Goal: Task Accomplishment & Management: Manage account settings

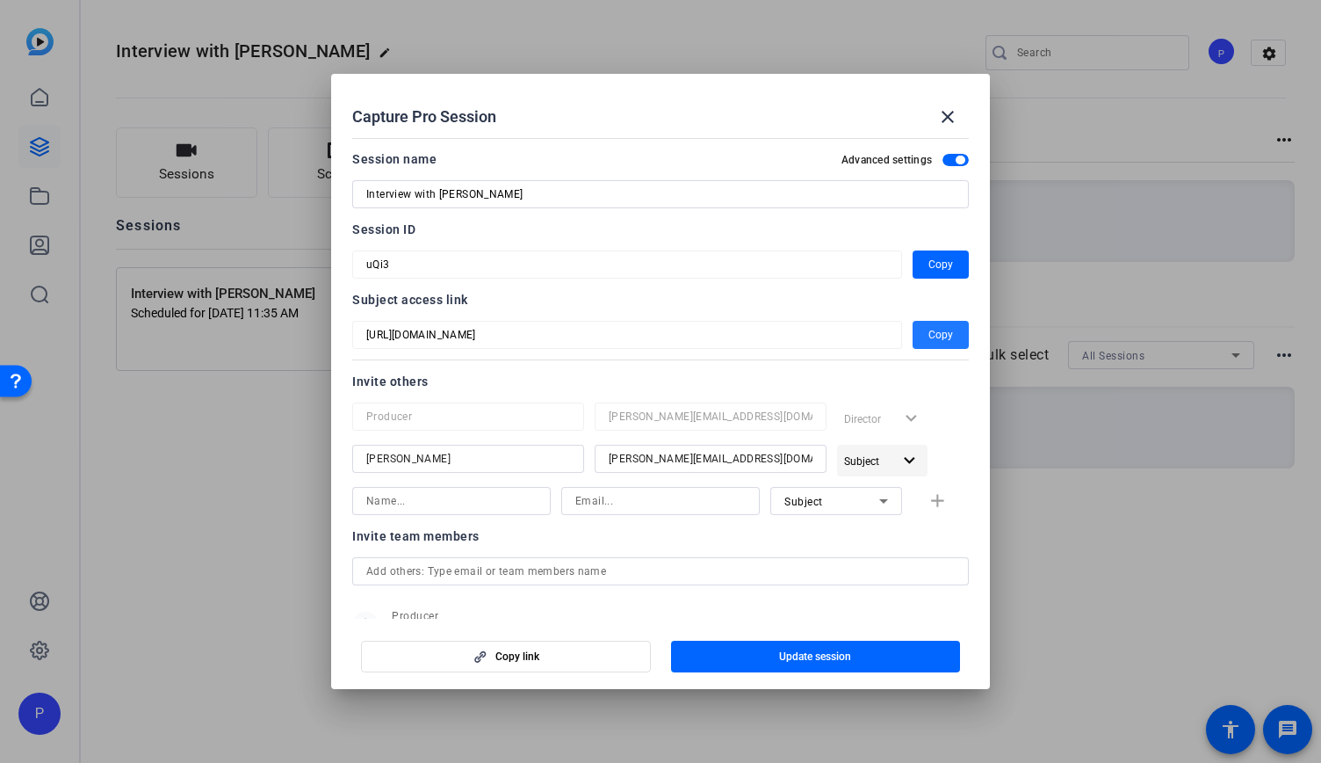
click at [899, 455] on mat-icon "expand_more" at bounding box center [910, 461] width 22 height 22
click at [940, 433] on div at bounding box center [660, 381] width 1321 height 763
click at [460, 492] on input at bounding box center [451, 500] width 170 height 21
type input "s"
type input "Saiswathi"
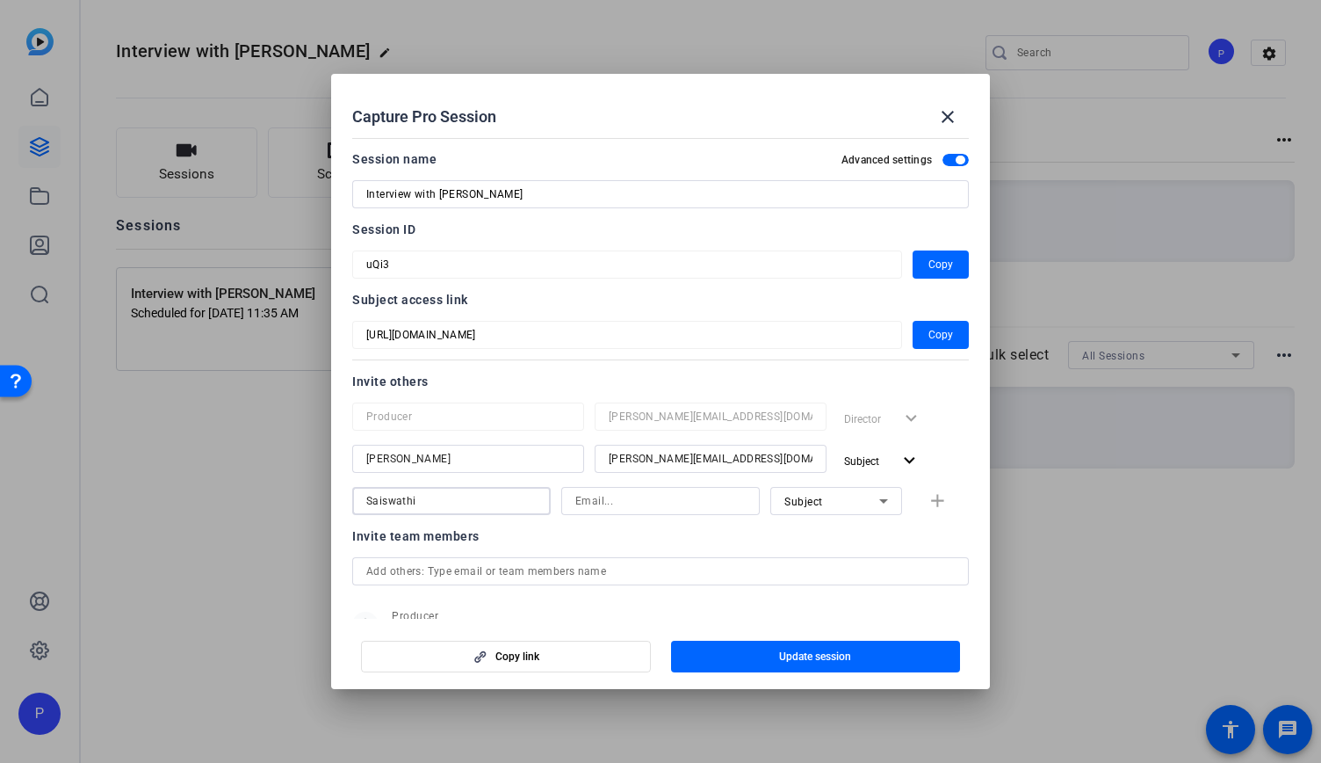
click at [676, 507] on input at bounding box center [660, 500] width 170 height 21
type input "saiswathi@b-tv.com"
click at [865, 511] on div "Subject" at bounding box center [837, 501] width 104 height 28
click at [827, 594] on mat-option "Subject" at bounding box center [828, 592] width 132 height 28
click at [826, 544] on div "Invite team members" at bounding box center [660, 535] width 617 height 21
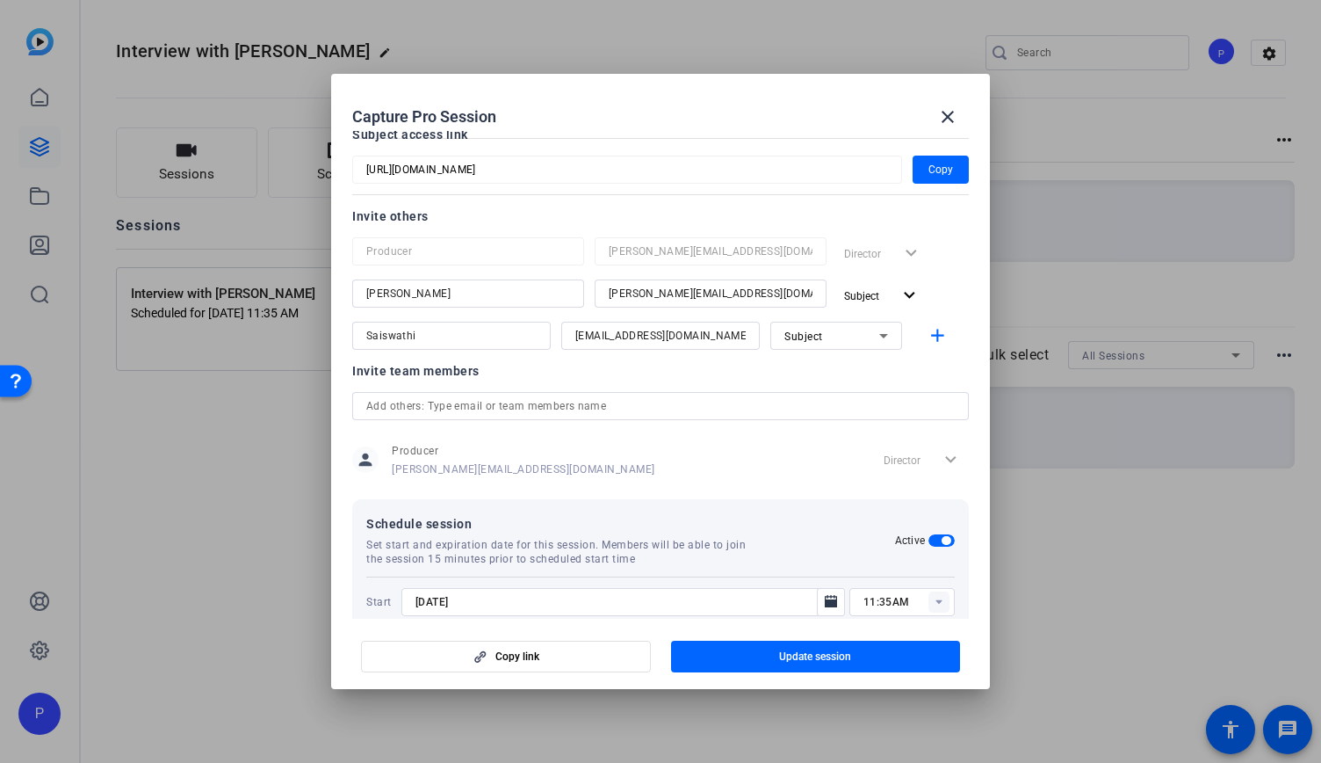
scroll to position [164, 0]
click at [845, 668] on span "button" at bounding box center [816, 656] width 290 height 42
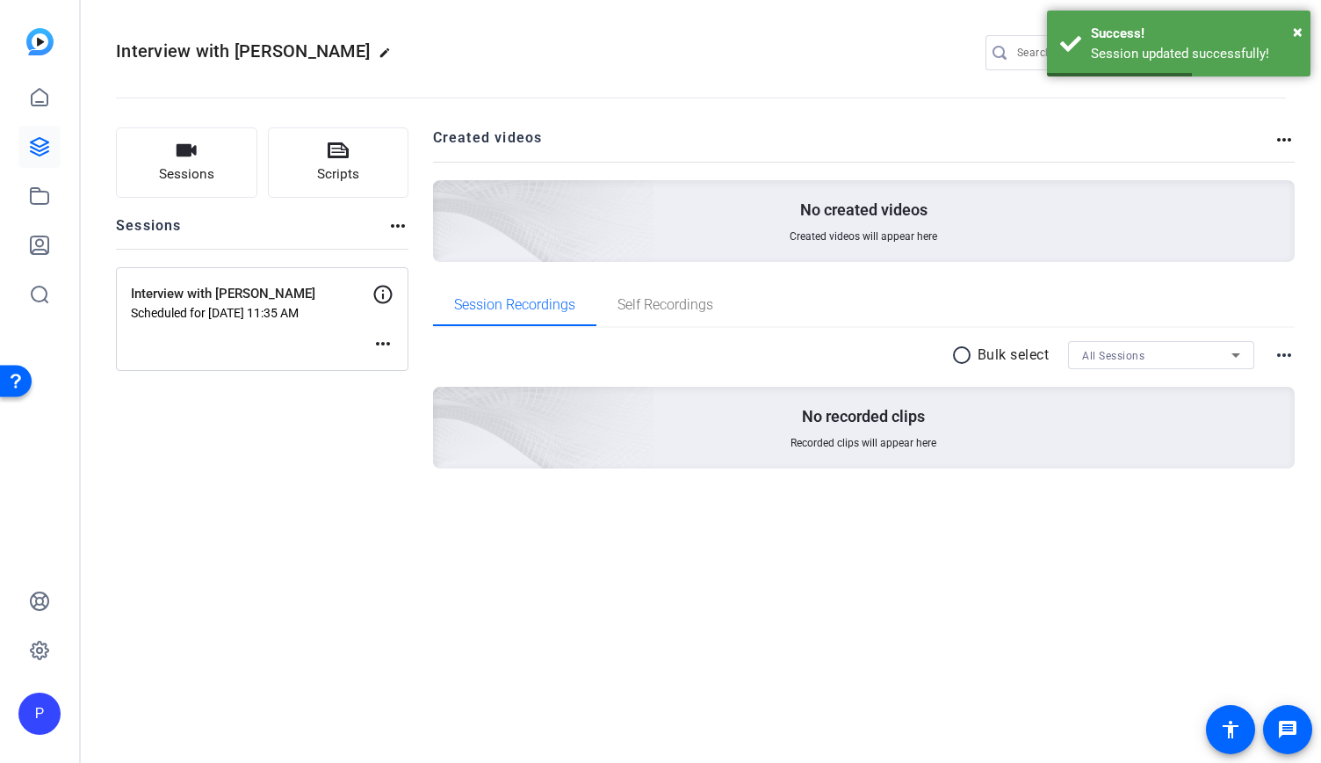
click at [241, 341] on div "Interview with George Athanassakos Scheduled for Sep 26, 2025 @ 11:35 AM more_h…" at bounding box center [262, 319] width 293 height 104
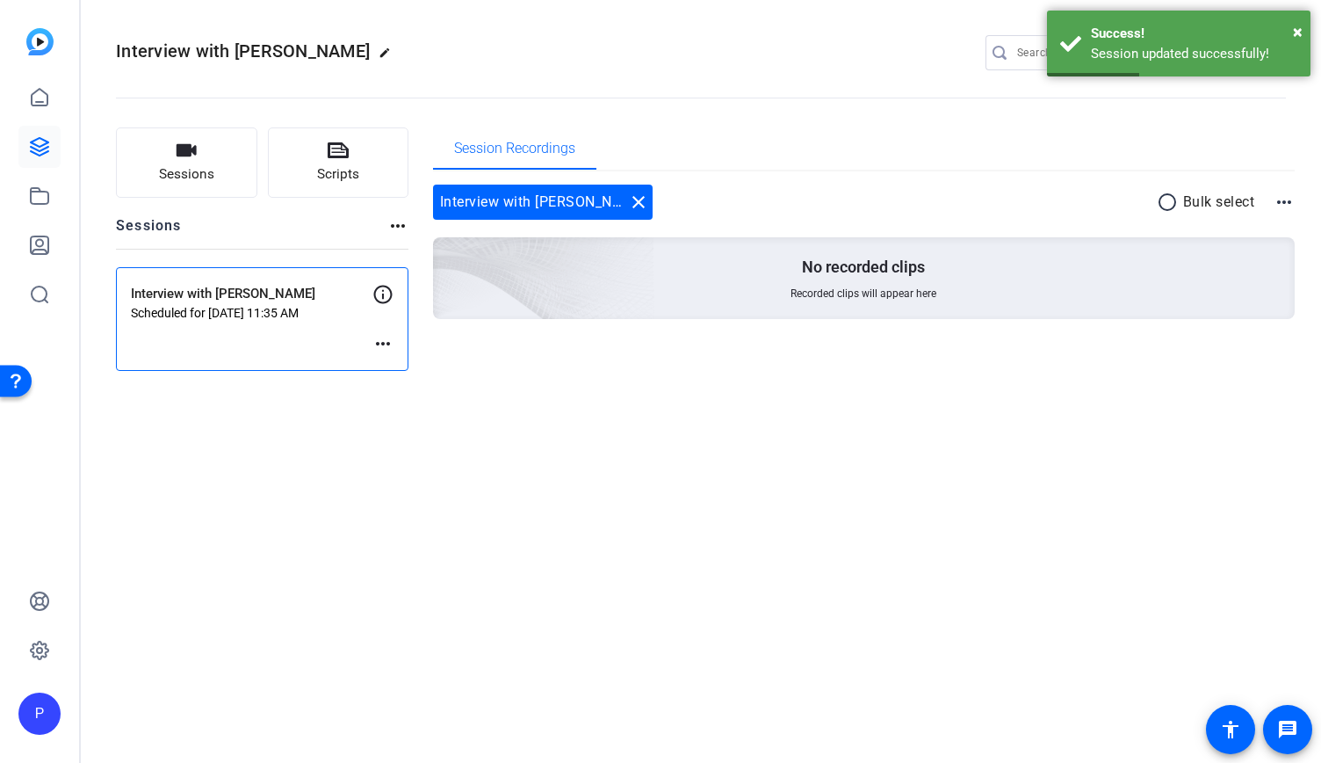
click at [241, 341] on div "Interview with George Athanassakos Scheduled for Sep 26, 2025 @ 11:35 AM more_h…" at bounding box center [262, 319] width 293 height 104
click at [378, 342] on mat-icon "more_horiz" at bounding box center [382, 343] width 21 height 21
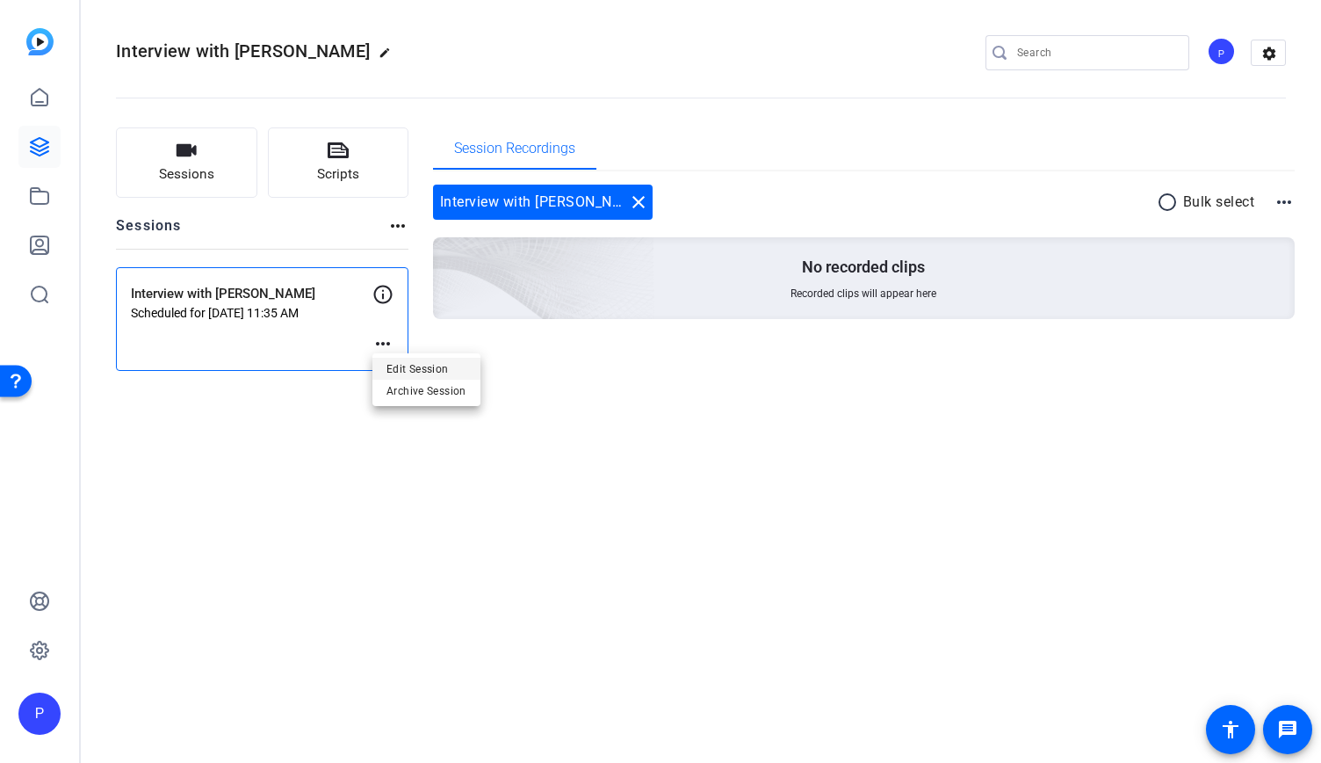
click at [399, 373] on span "Edit Session" at bounding box center [427, 368] width 80 height 21
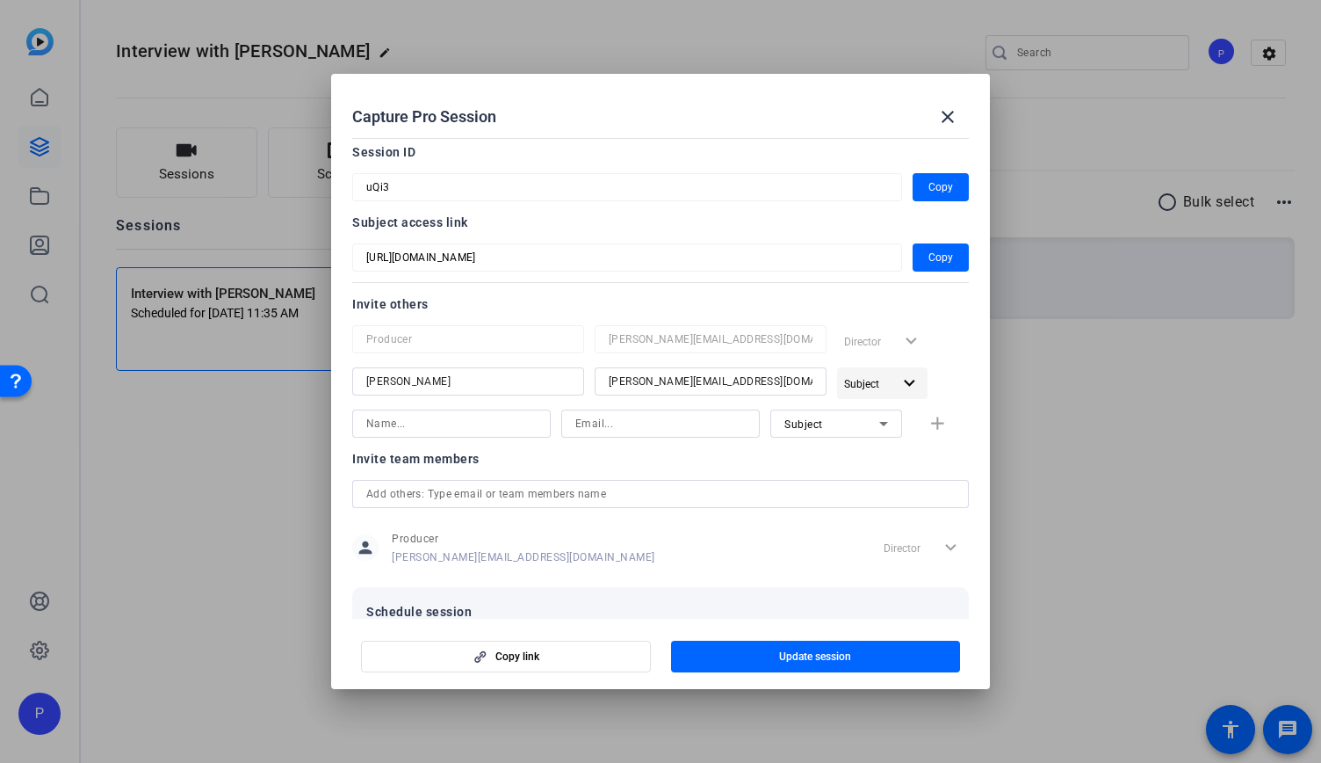
scroll to position [76, 0]
click at [951, 117] on mat-icon "close" at bounding box center [947, 116] width 21 height 21
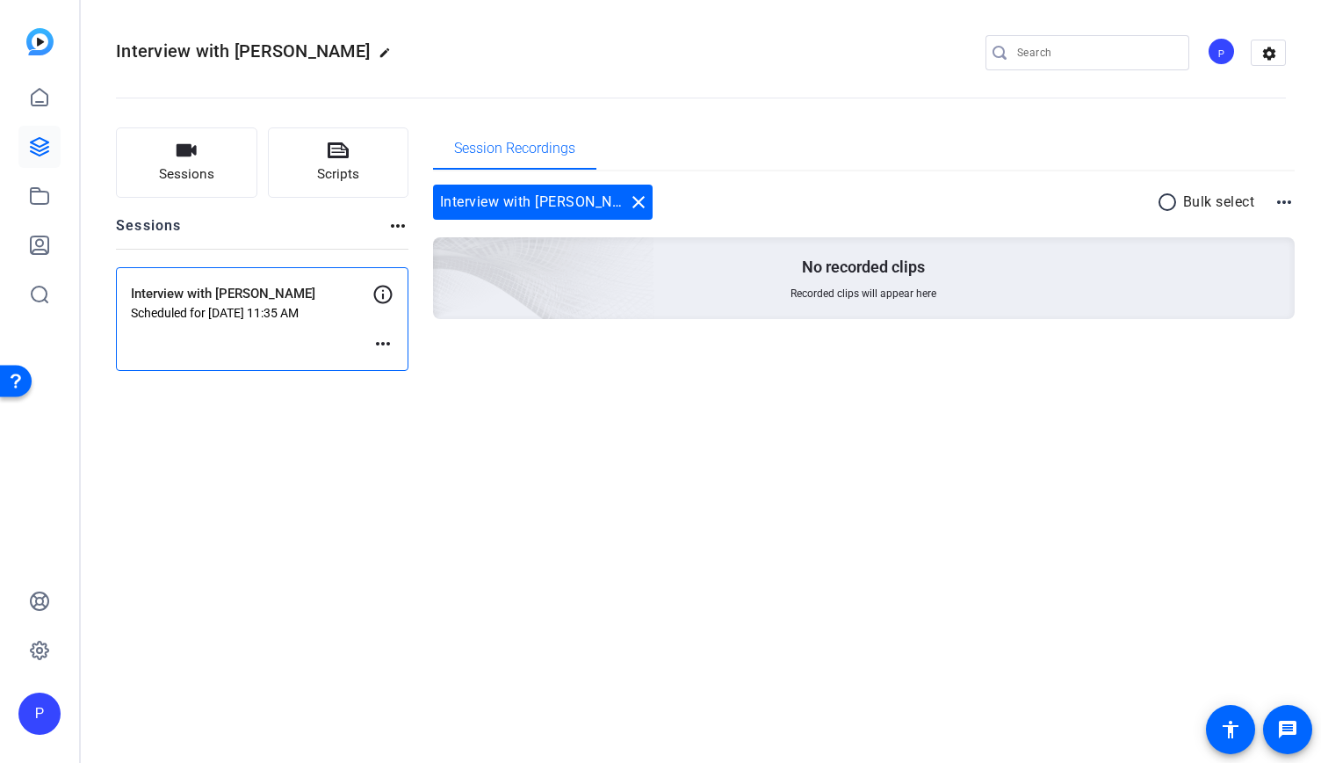
click at [670, 611] on div "Interview with George Athanassakos edit P settings Sessions Scripts Sessions mo…" at bounding box center [701, 381] width 1240 height 763
click at [39, 147] on icon at bounding box center [39, 146] width 21 height 21
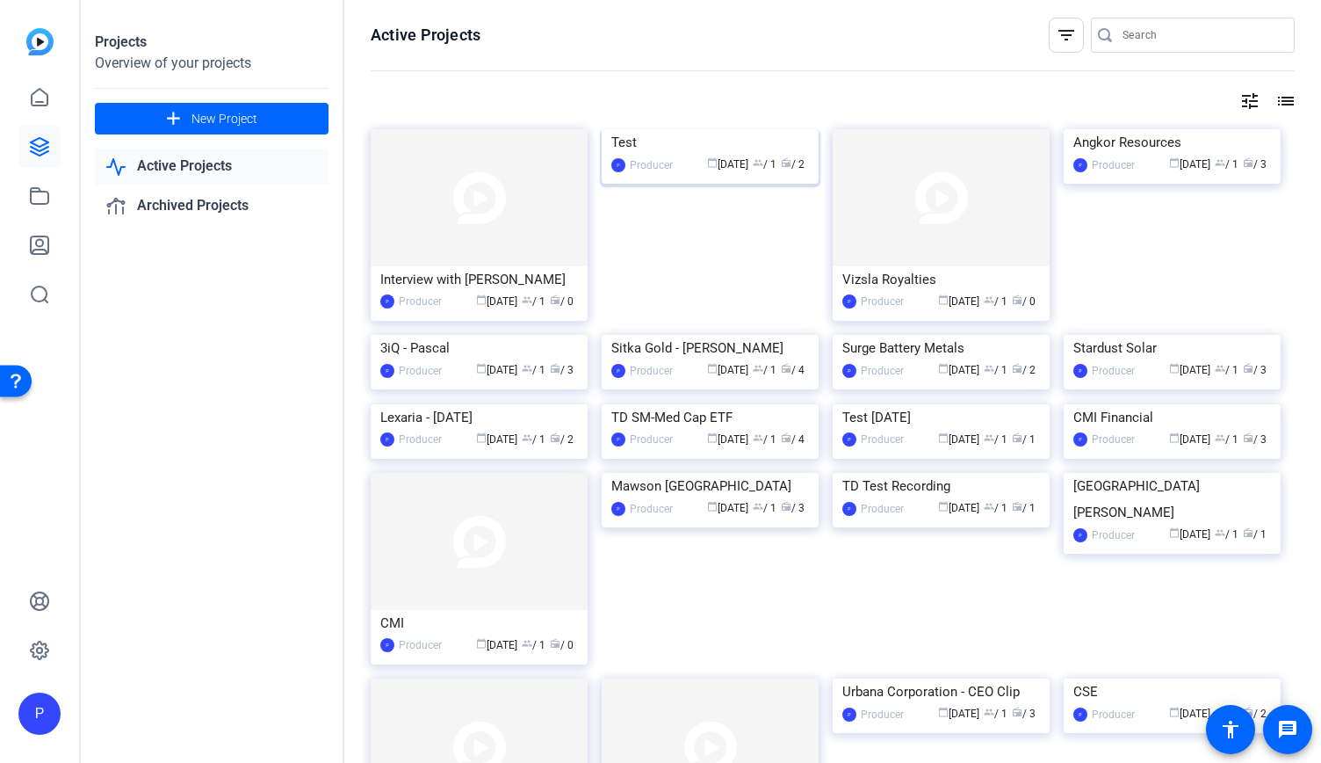
click at [674, 129] on img at bounding box center [710, 129] width 217 height 0
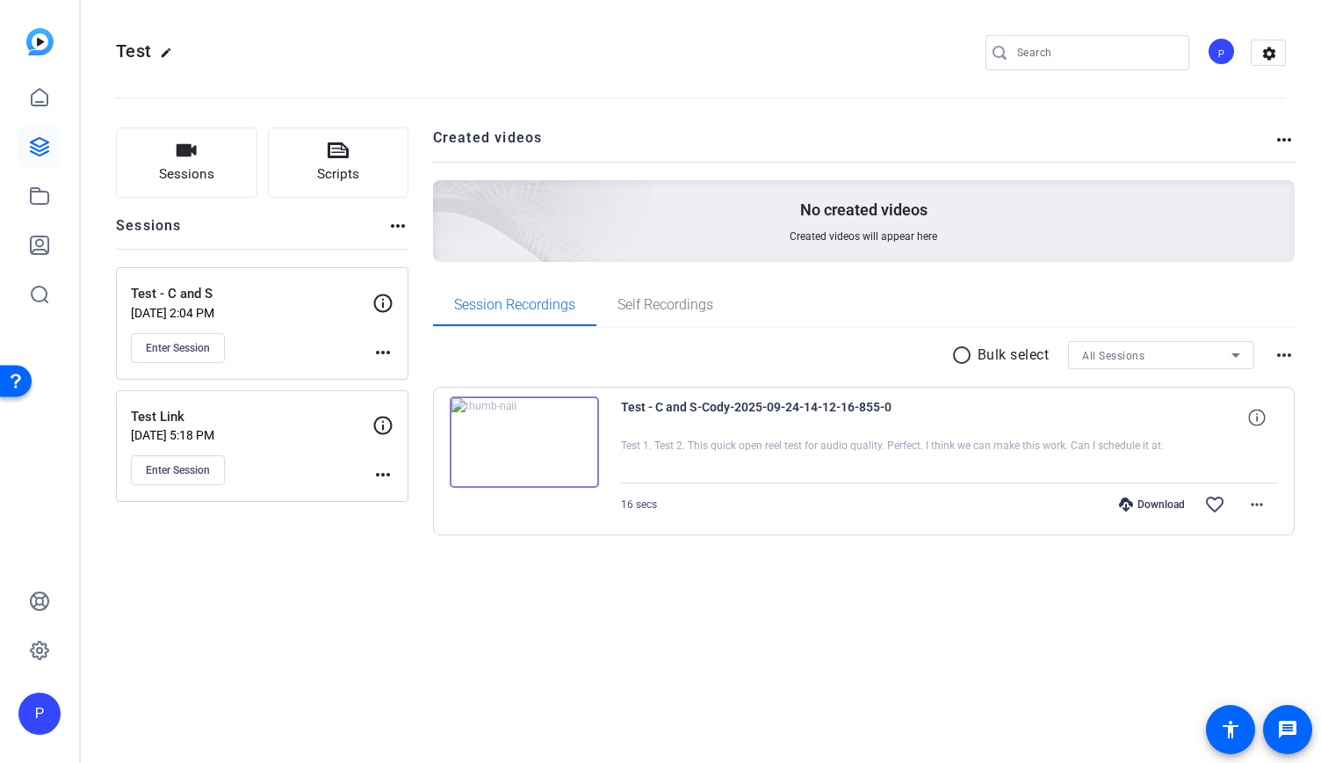
click at [378, 347] on mat-icon "more_horiz" at bounding box center [382, 352] width 21 height 21
click at [430, 375] on span "Edit Session" at bounding box center [427, 376] width 80 height 21
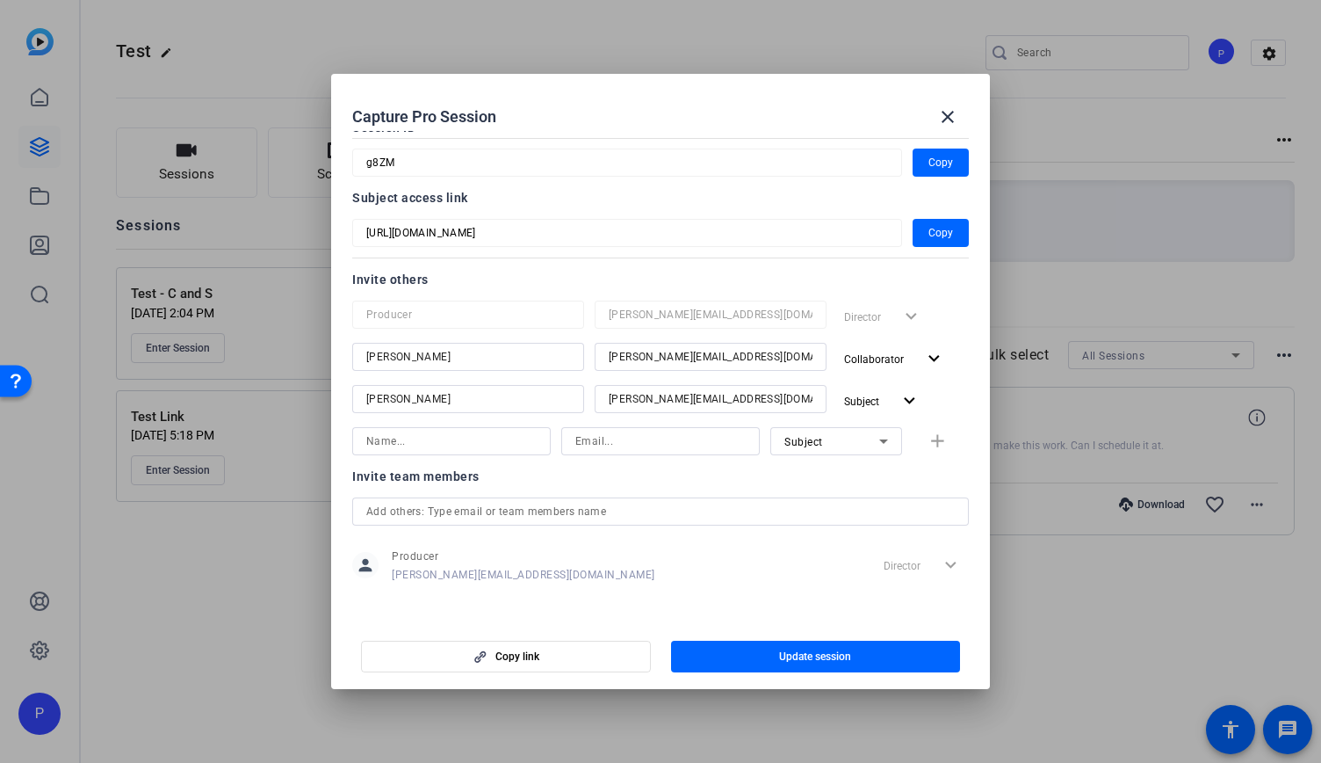
scroll to position [106, 0]
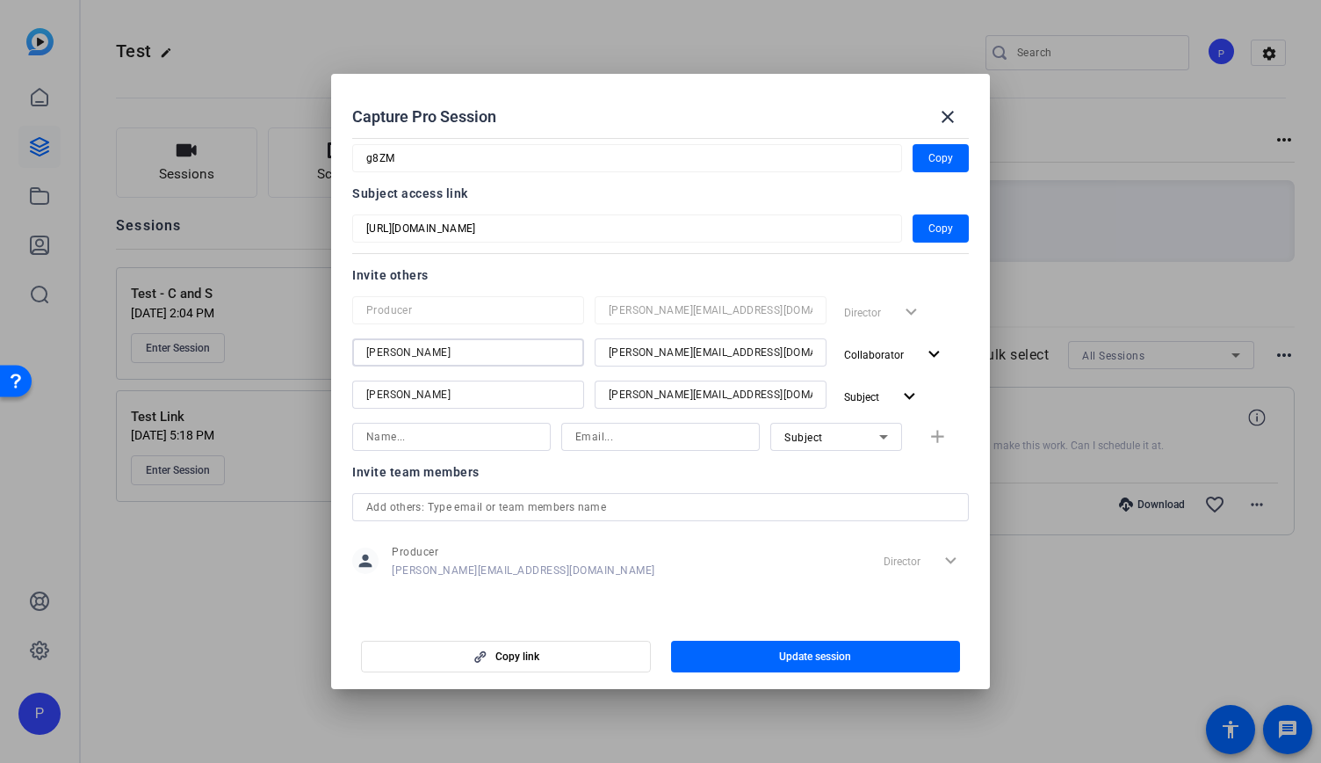
click at [452, 342] on input "Cody" at bounding box center [468, 352] width 204 height 21
type input "Saiswathi"
click at [633, 355] on input "cody@b-tv.com" at bounding box center [711, 352] width 204 height 21
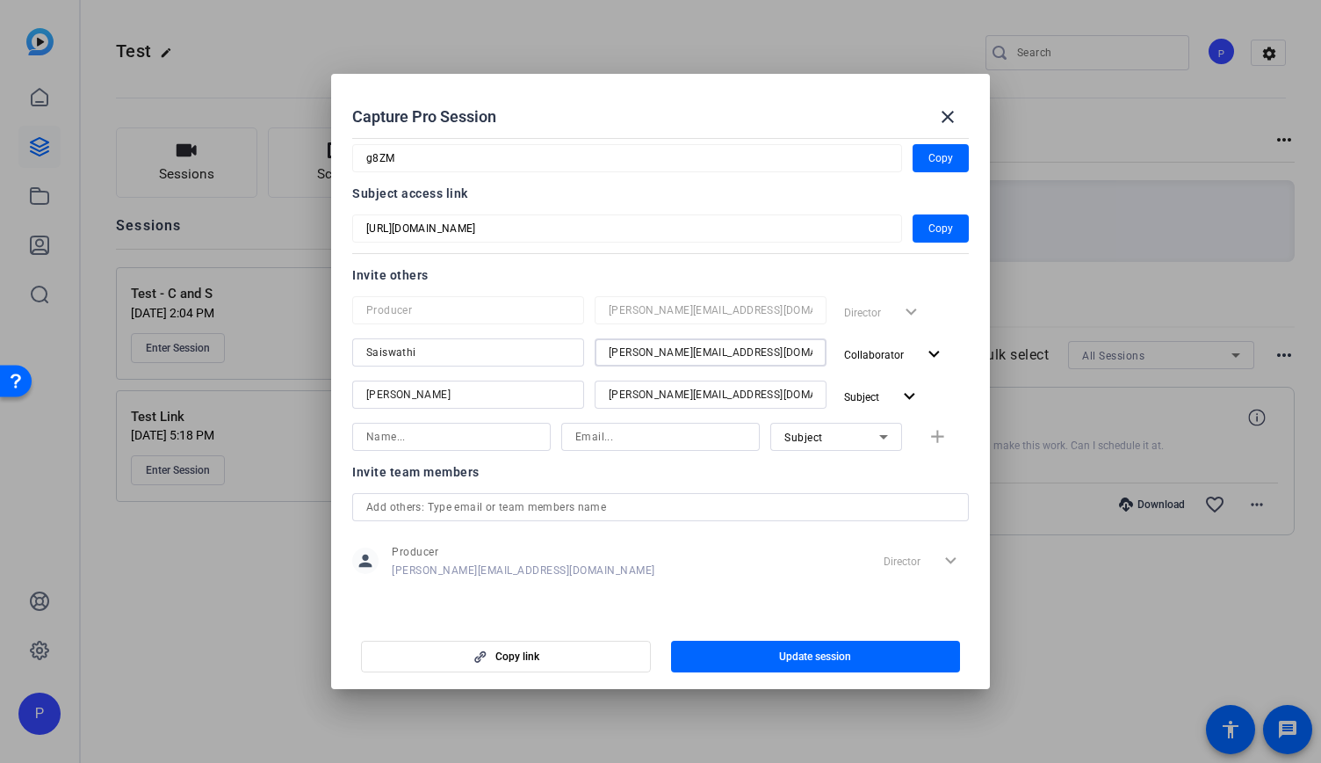
click at [633, 355] on input "cody@b-tv.com" at bounding box center [711, 352] width 204 height 21
type input "saiswathi"
click at [733, 500] on input "text" at bounding box center [660, 506] width 589 height 21
click at [515, 431] on input at bounding box center [451, 436] width 170 height 21
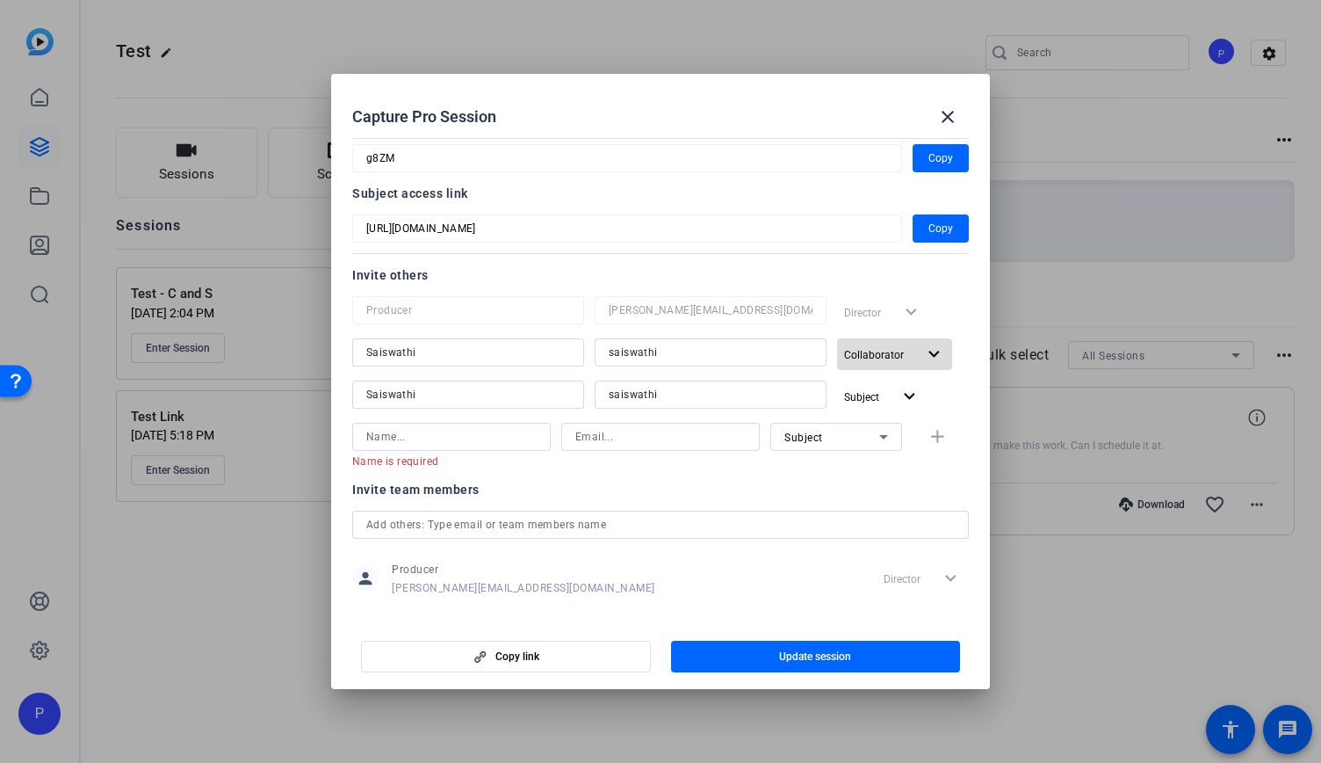
click at [923, 350] on mat-icon "expand_more" at bounding box center [934, 354] width 22 height 22
click at [868, 485] on span "Remove User" at bounding box center [874, 482] width 65 height 12
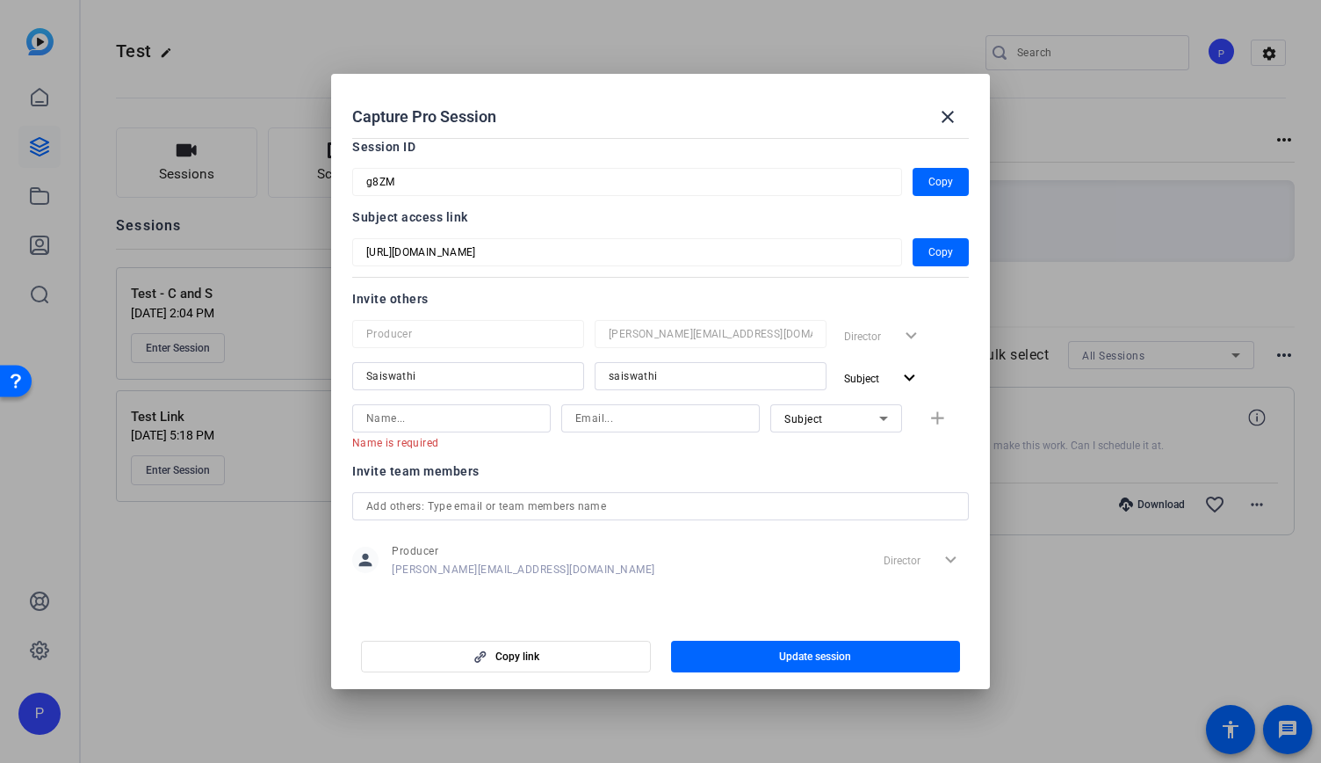
scroll to position [82, 0]
click at [517, 385] on input "Saiswathi" at bounding box center [468, 376] width 204 height 21
type input "Cody"
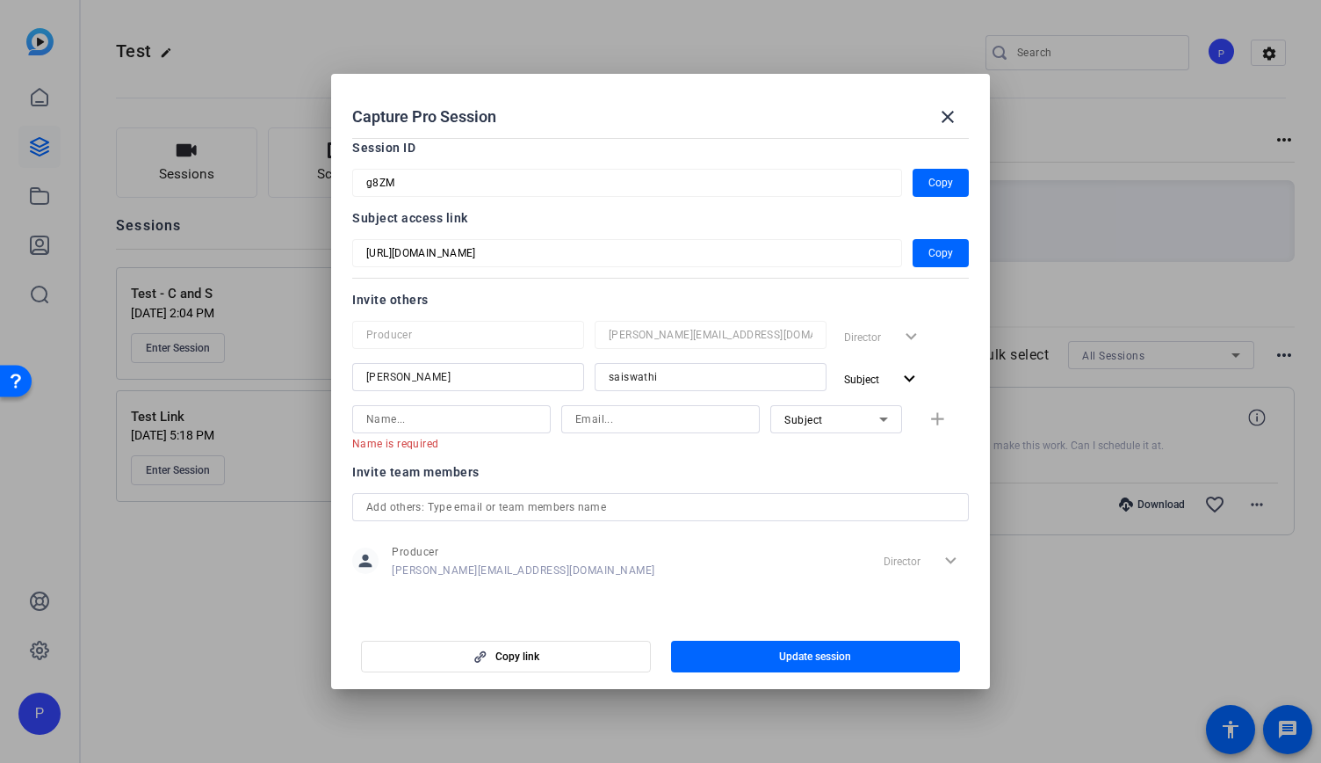
click at [803, 358] on div at bounding box center [711, 358] width 232 height 19
click at [784, 386] on div "saiswathi" at bounding box center [711, 377] width 204 height 28
click at [769, 374] on input "saiswathi" at bounding box center [711, 376] width 204 height 21
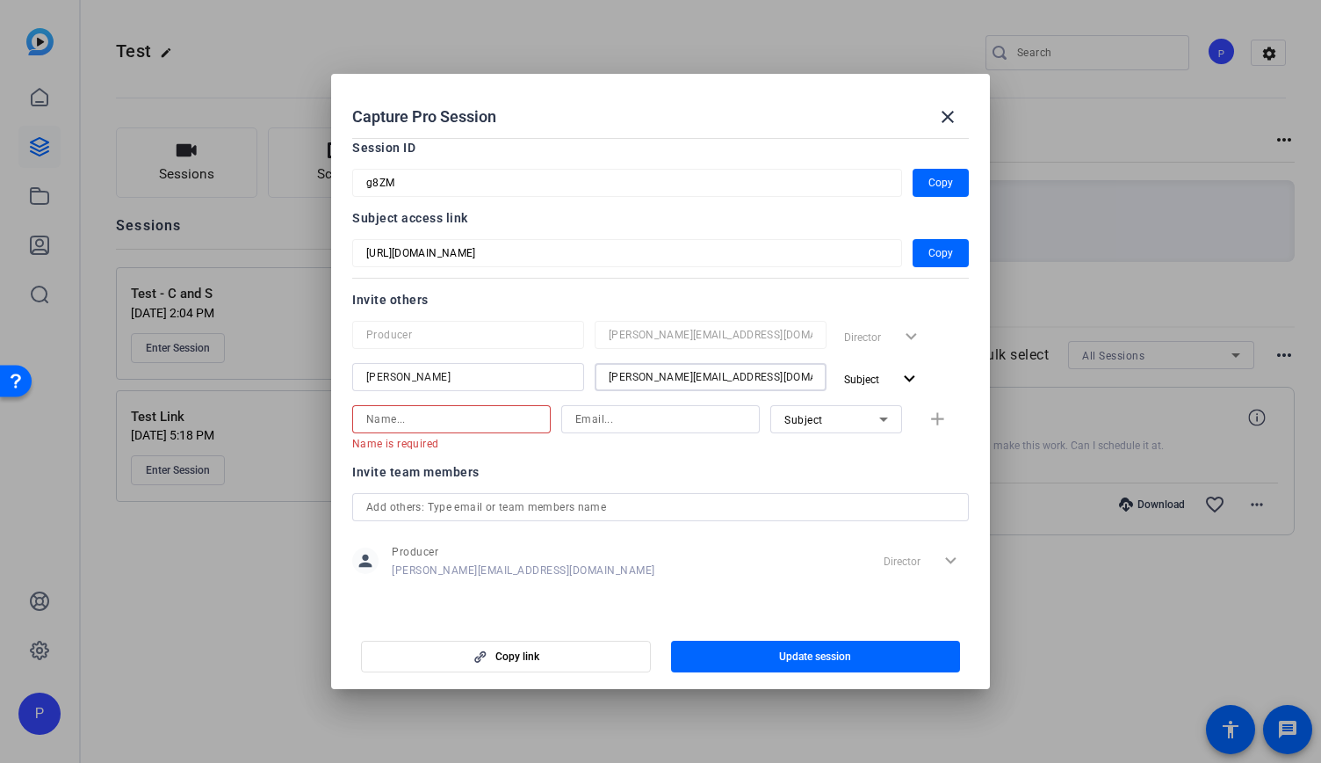
type input "cody@b-tv.com"
click at [513, 409] on input at bounding box center [451, 419] width 170 height 21
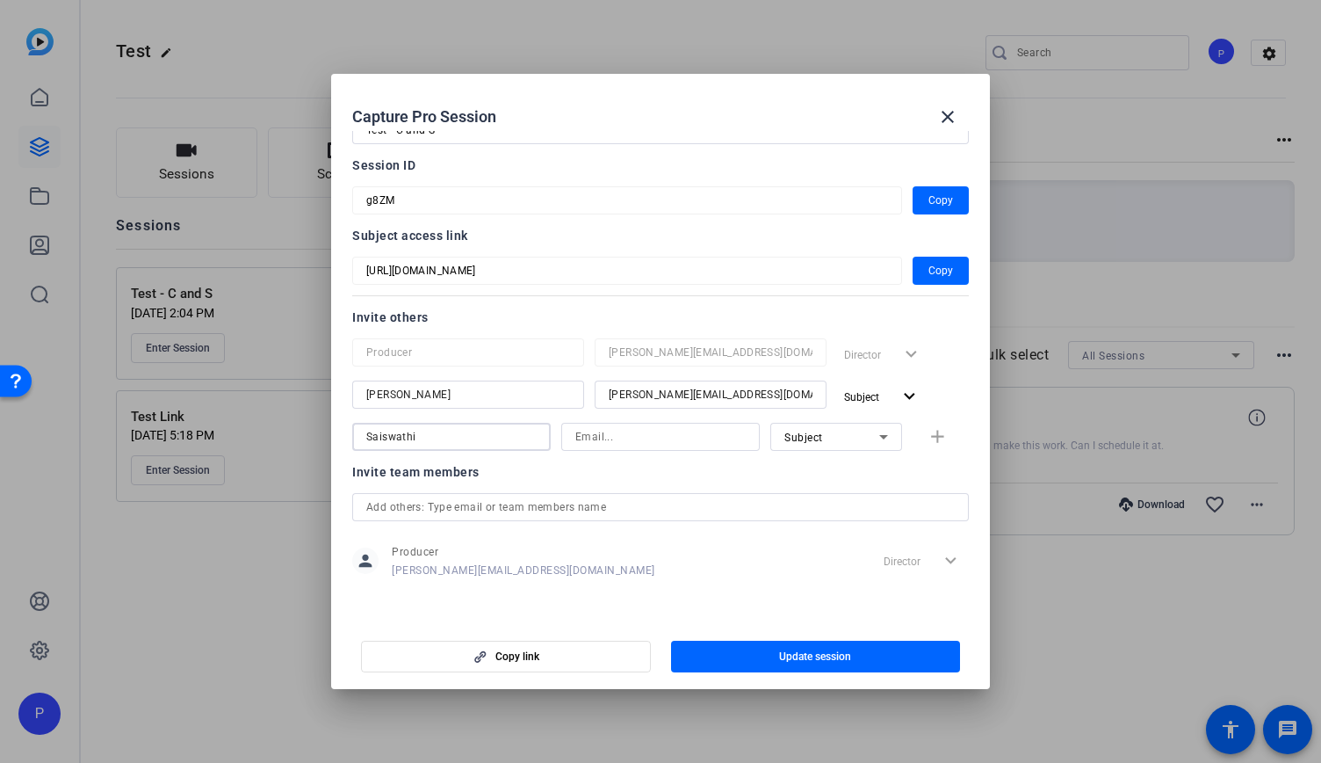
type input "Saiswathi"
click at [624, 426] on input at bounding box center [660, 436] width 170 height 21
type input "saiswathi@b-tv.com"
click at [777, 574] on div "person Producer ted@b-tv.com Director expand_more" at bounding box center [660, 561] width 617 height 44
click at [738, 650] on span "button" at bounding box center [816, 656] width 290 height 42
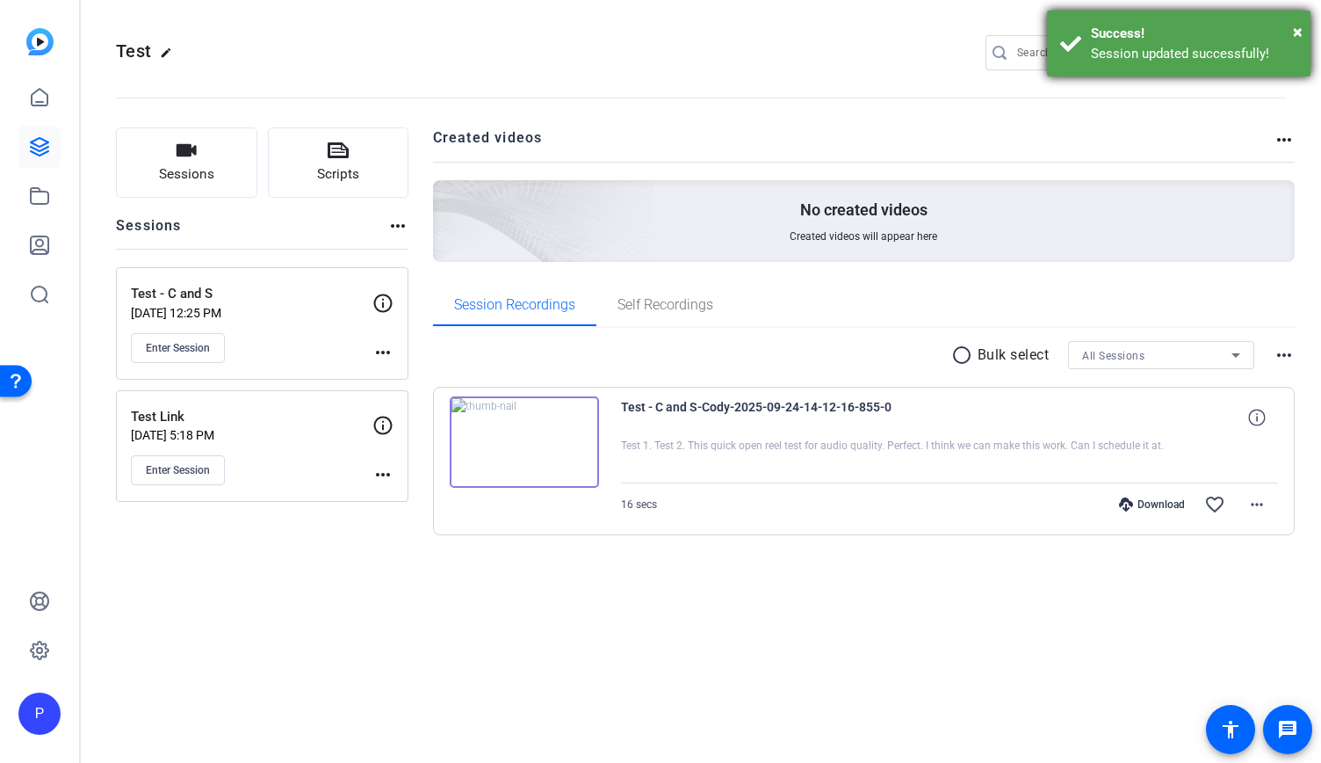
click at [1291, 24] on div "Success!" at bounding box center [1194, 34] width 206 height 20
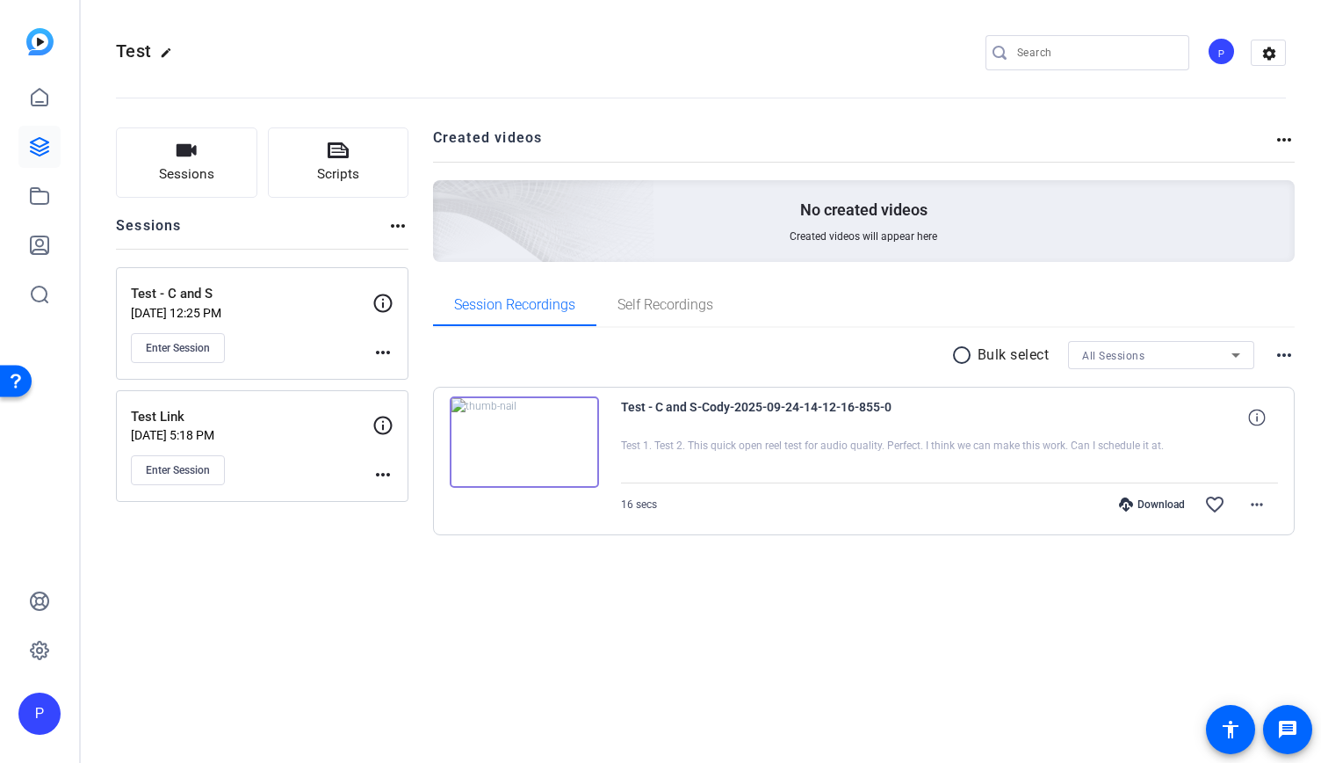
click at [375, 343] on mat-icon "more_horiz" at bounding box center [382, 352] width 21 height 21
click at [409, 375] on span "Edit Session" at bounding box center [427, 376] width 80 height 21
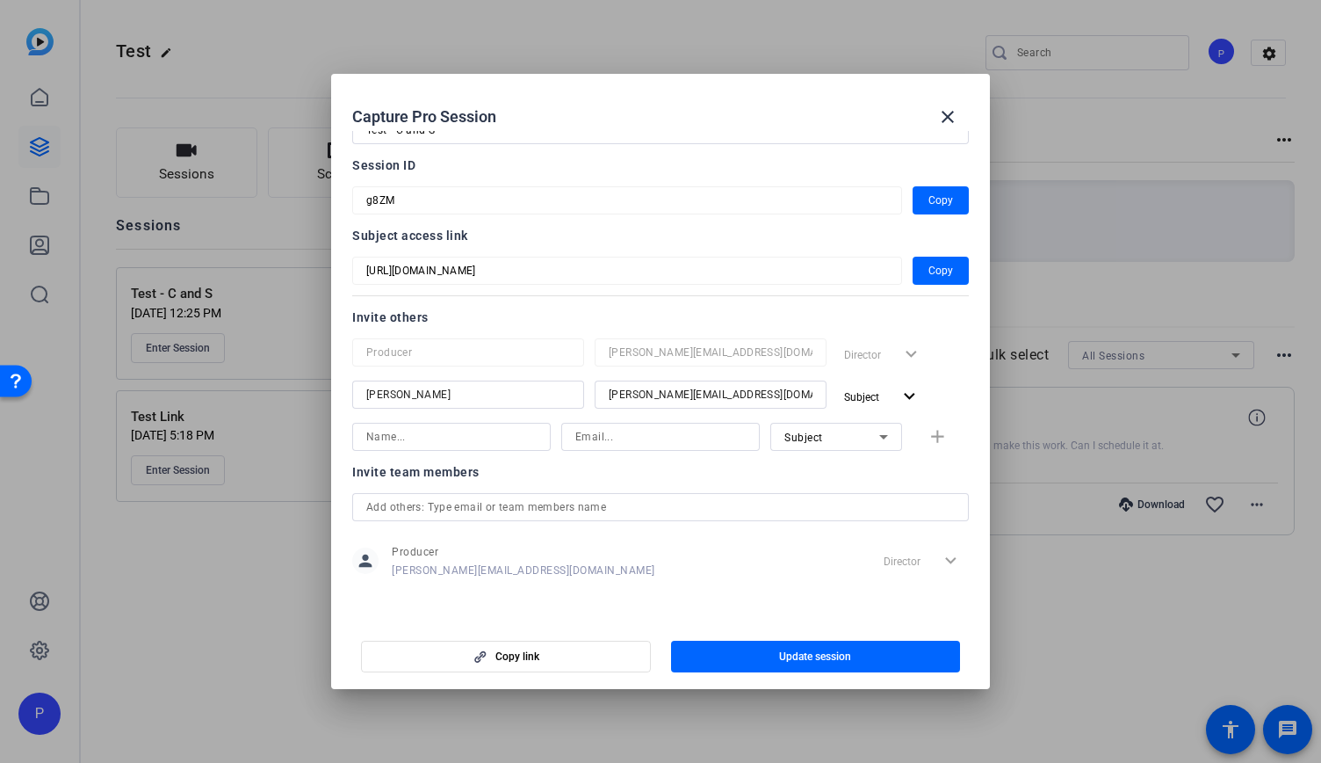
scroll to position [0, 0]
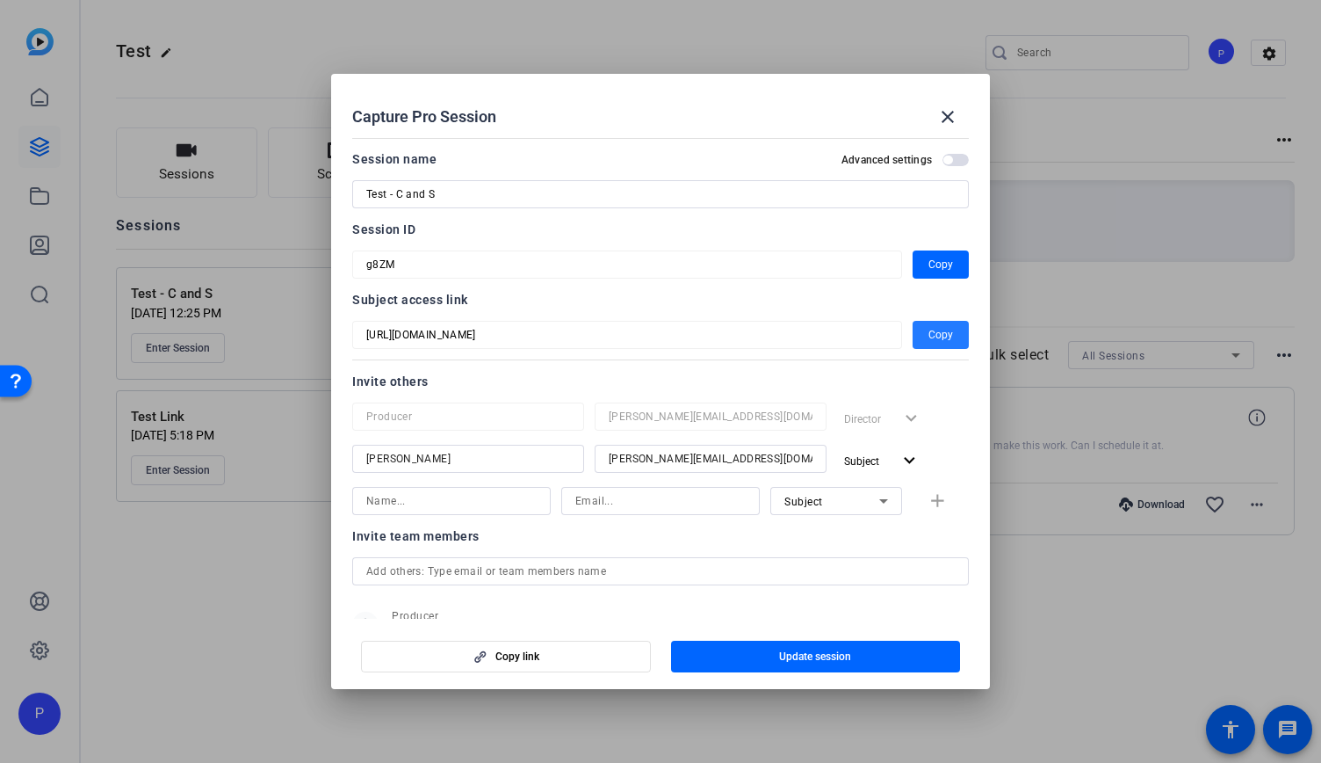
click at [929, 340] on span "Copy" at bounding box center [941, 334] width 25 height 21
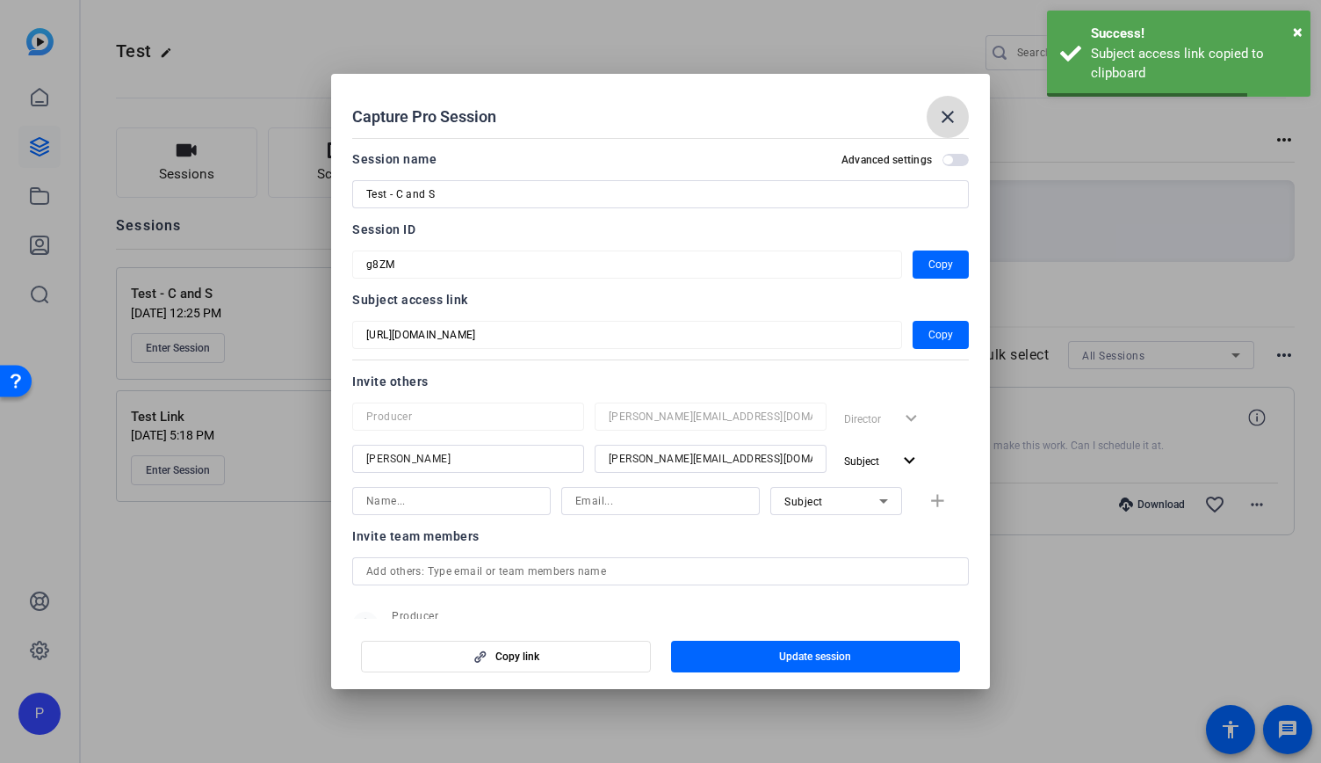
click at [958, 111] on mat-icon "close" at bounding box center [947, 116] width 21 height 21
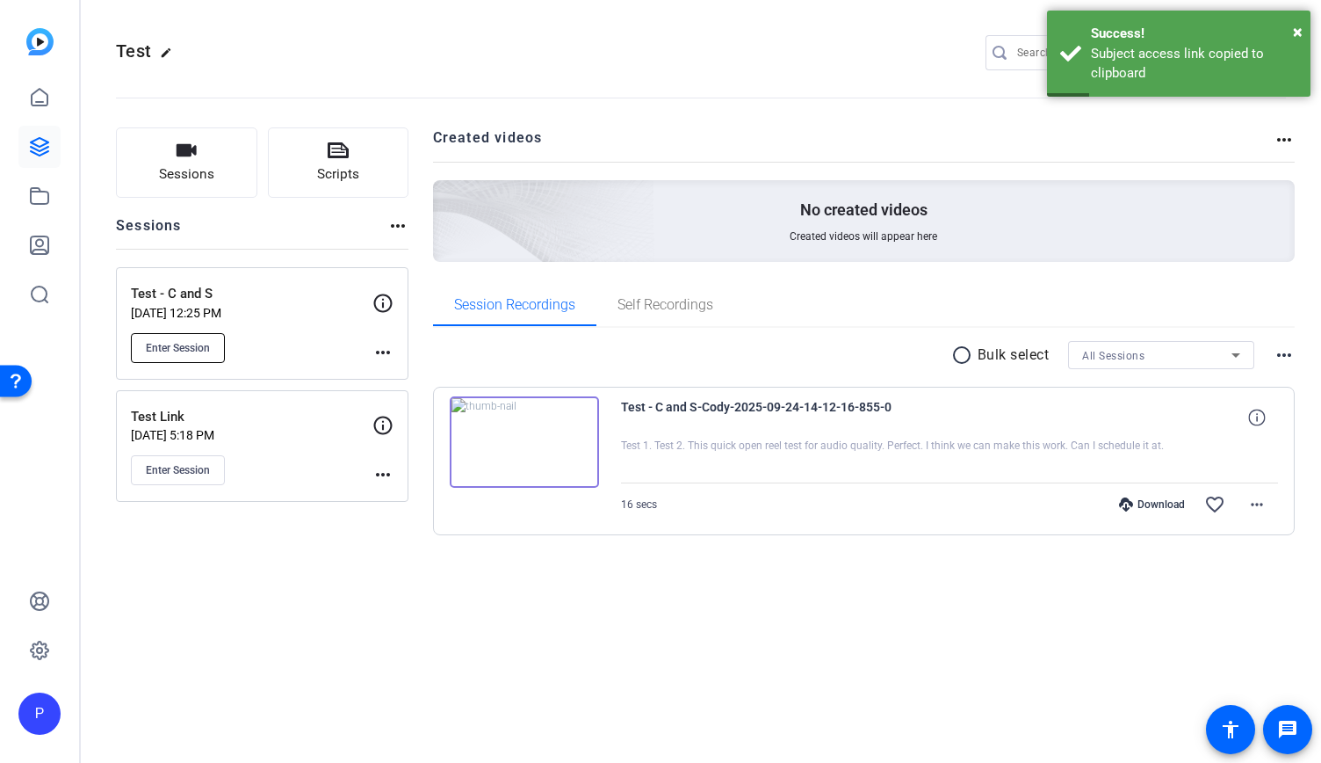
click at [195, 336] on button "Enter Session" at bounding box center [178, 348] width 94 height 30
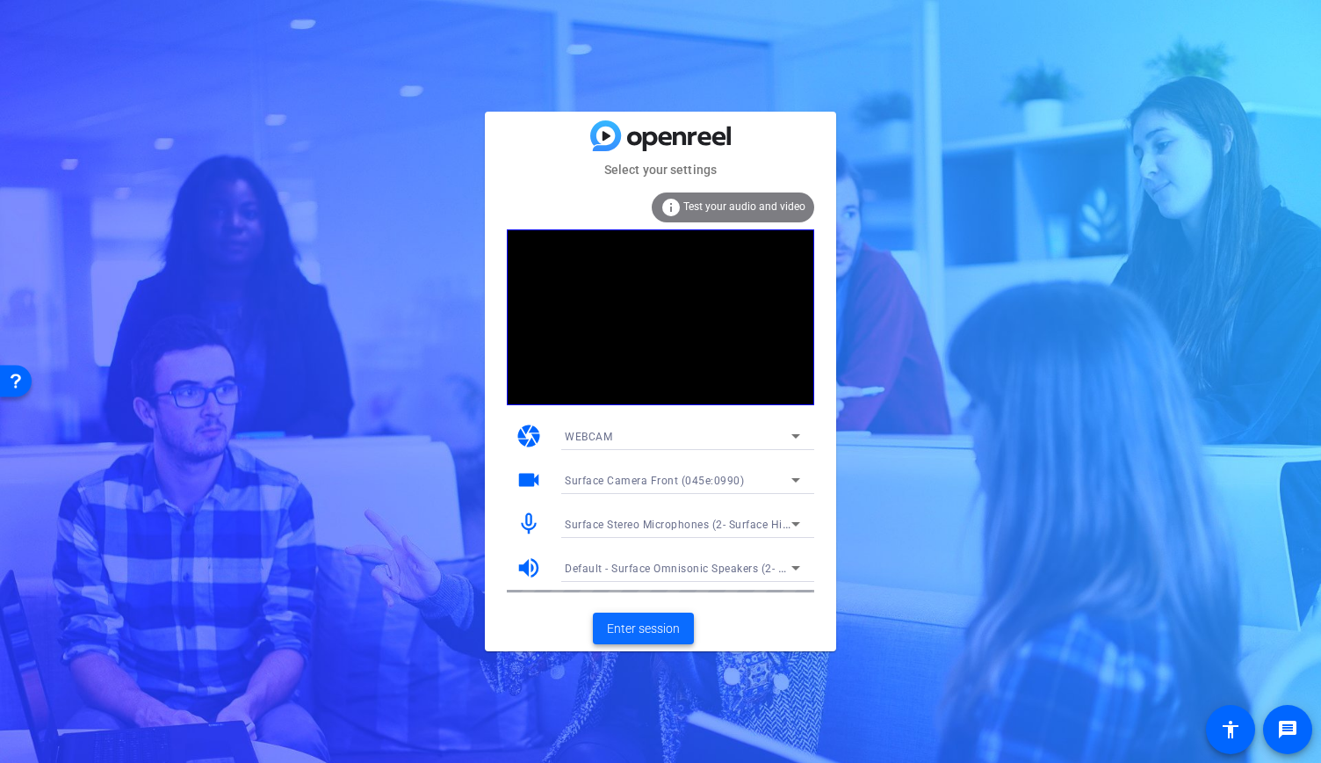
click at [643, 619] on span "Enter session" at bounding box center [643, 628] width 73 height 18
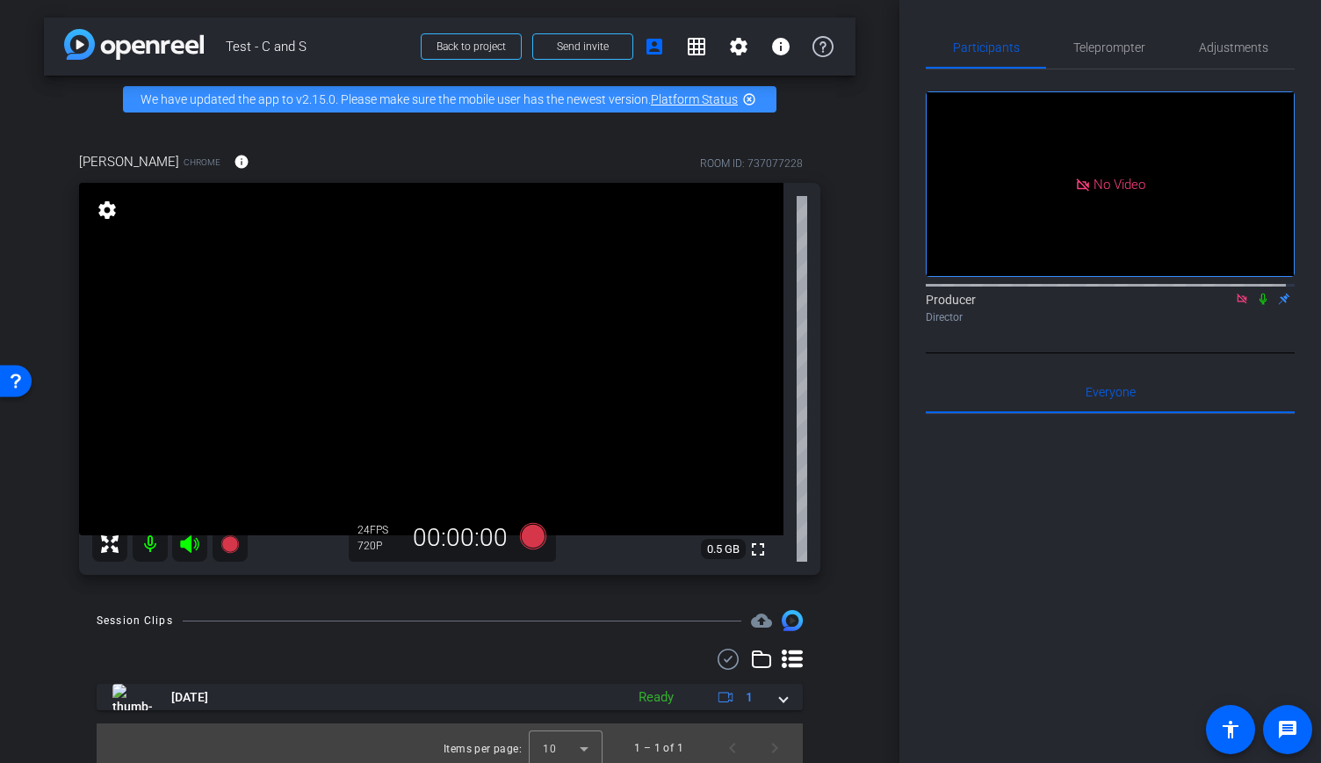
drag, startPoint x: 891, startPoint y: 16, endPoint x: 960, endPoint y: 575, distance: 563.9
click at [961, 575] on div at bounding box center [1110, 631] width 369 height 435
click at [1096, 44] on span "Teleprompter" at bounding box center [1110, 47] width 72 height 12
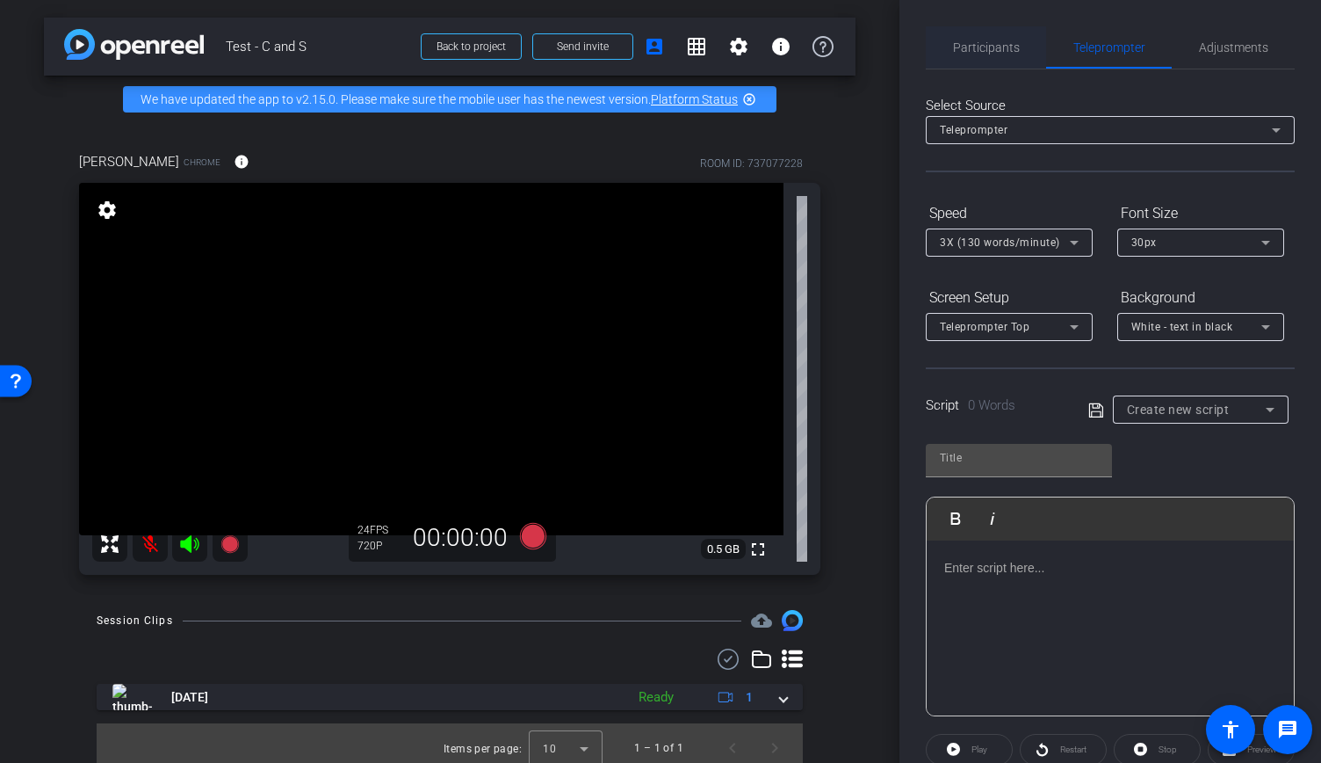
click at [965, 43] on span "Participants" at bounding box center [986, 47] width 67 height 12
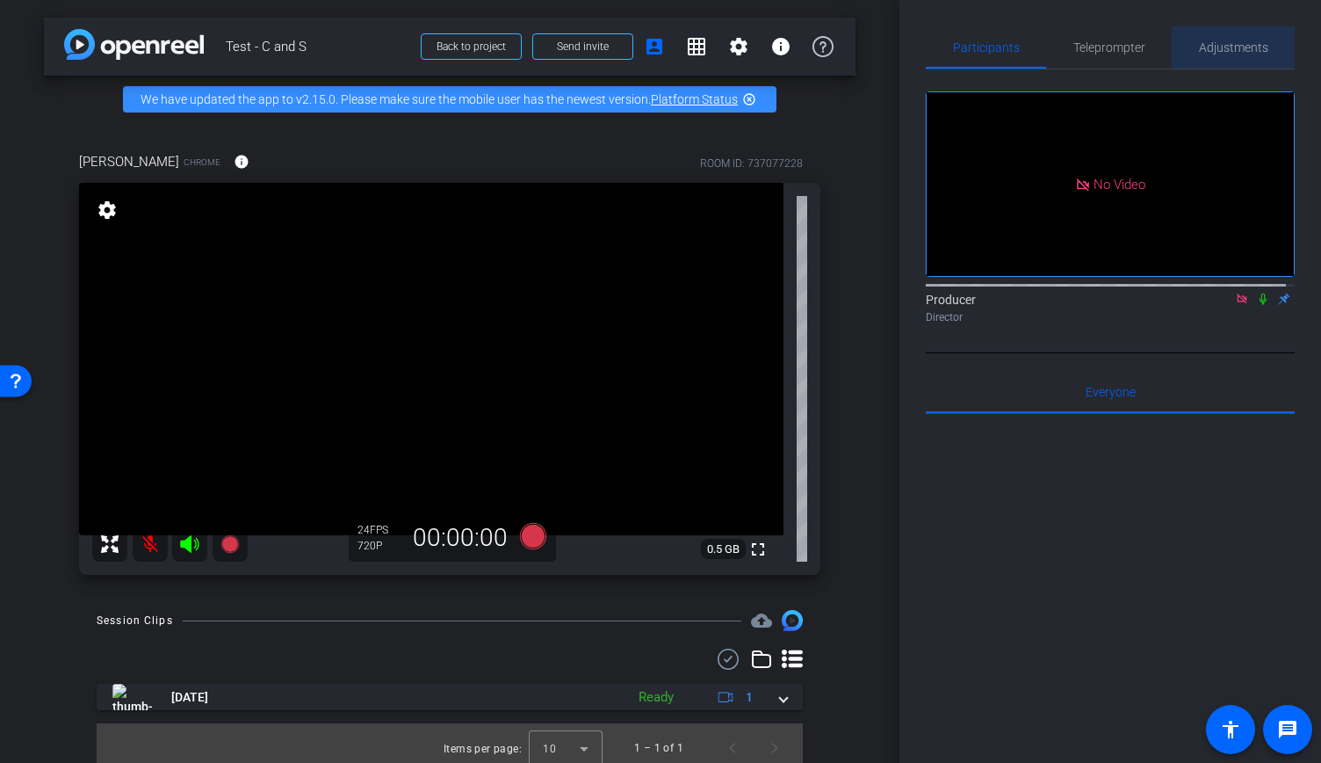
click at [1245, 28] on span "Adjustments" at bounding box center [1233, 47] width 69 height 42
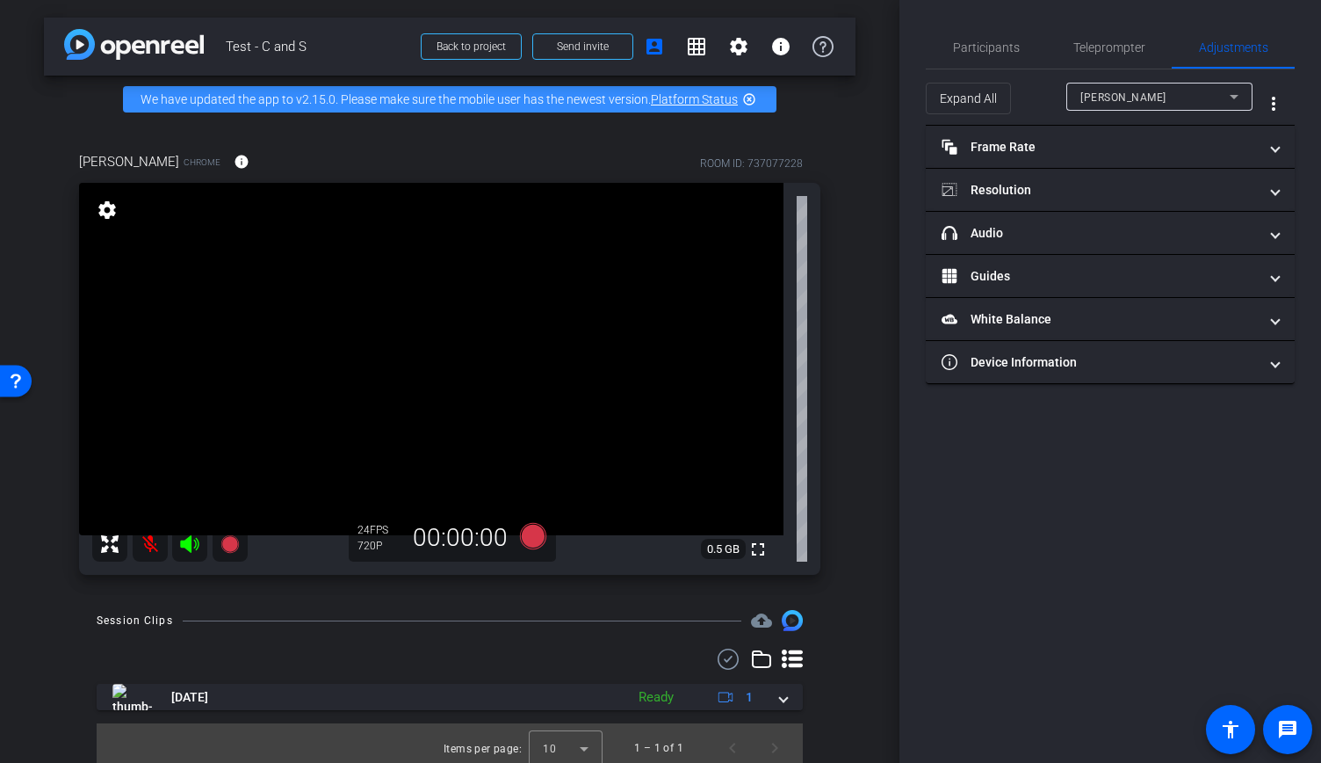
click at [1209, 92] on div "Saiswathi Ramakrishnan" at bounding box center [1155, 97] width 149 height 22
drag, startPoint x: 1141, startPoint y: 563, endPoint x: 1098, endPoint y: 391, distance: 177.5
click at [1140, 563] on div at bounding box center [660, 381] width 1321 height 763
click at [1102, 45] on span "Teleprompter" at bounding box center [1110, 47] width 72 height 12
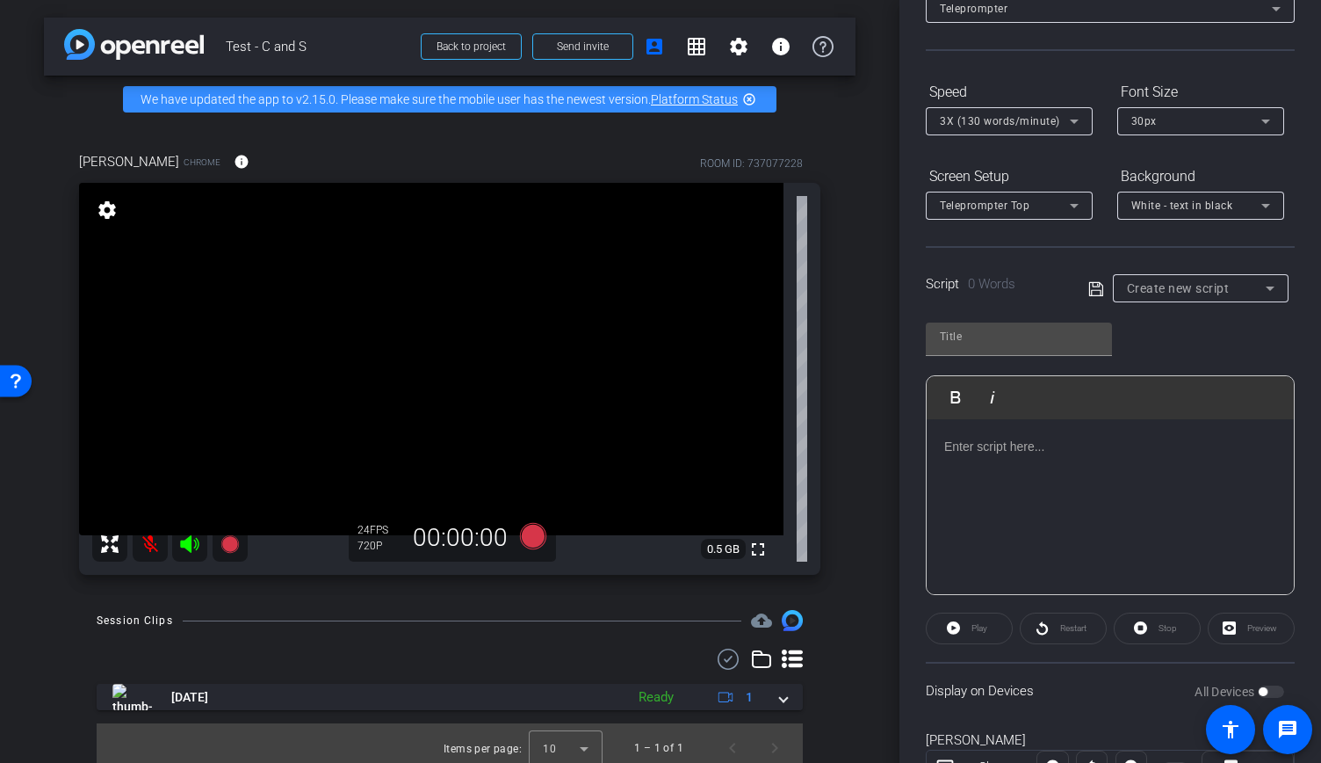
scroll to position [196, 0]
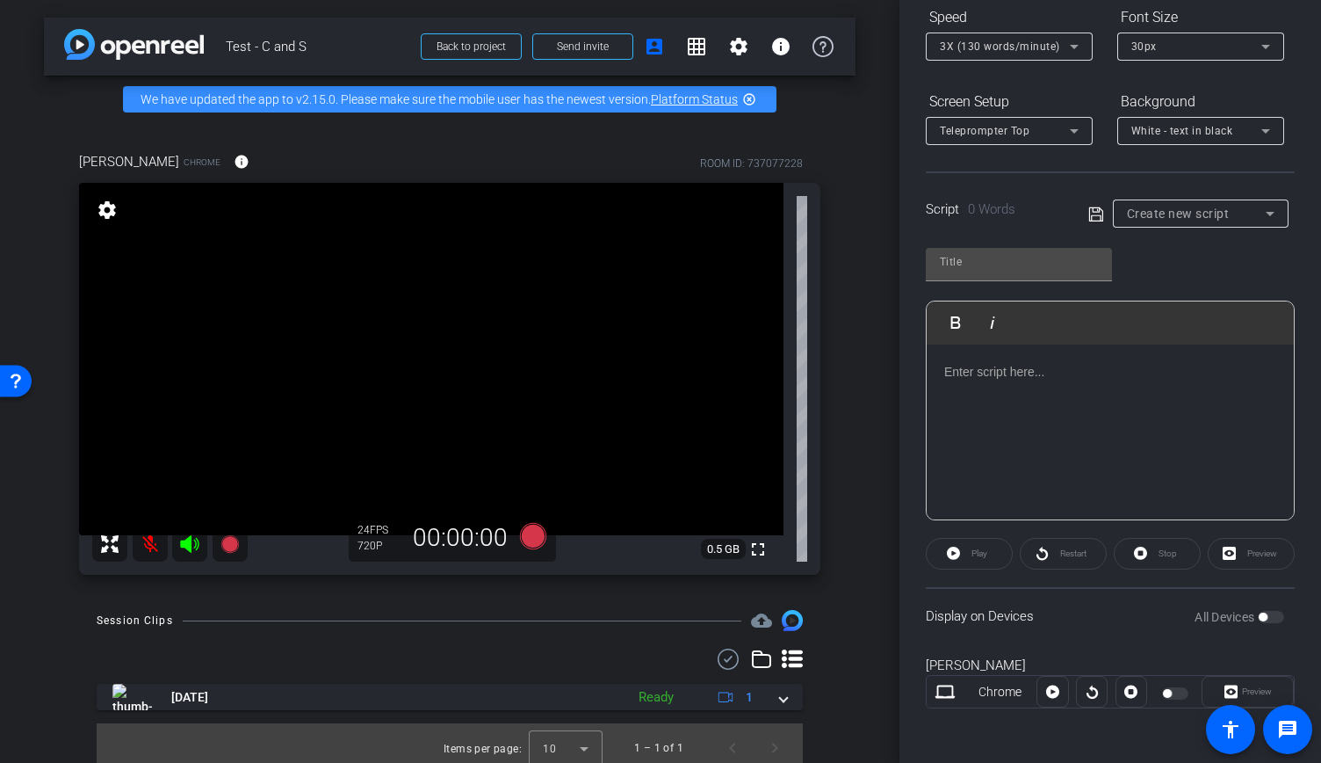
click at [149, 560] on mat-icon at bounding box center [150, 543] width 35 height 35
click at [149, 558] on mat-icon at bounding box center [150, 543] width 35 height 35
click at [190, 553] on icon at bounding box center [189, 544] width 18 height 18
click at [189, 554] on icon at bounding box center [189, 543] width 21 height 21
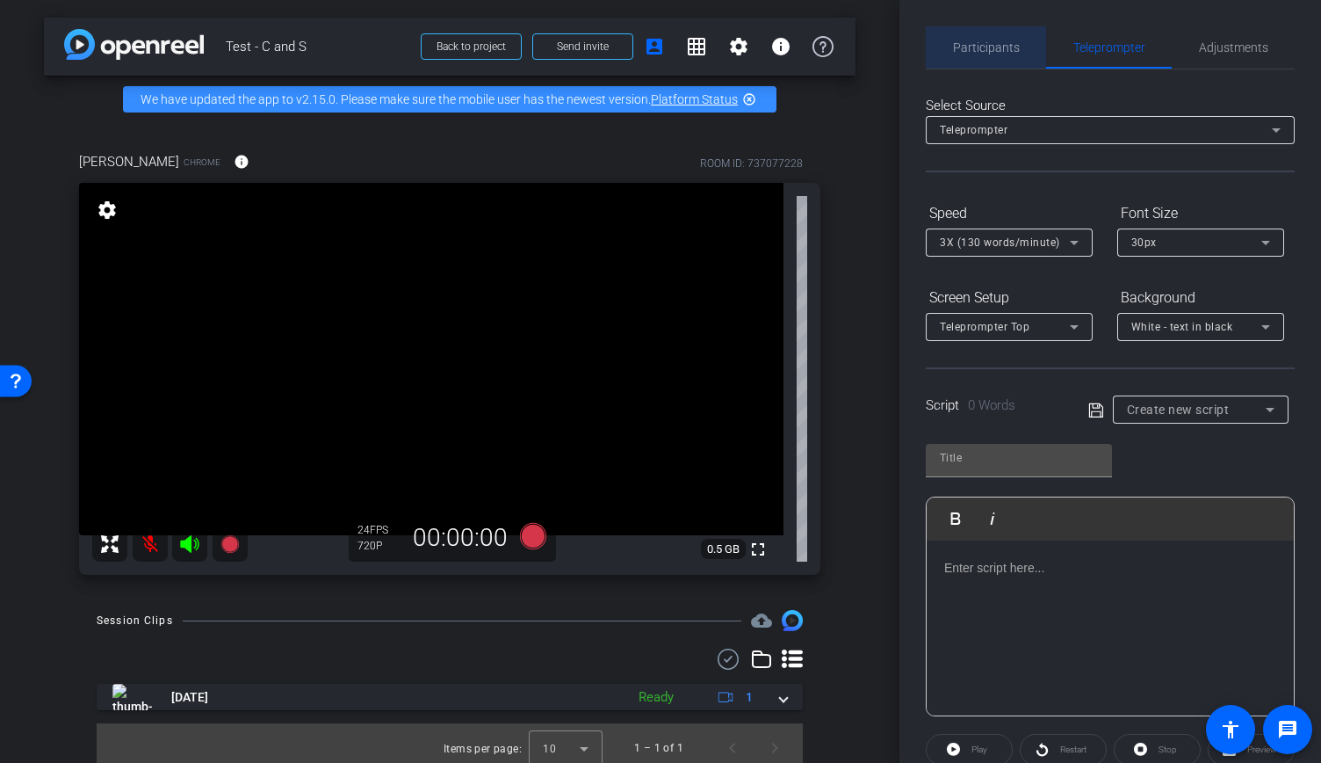
click at [1005, 48] on span "Participants" at bounding box center [986, 47] width 67 height 12
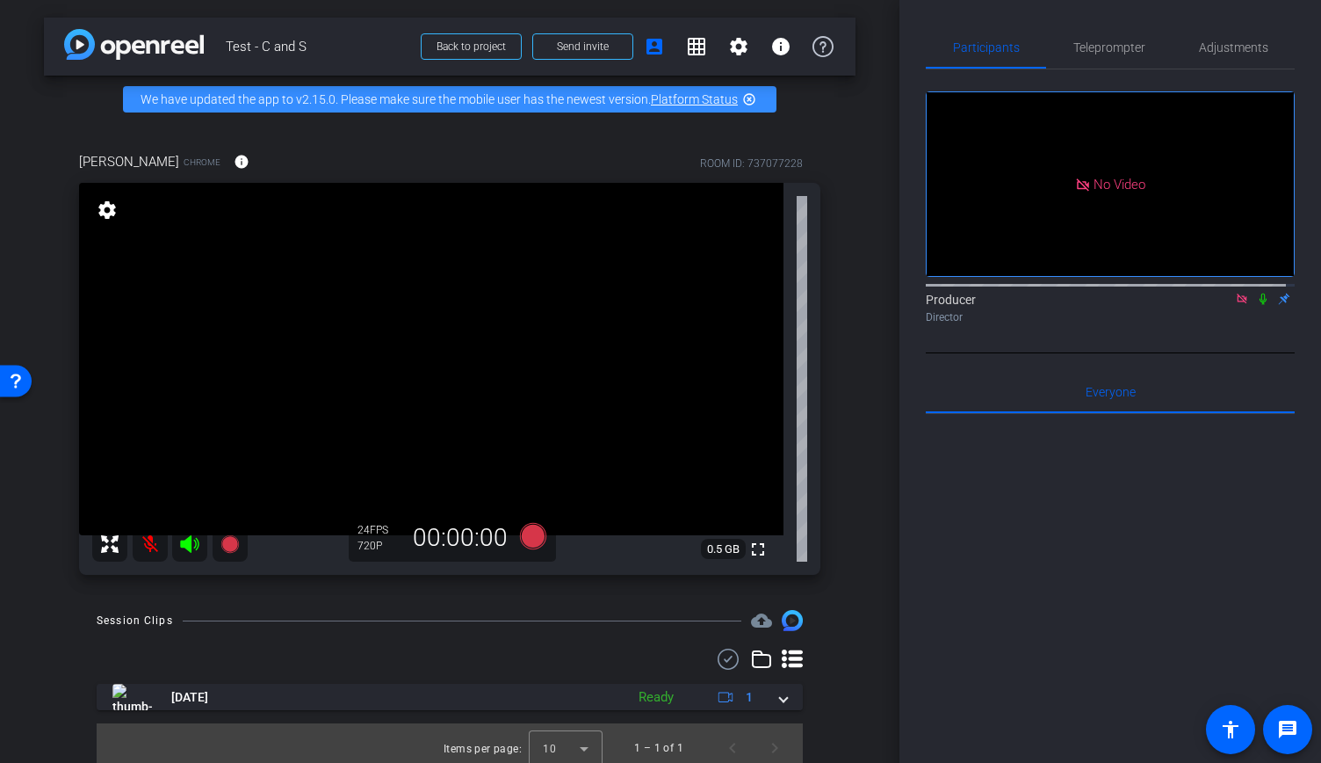
click at [1130, 177] on div "No Video" at bounding box center [1110, 184] width 367 height 184
click at [1109, 52] on span "Teleprompter" at bounding box center [1110, 47] width 72 height 12
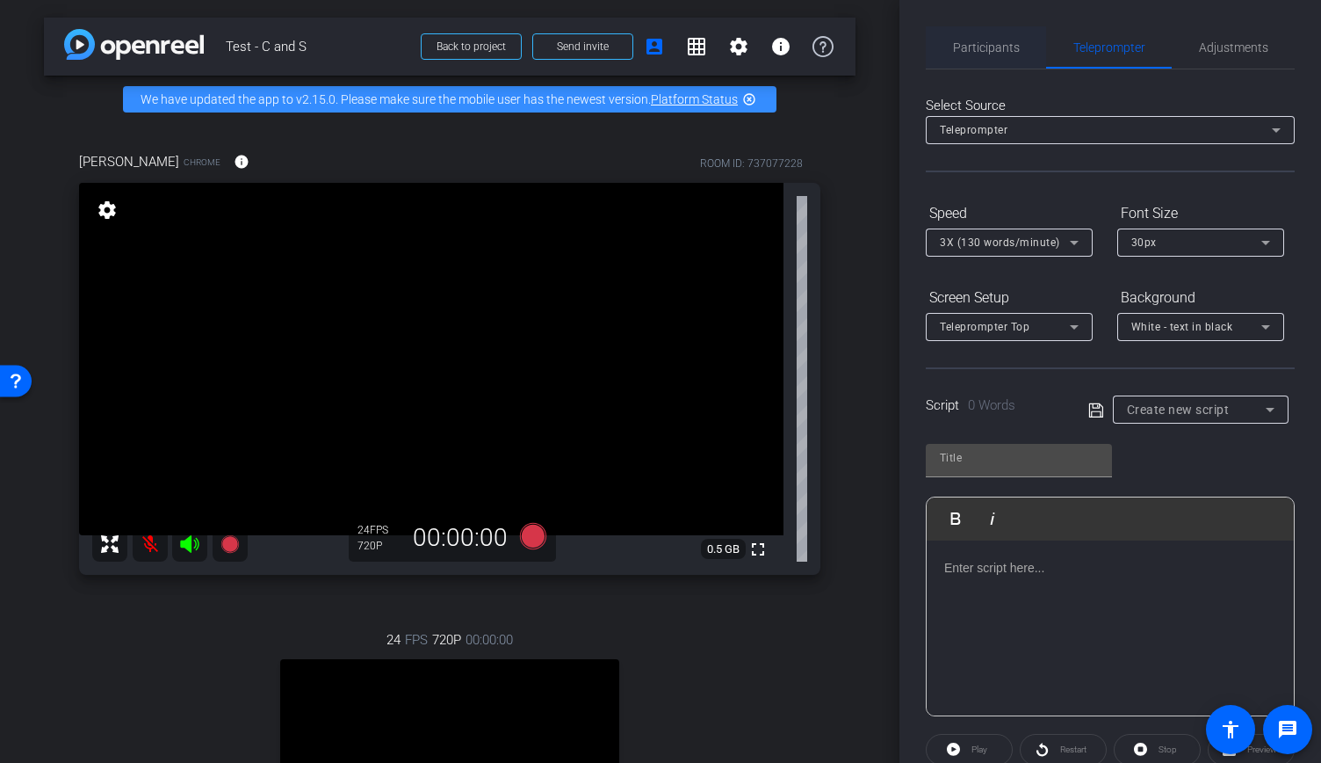
click at [999, 39] on span "Participants" at bounding box center [986, 47] width 67 height 42
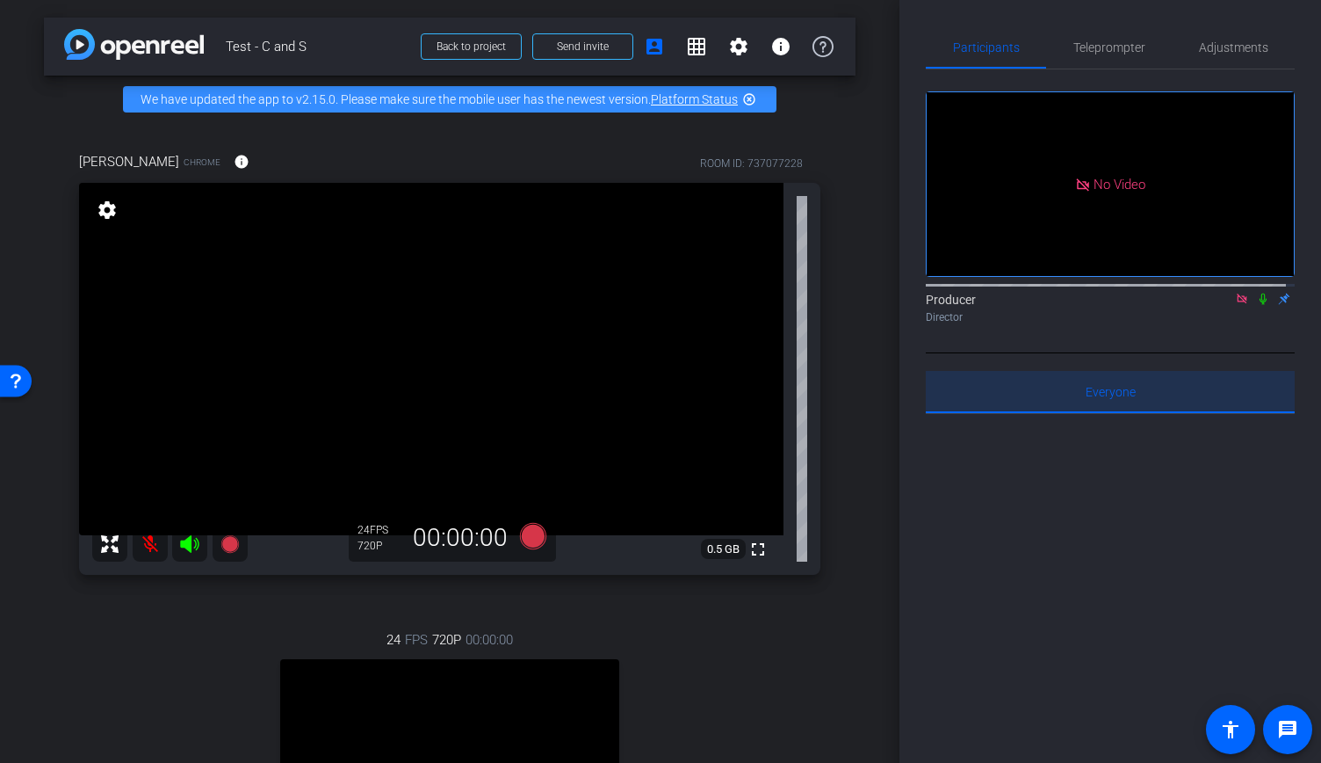
click at [1123, 386] on span "Everyone 0" at bounding box center [1111, 392] width 50 height 12
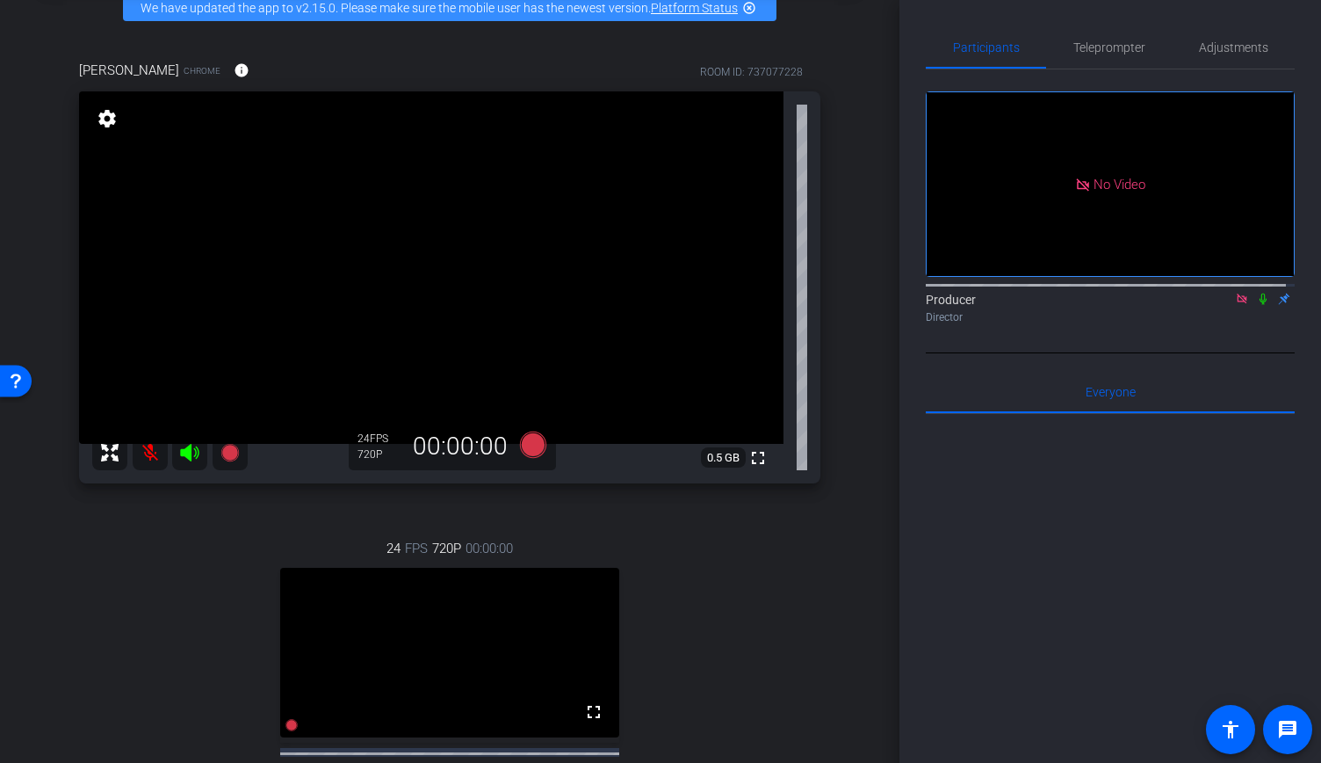
scroll to position [176, 0]
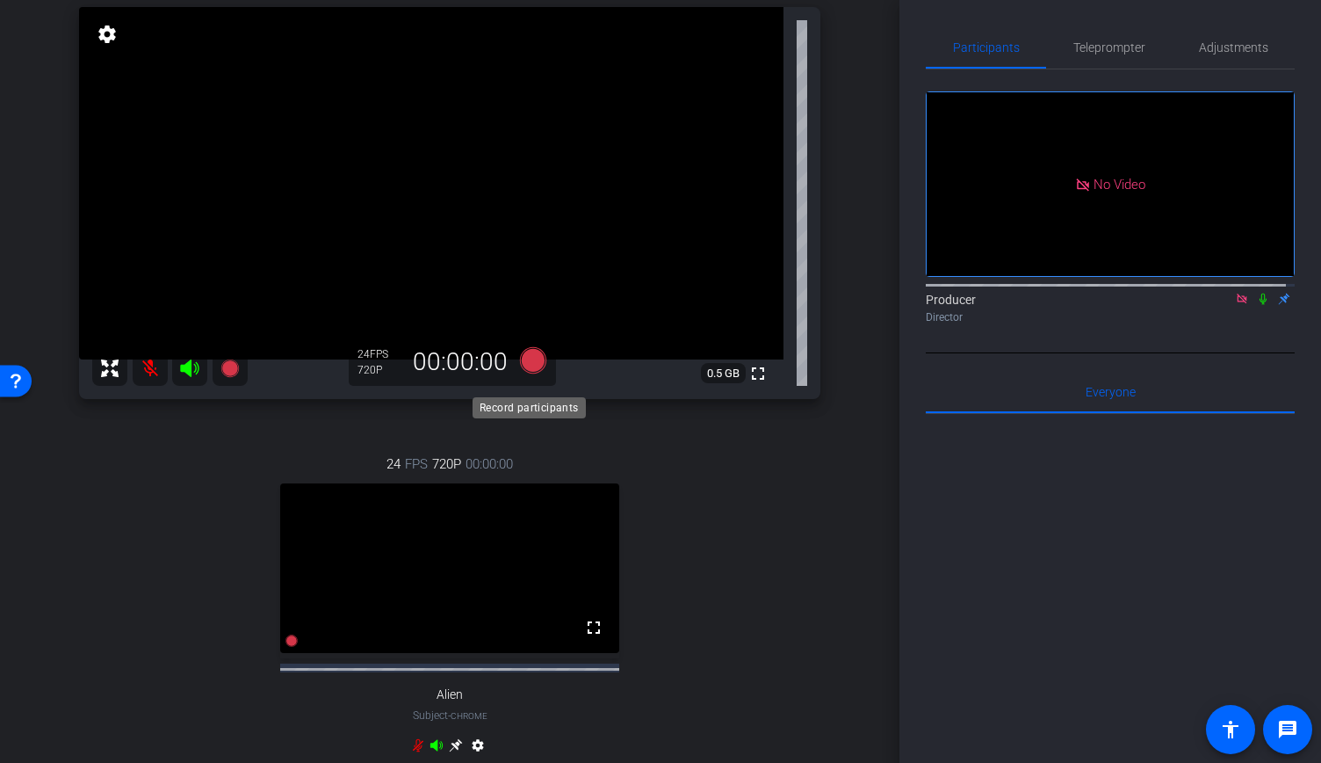
click at [529, 371] on icon at bounding box center [533, 360] width 26 height 26
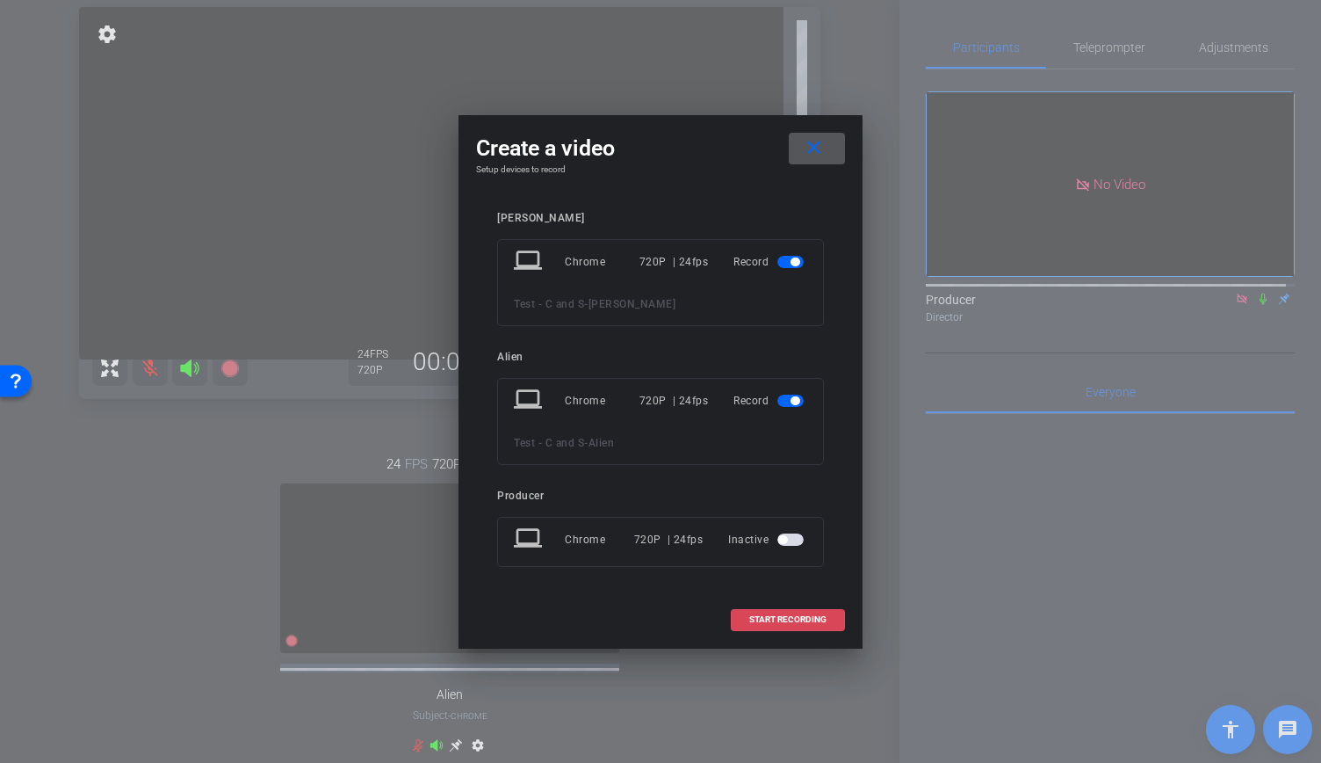
click at [785, 611] on span at bounding box center [788, 619] width 112 height 42
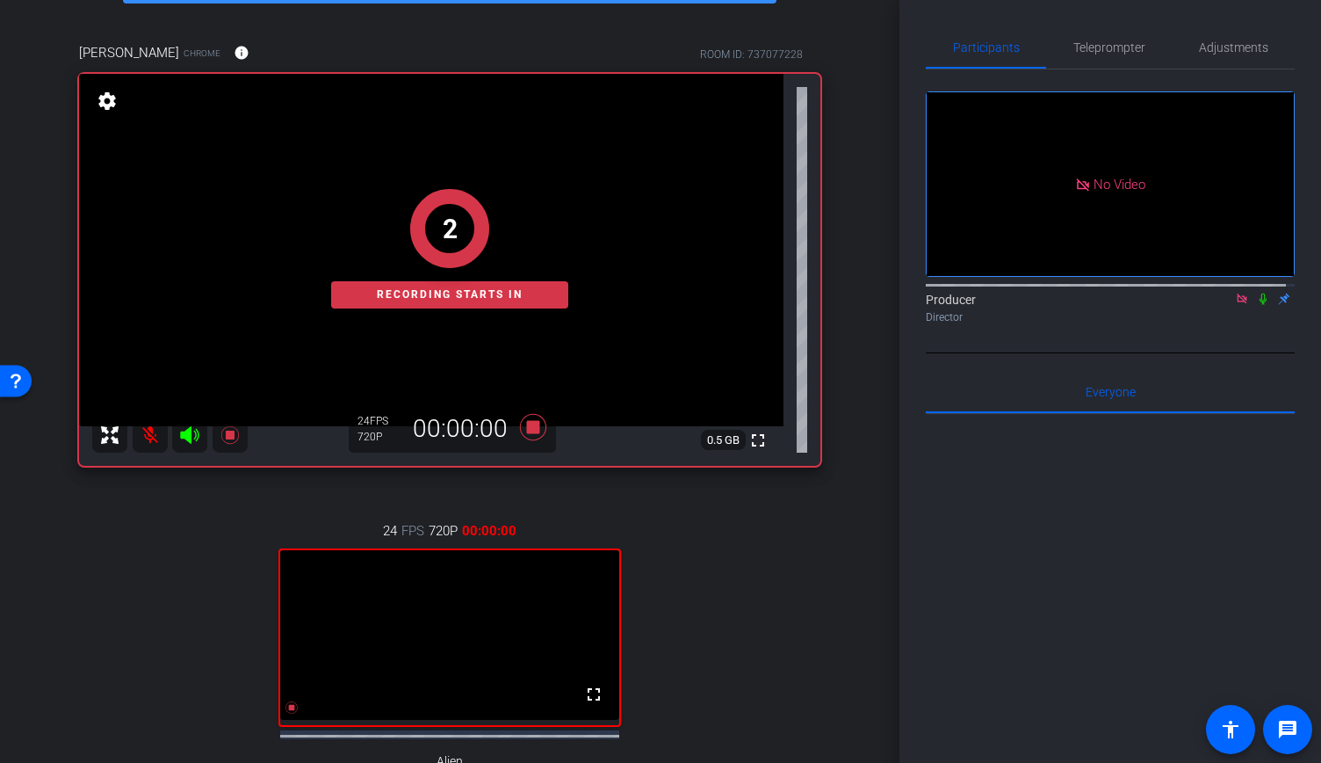
scroll to position [0, 0]
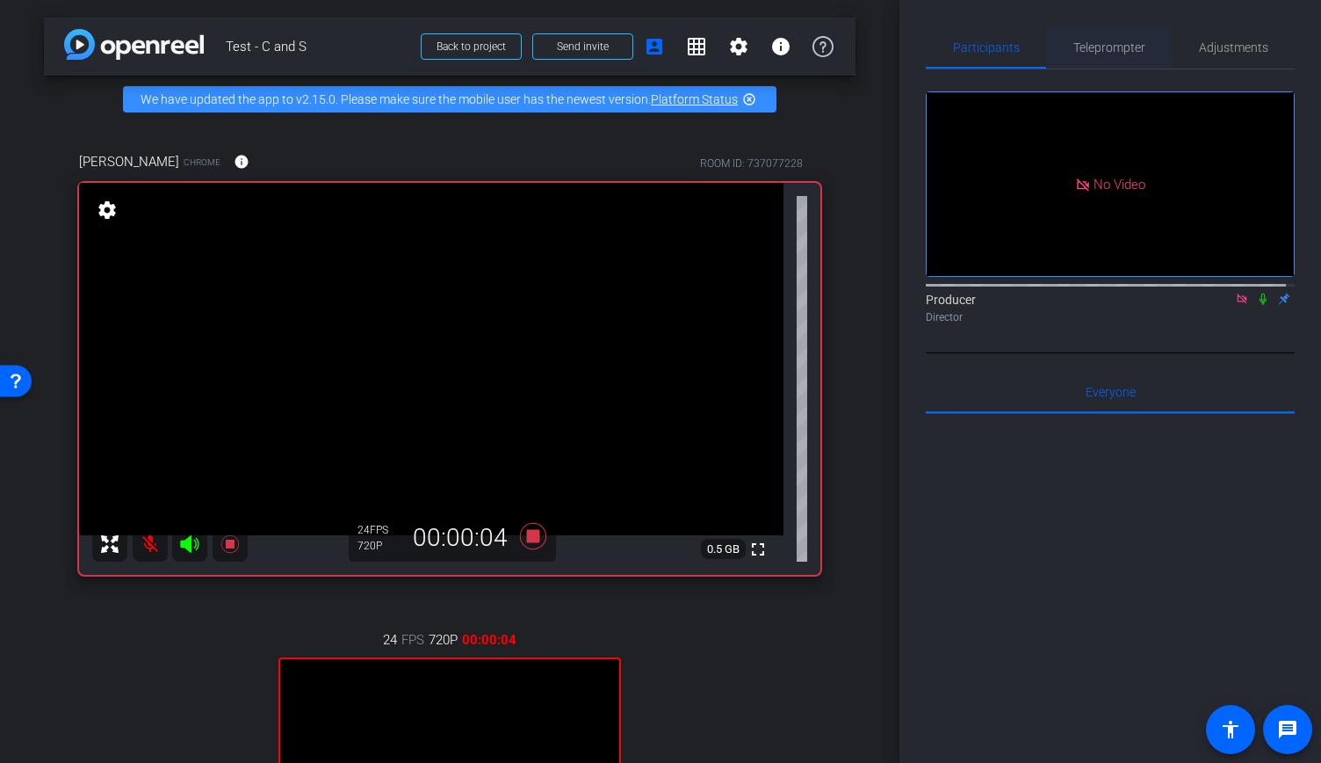
click at [1116, 55] on span "Teleprompter" at bounding box center [1110, 47] width 72 height 42
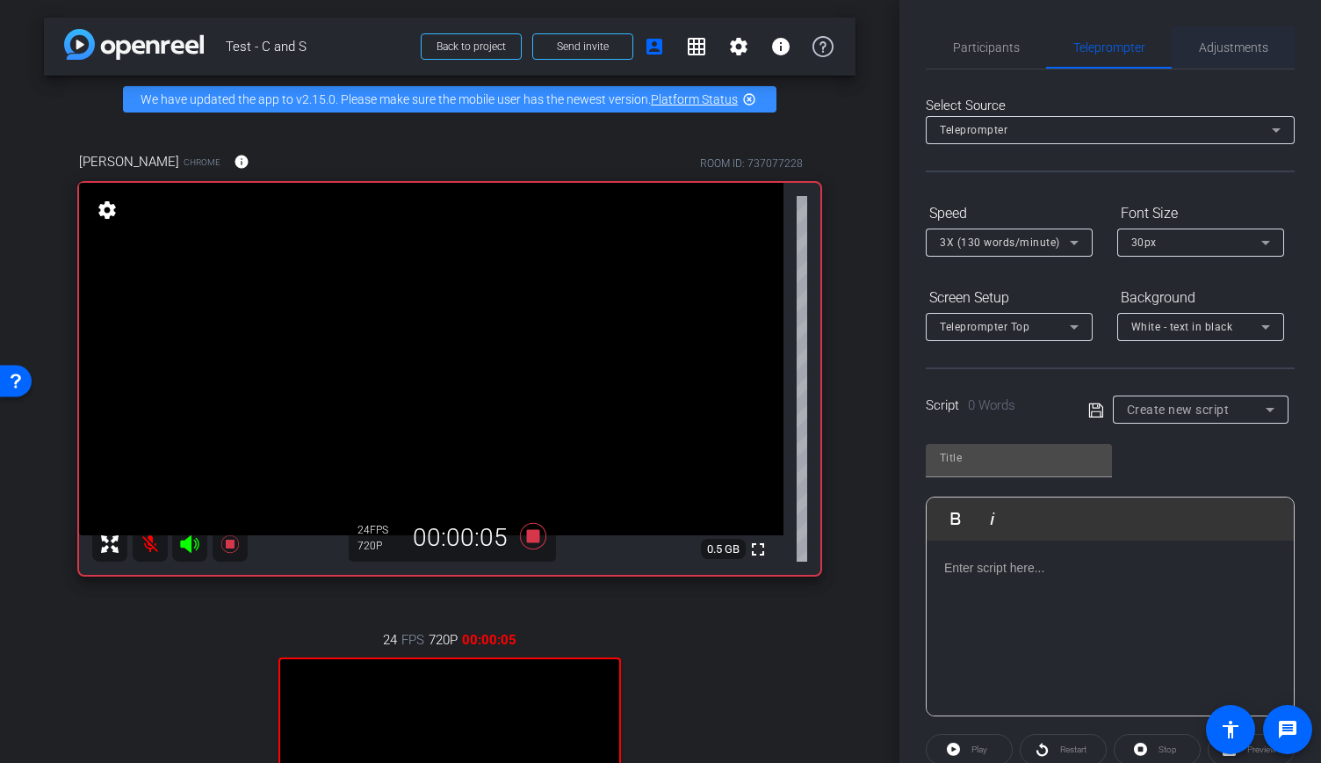
click at [1220, 48] on span "Adjustments" at bounding box center [1233, 47] width 69 height 12
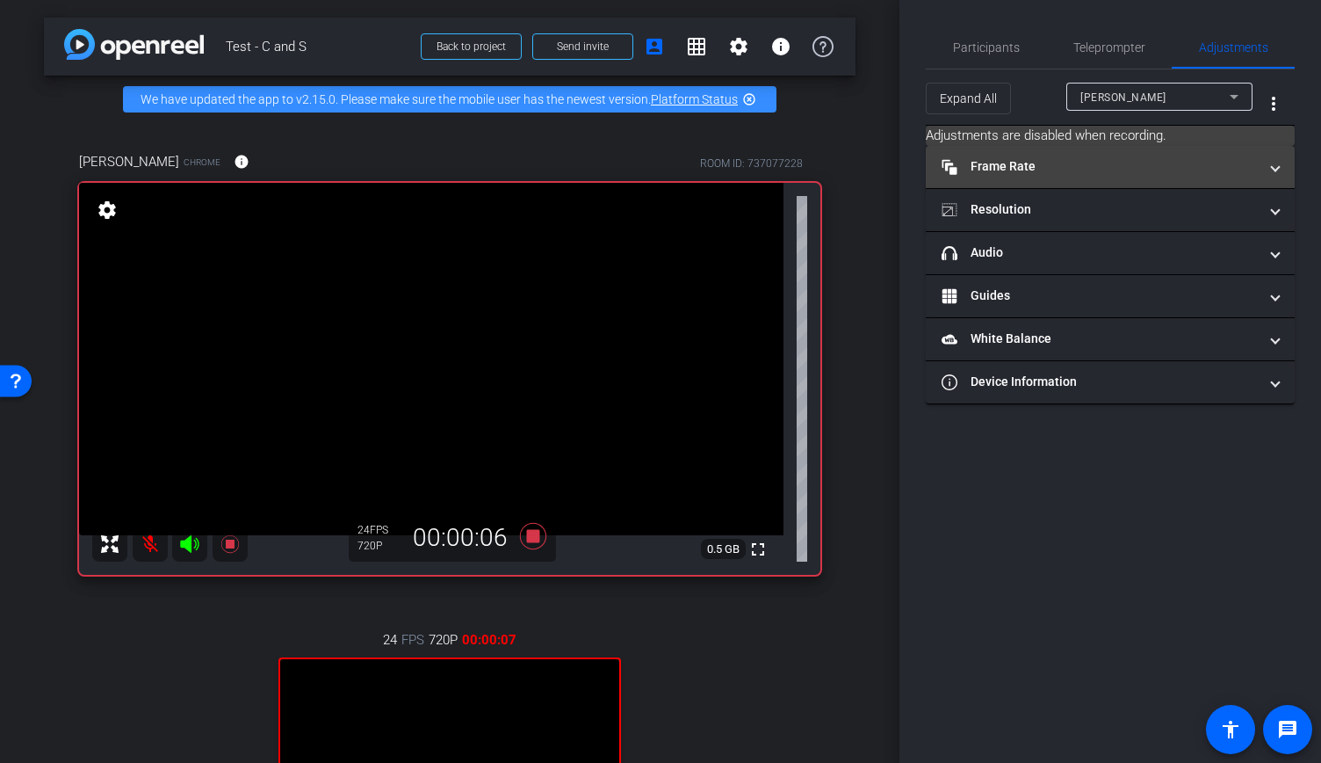
click at [1070, 164] on mat-panel-title "Frame Rate Frame Rate" at bounding box center [1100, 166] width 316 height 18
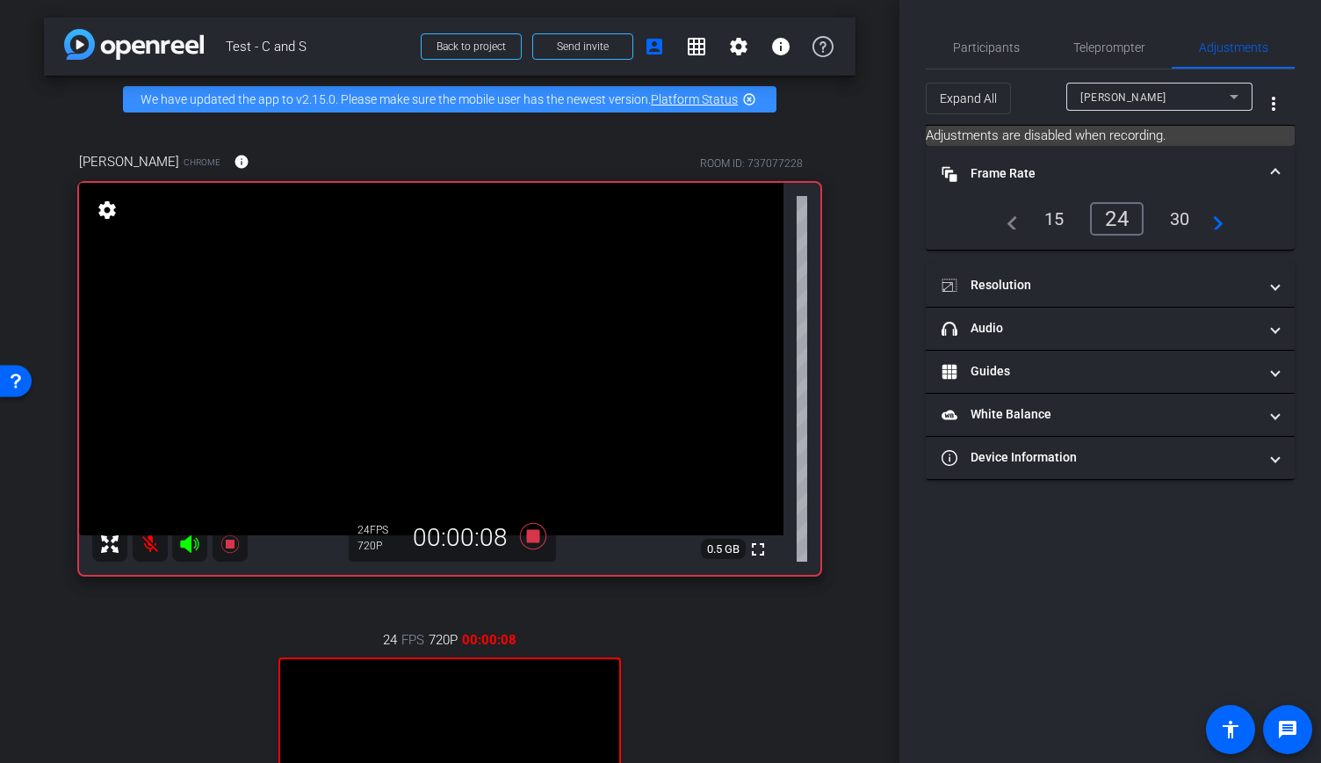
click at [1243, 175] on mat-panel-title "Frame Rate Frame Rate" at bounding box center [1100, 173] width 316 height 18
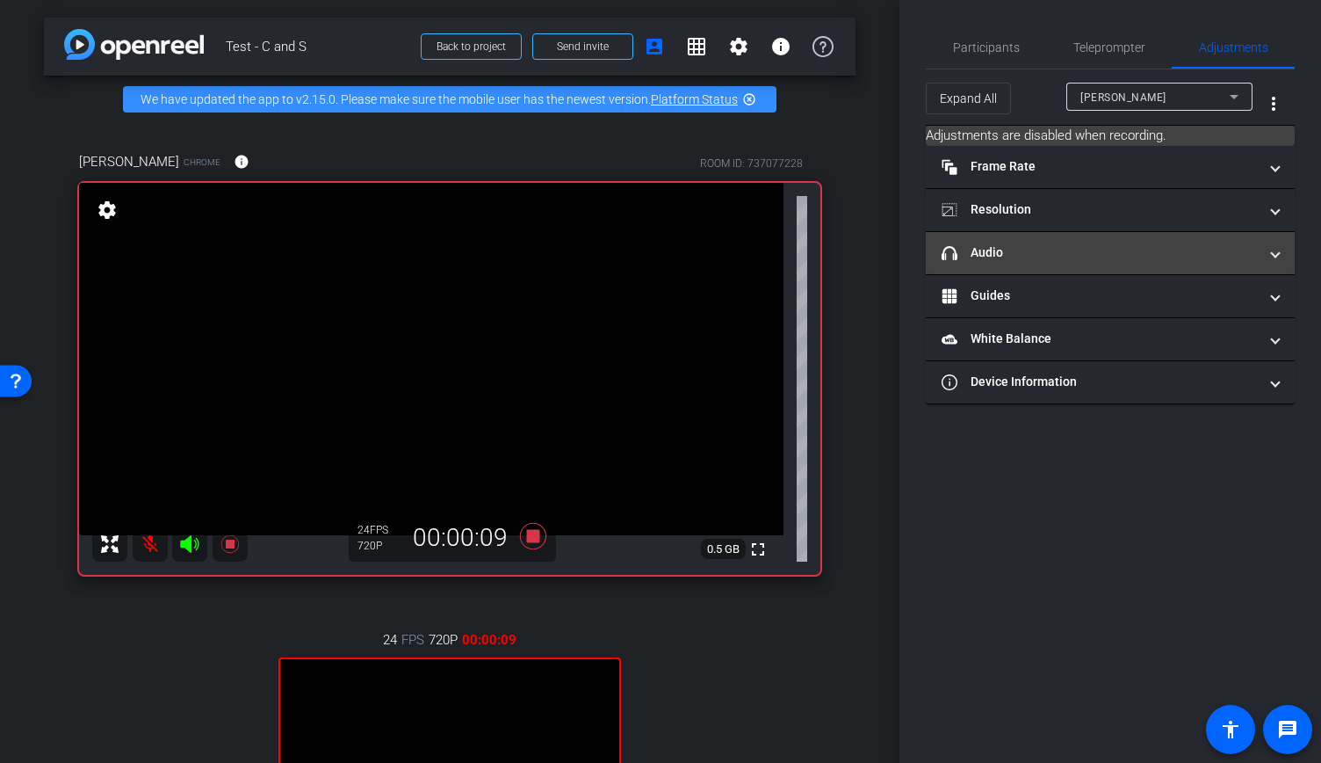
click at [1182, 259] on mat-panel-title "headphone icon Audio" at bounding box center [1100, 252] width 316 height 18
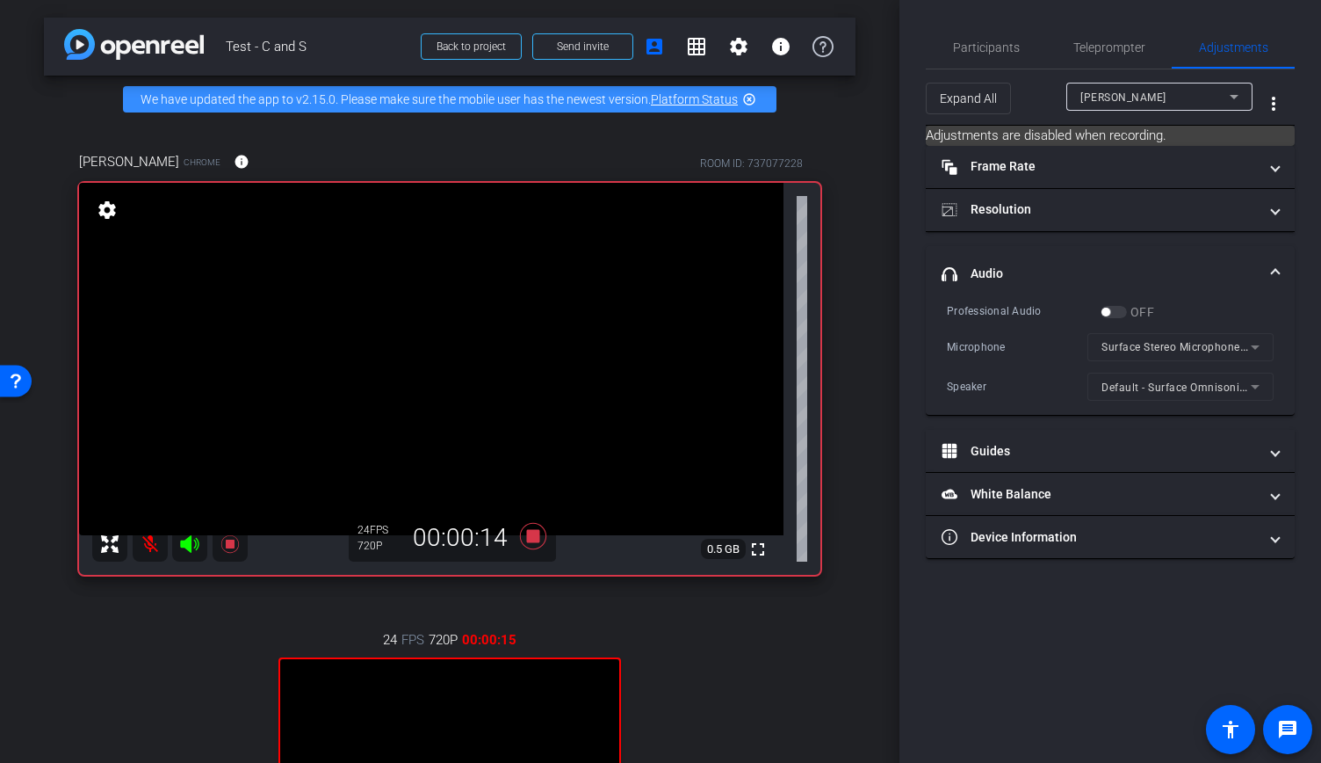
click at [1114, 312] on div "OFF" at bounding box center [1128, 312] width 54 height 18
click at [531, 549] on icon at bounding box center [533, 536] width 26 height 26
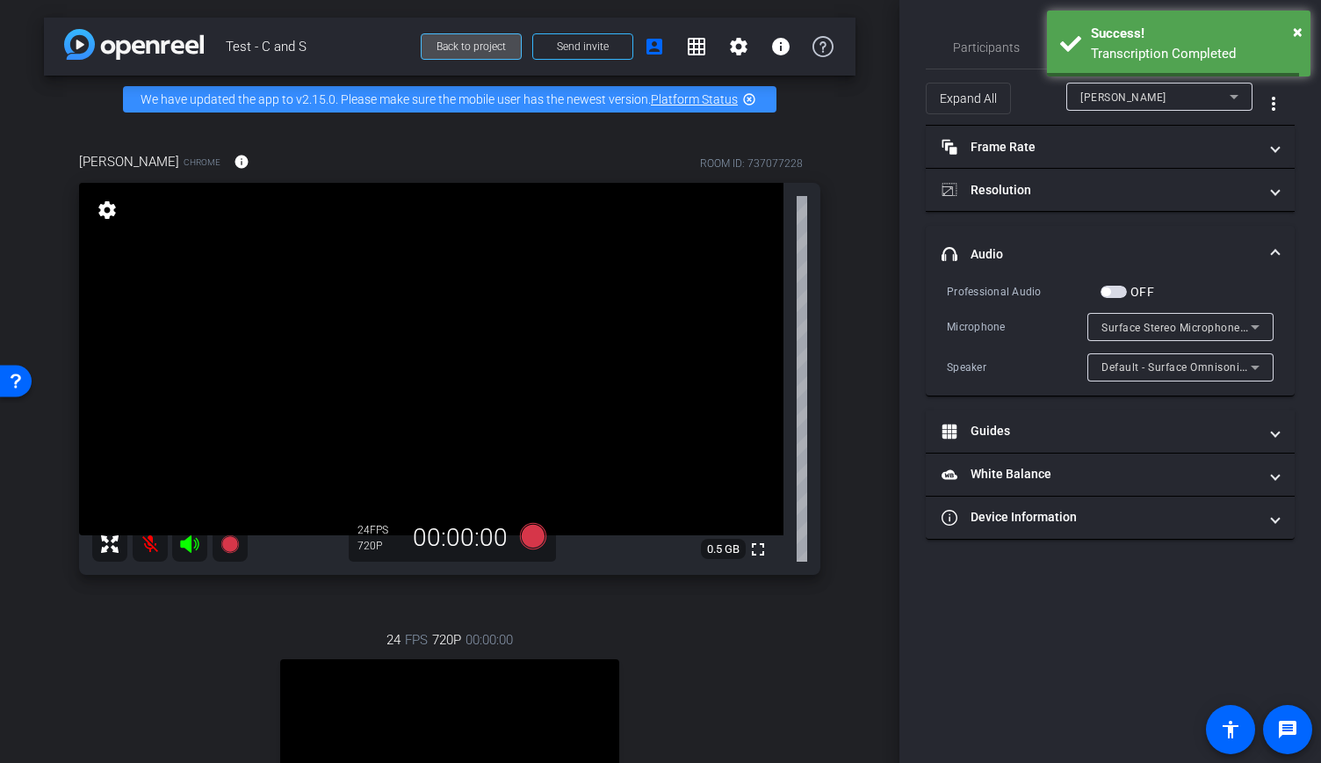
click at [473, 53] on span "Back to project" at bounding box center [471, 46] width 69 height 12
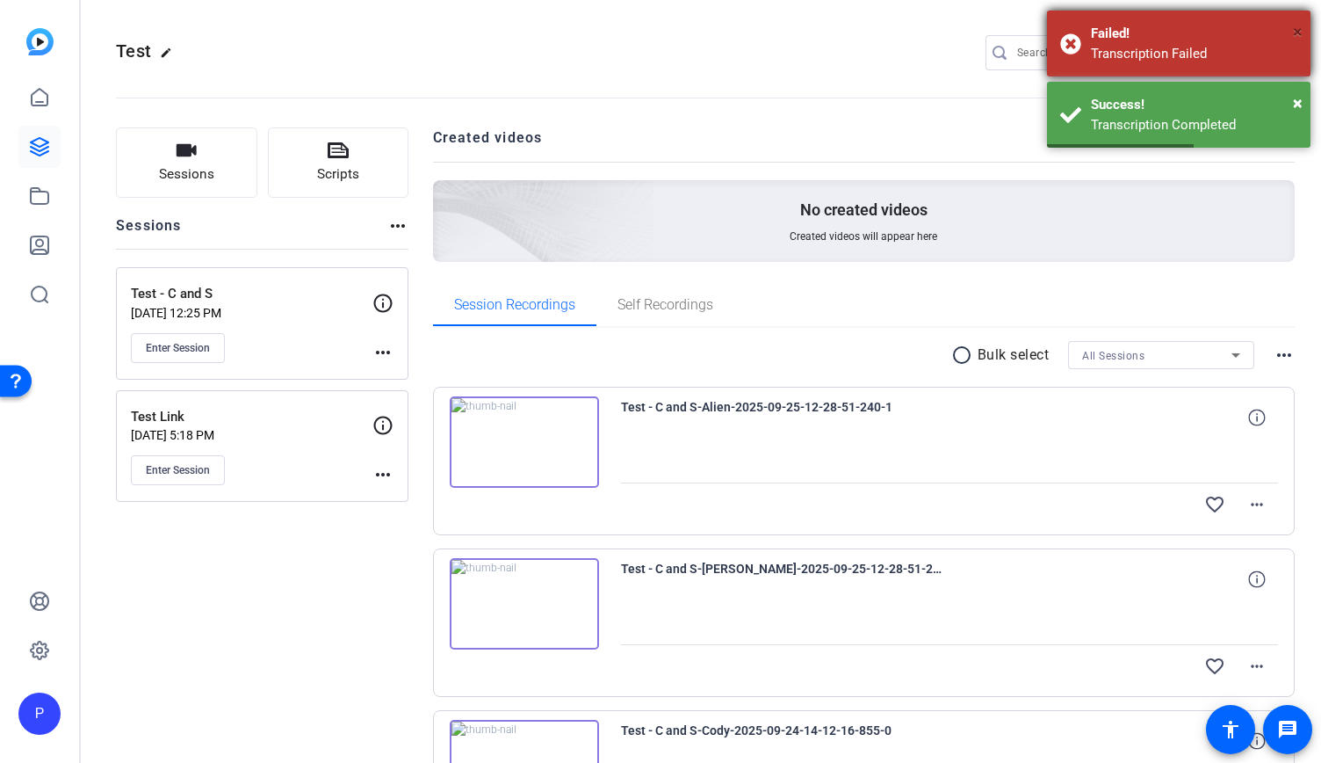
click at [1297, 33] on span "×" at bounding box center [1298, 31] width 10 height 21
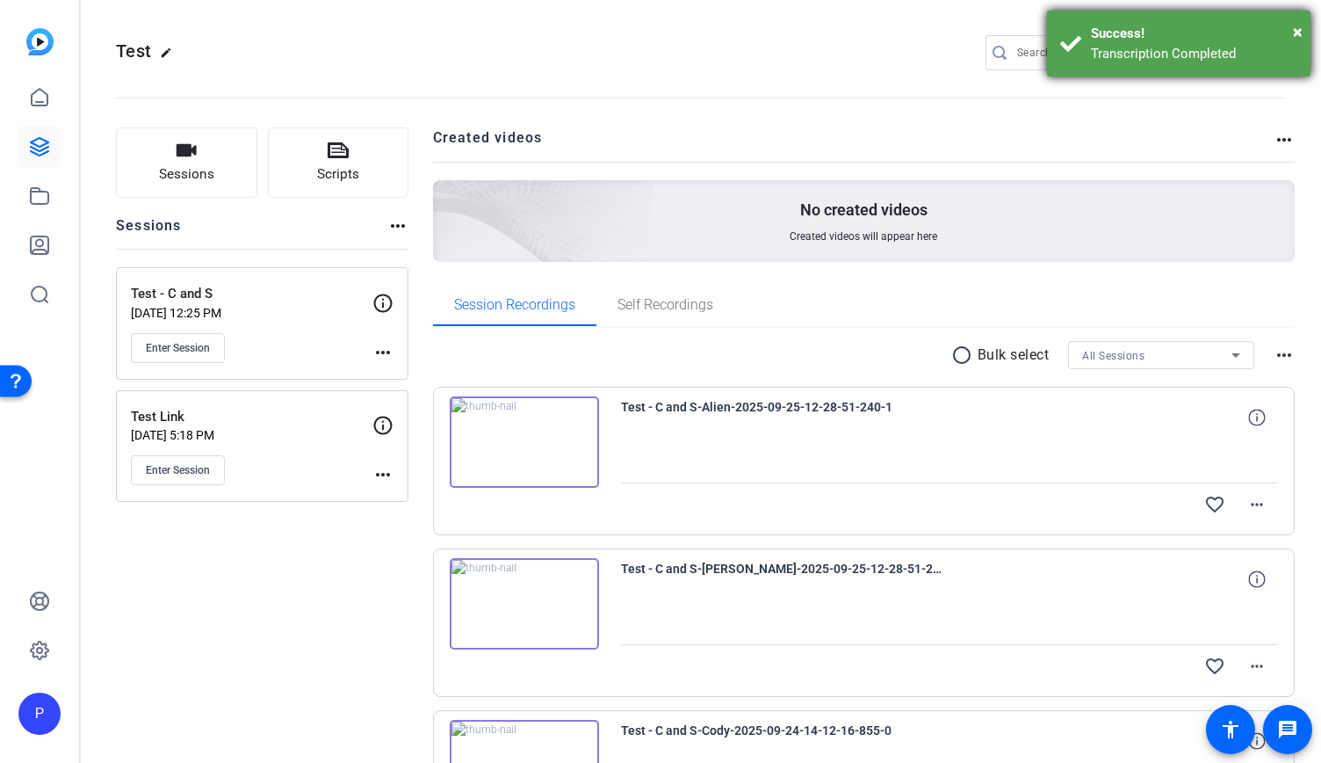
click at [1291, 34] on div "Success!" at bounding box center [1194, 34] width 206 height 20
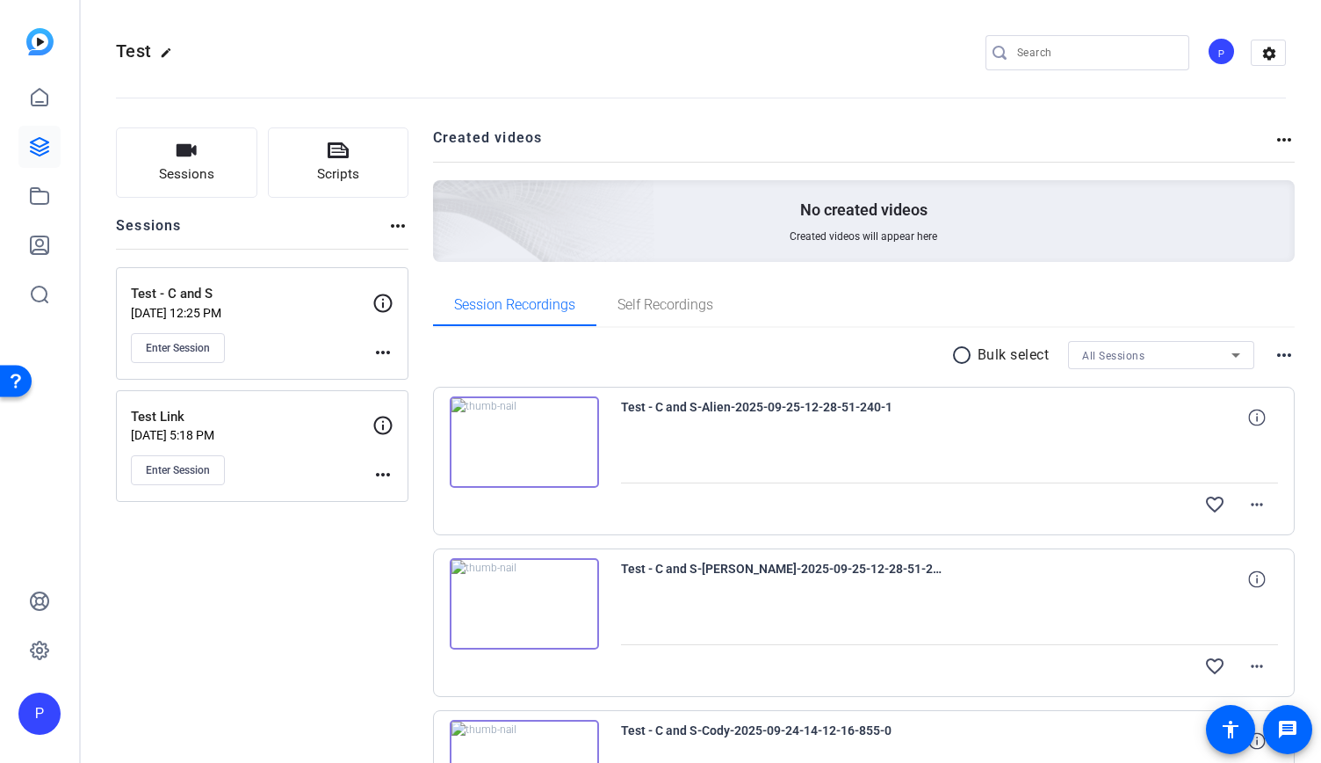
click at [582, 419] on img at bounding box center [524, 441] width 149 height 91
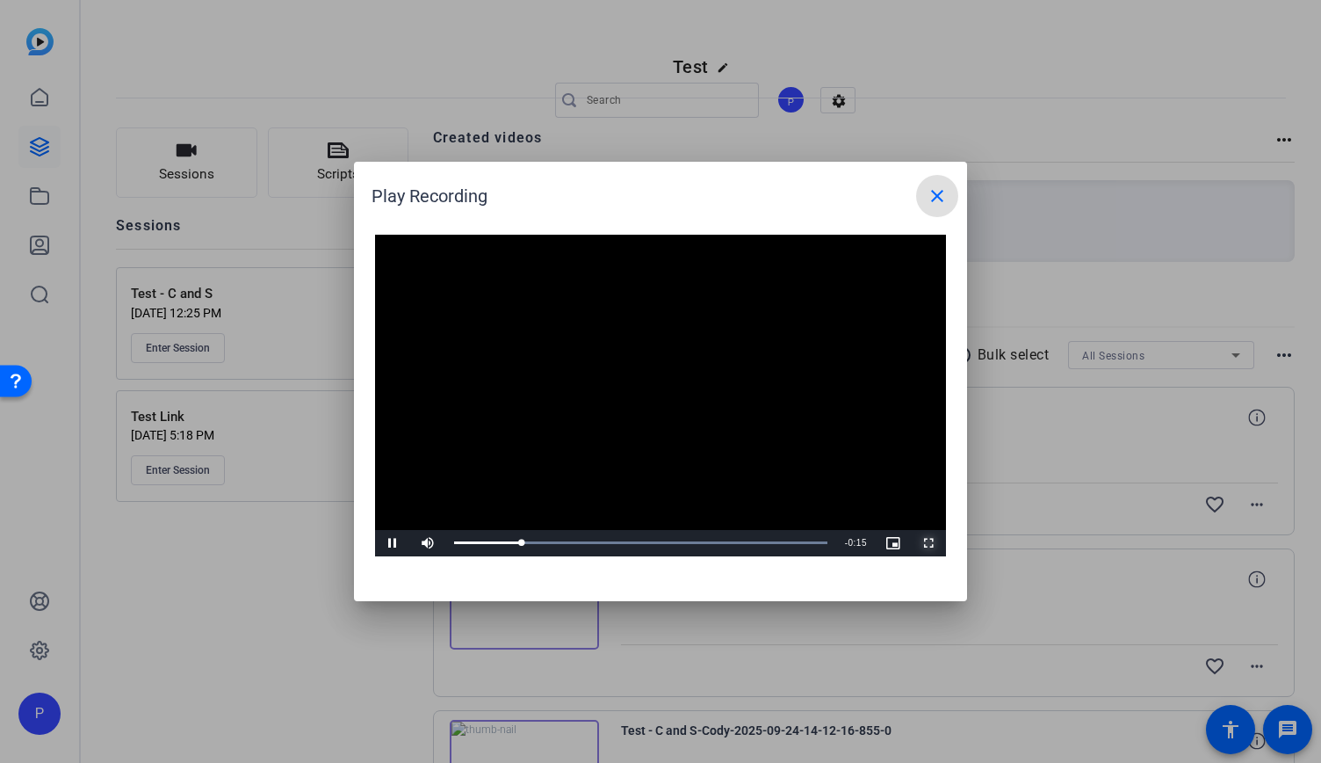
drag, startPoint x: 933, startPoint y: 542, endPoint x: 1049, endPoint y: 537, distance: 116.1
click at [933, 543] on span "Video Player" at bounding box center [928, 543] width 35 height 0
click at [771, 542] on div "0:15" at bounding box center [614, 542] width 321 height 4
click at [817, 547] on div "Loaded : 100.00% 0:17 0:15" at bounding box center [640, 543] width 391 height 26
click at [940, 188] on mat-icon "close" at bounding box center [937, 195] width 21 height 21
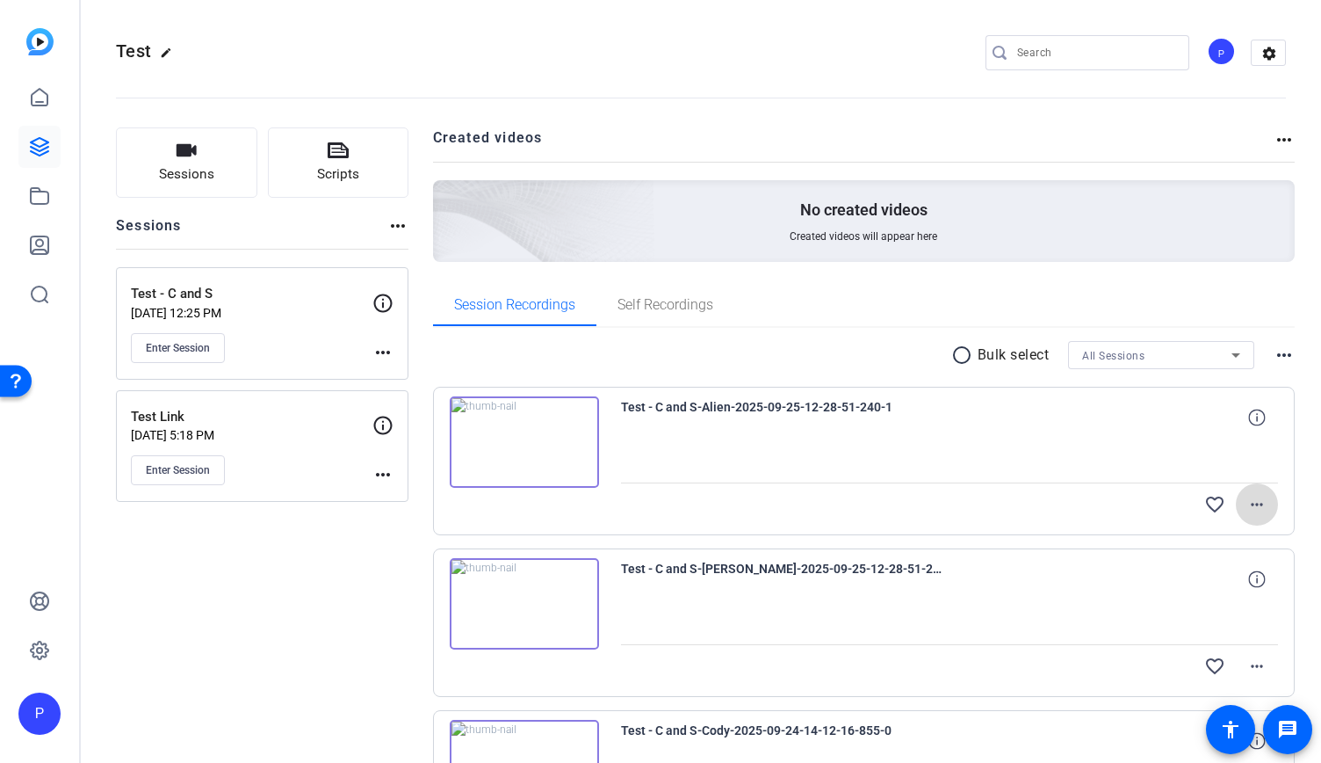
click at [1247, 503] on mat-icon "more_horiz" at bounding box center [1257, 504] width 21 height 21
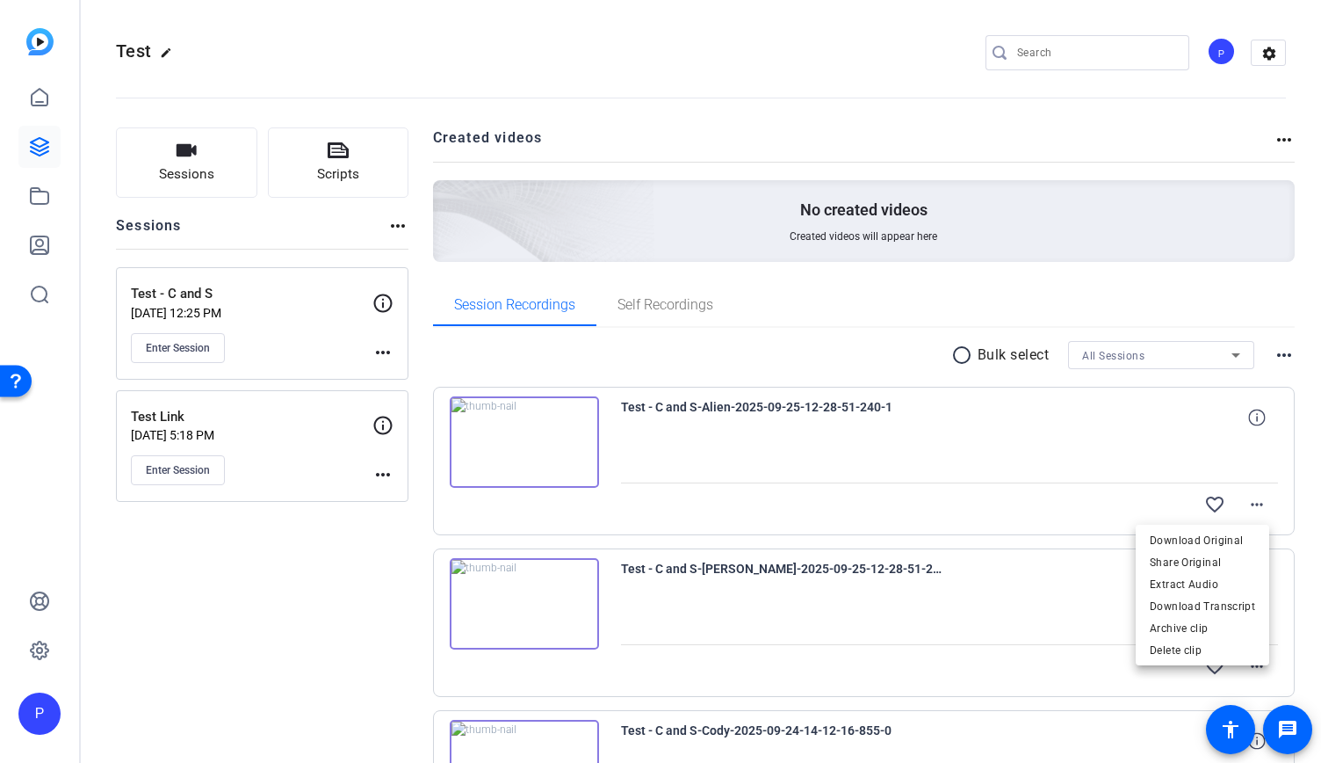
click at [1208, 647] on span "Delete clip" at bounding box center [1202, 650] width 105 height 21
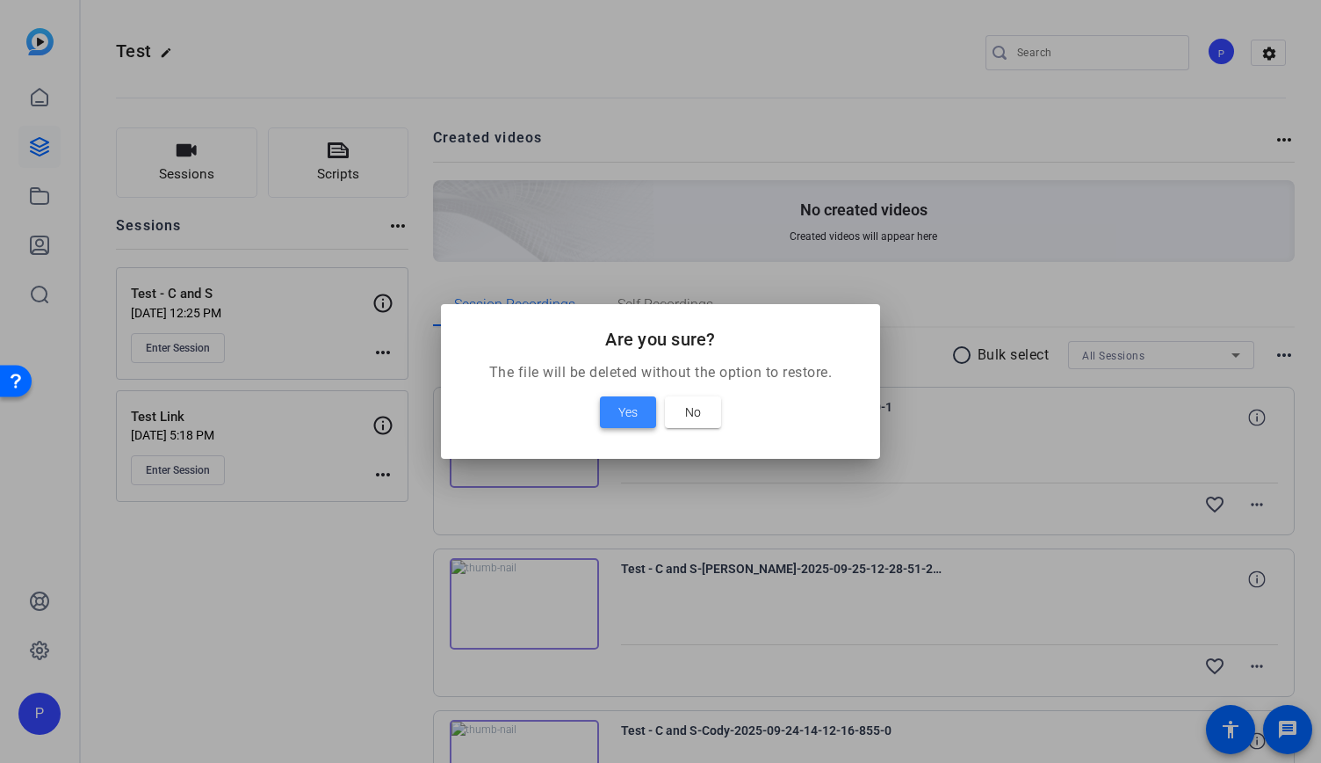
click at [637, 416] on span "Yes" at bounding box center [627, 411] width 19 height 21
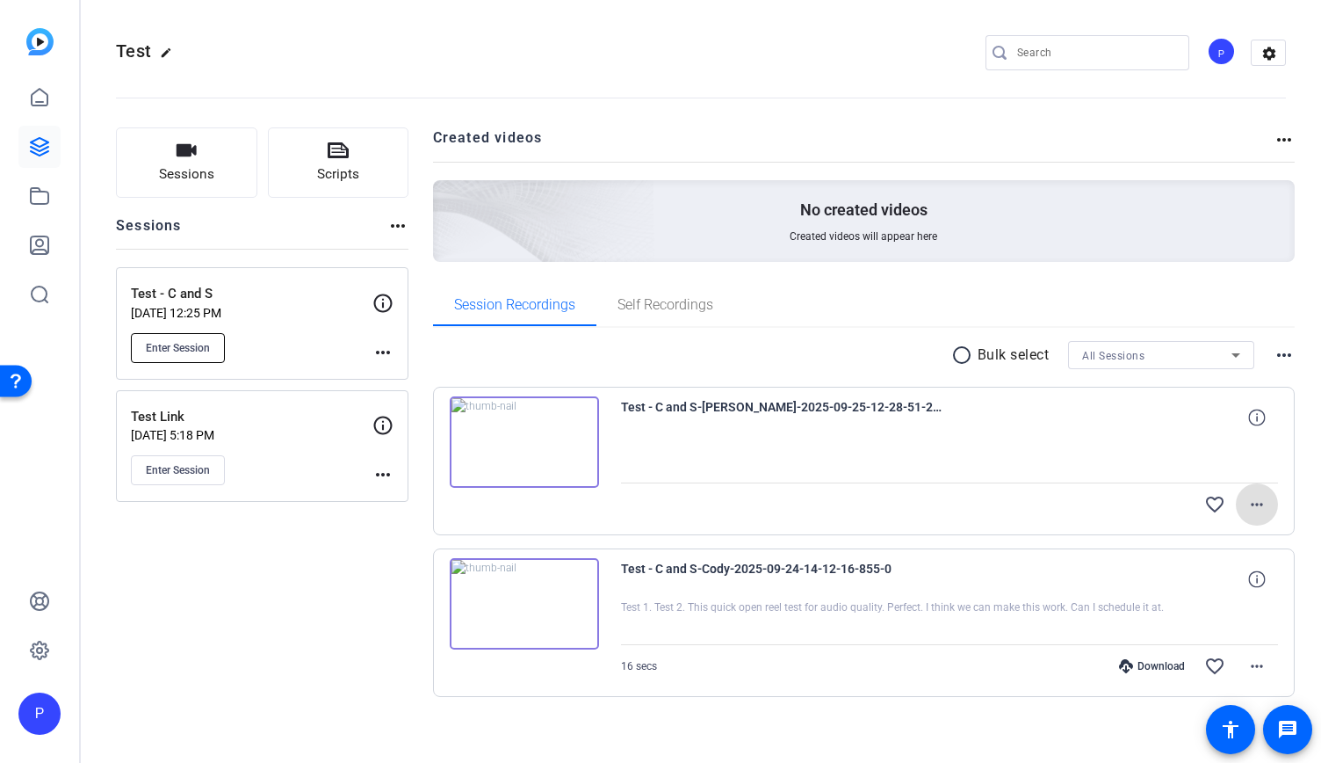
click at [144, 351] on button "Enter Session" at bounding box center [178, 348] width 94 height 30
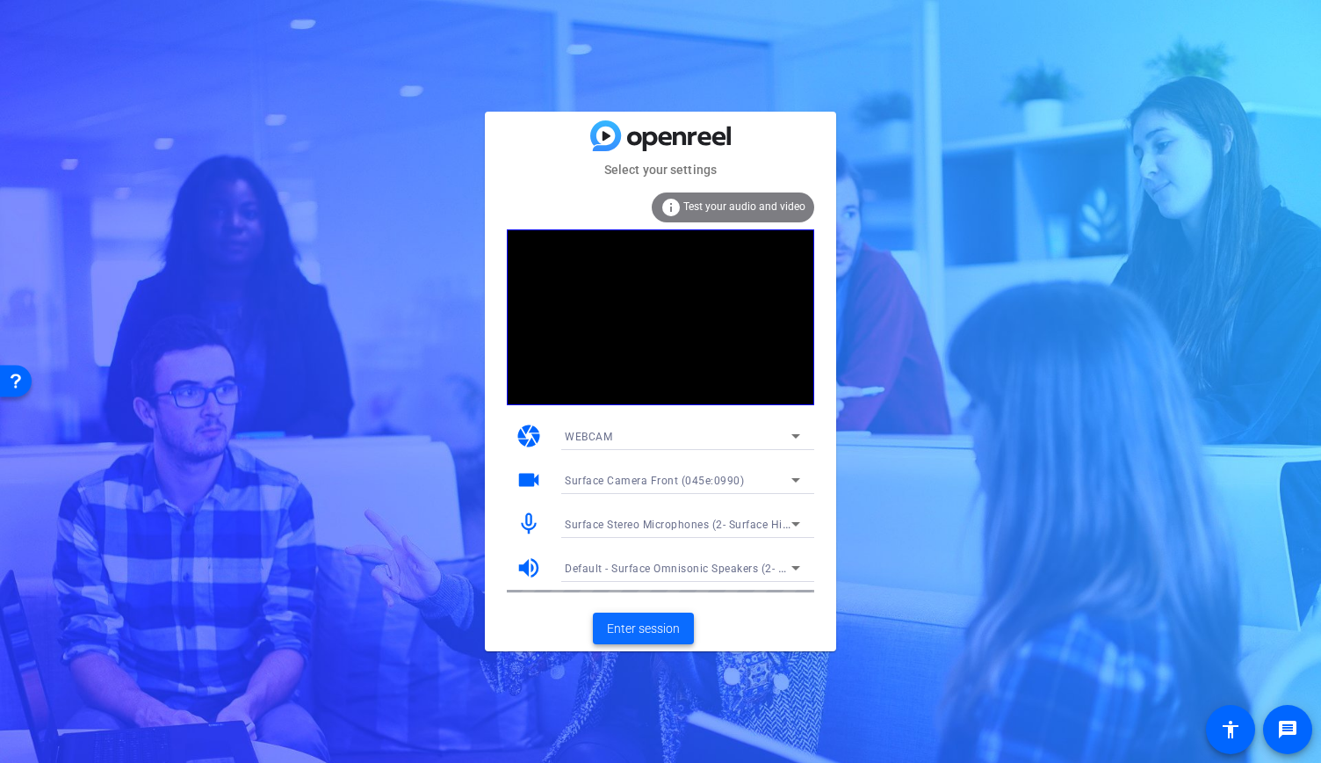
click at [658, 633] on span "Enter session" at bounding box center [643, 628] width 73 height 18
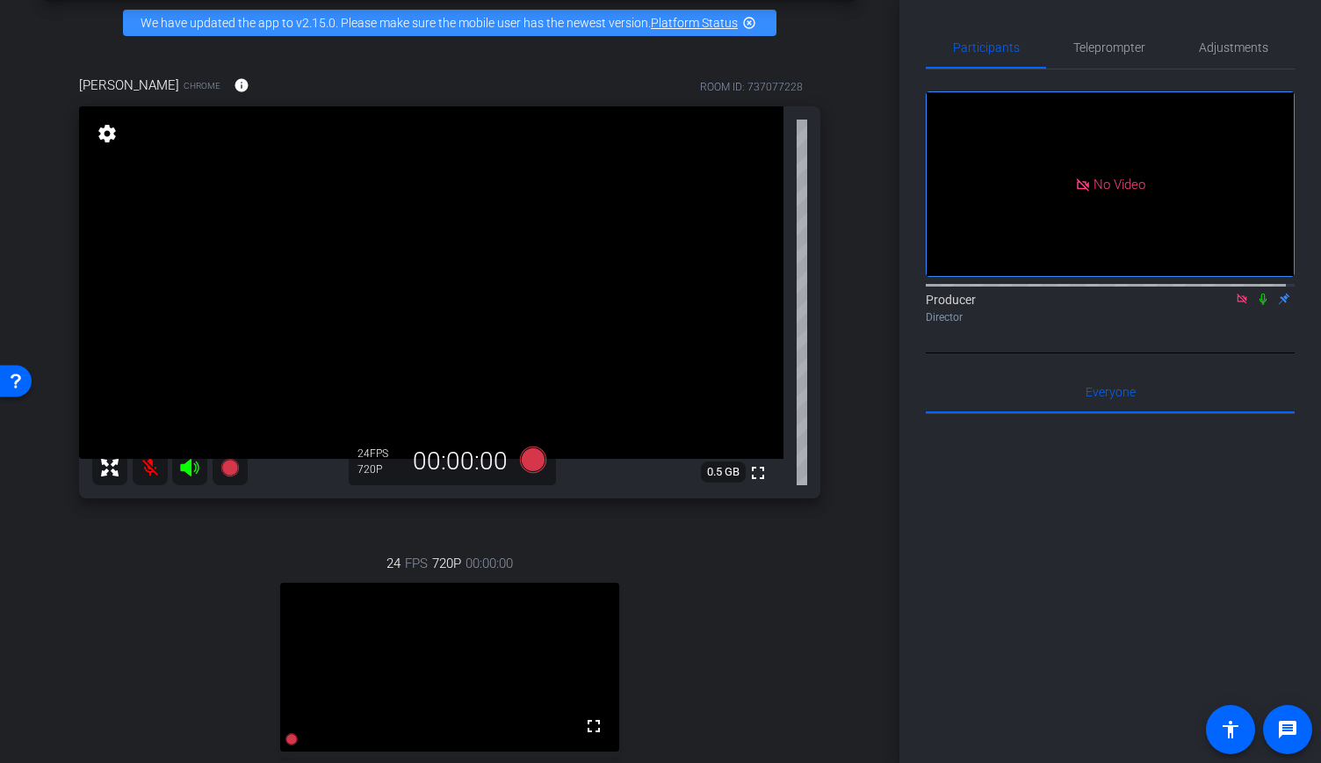
scroll to position [176, 0]
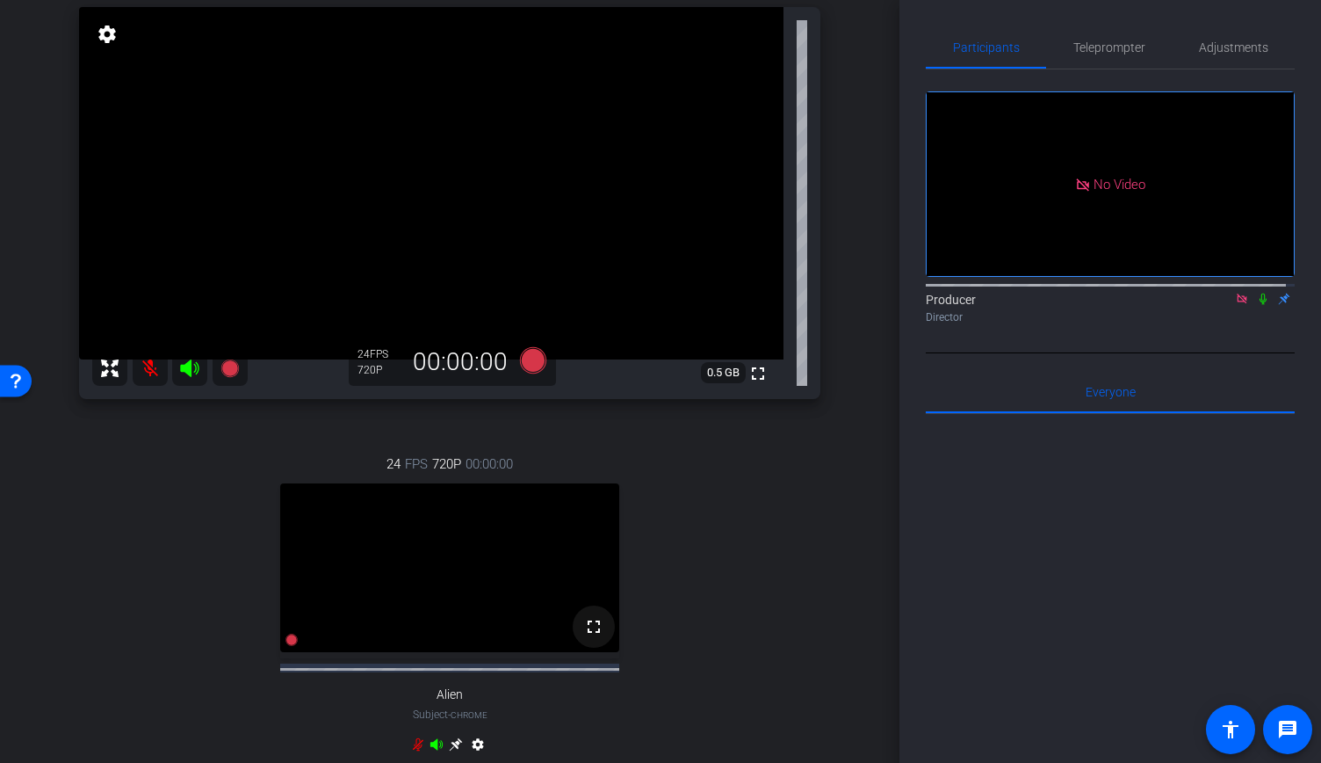
click at [589, 637] on mat-icon "fullscreen" at bounding box center [593, 626] width 21 height 21
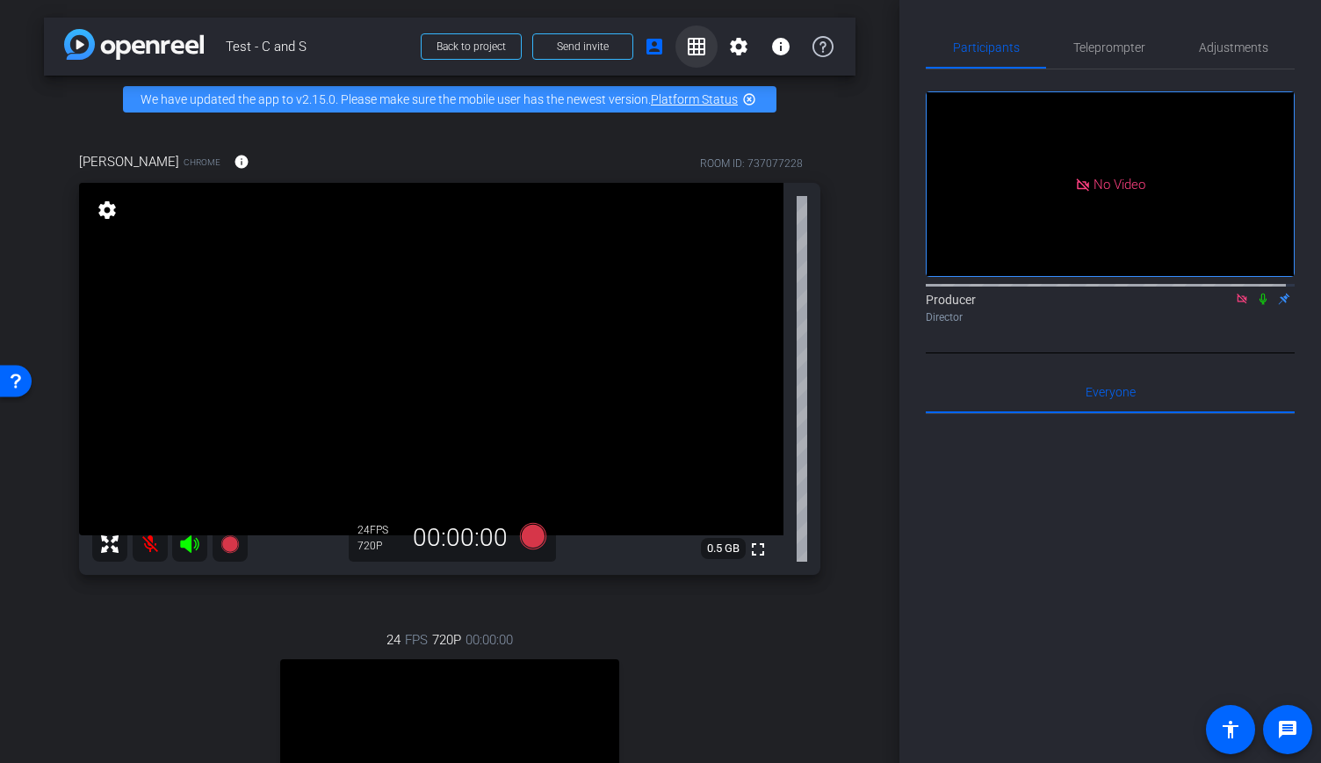
click at [686, 51] on mat-icon "grid_on" at bounding box center [696, 46] width 21 height 21
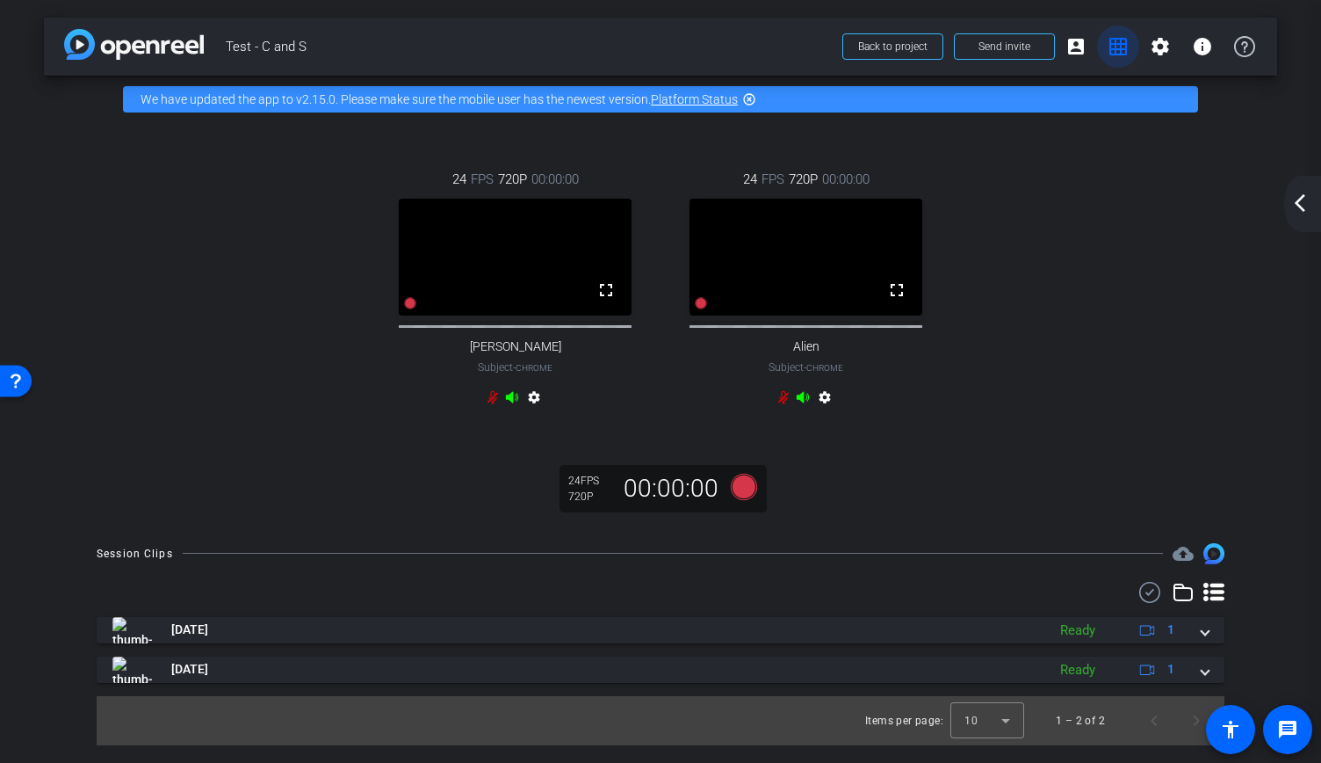
click at [1117, 43] on mat-icon "grid_on" at bounding box center [1118, 46] width 21 height 21
click at [1130, 49] on span at bounding box center [1118, 46] width 42 height 42
click at [1091, 47] on span at bounding box center [1076, 46] width 42 height 42
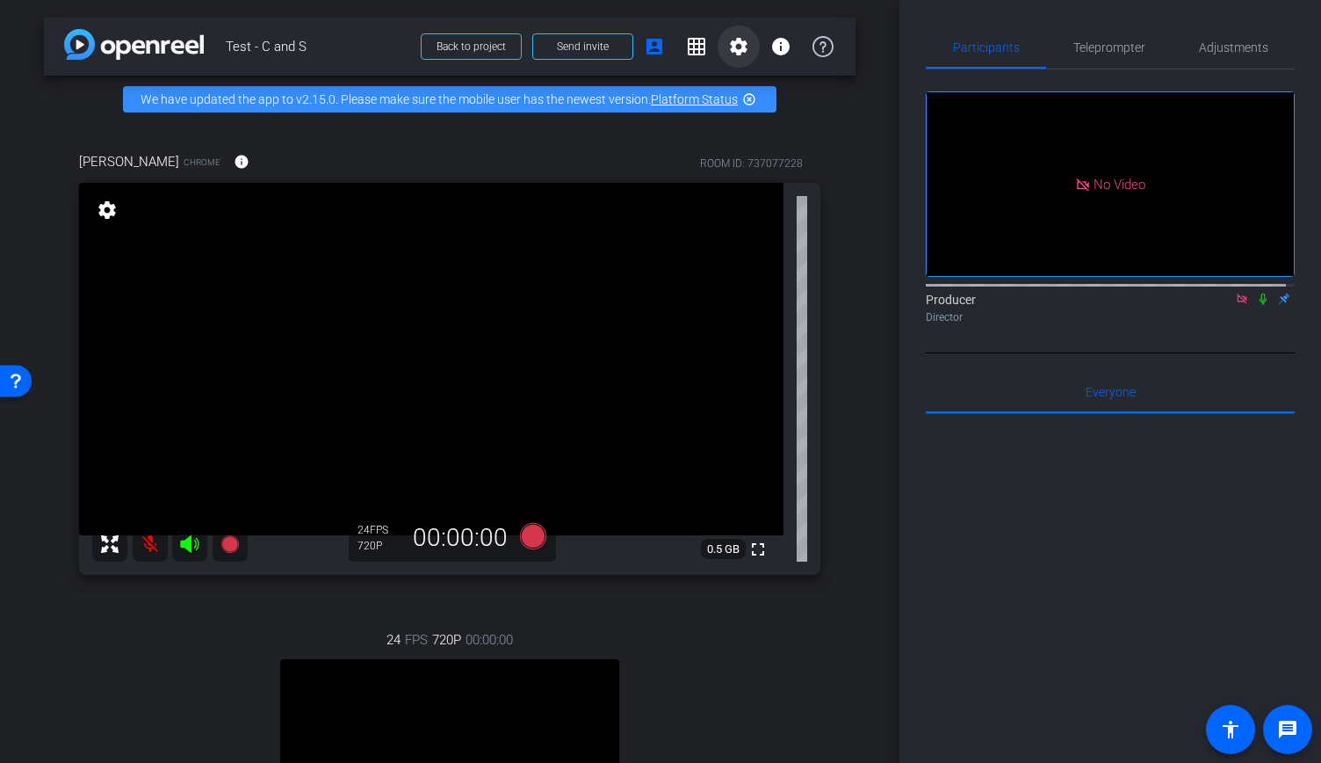
click at [728, 43] on mat-icon "settings" at bounding box center [738, 46] width 21 height 21
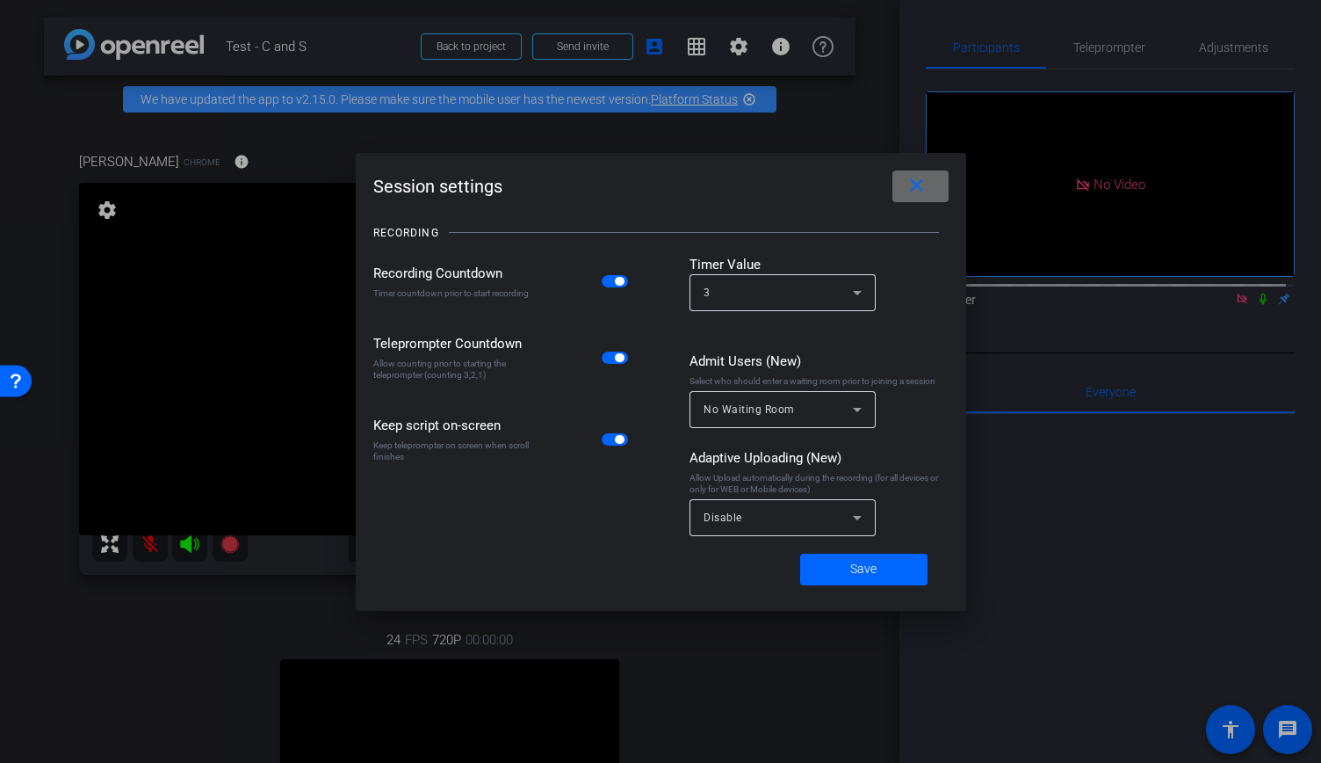
click at [922, 185] on mat-icon "close" at bounding box center [917, 186] width 22 height 22
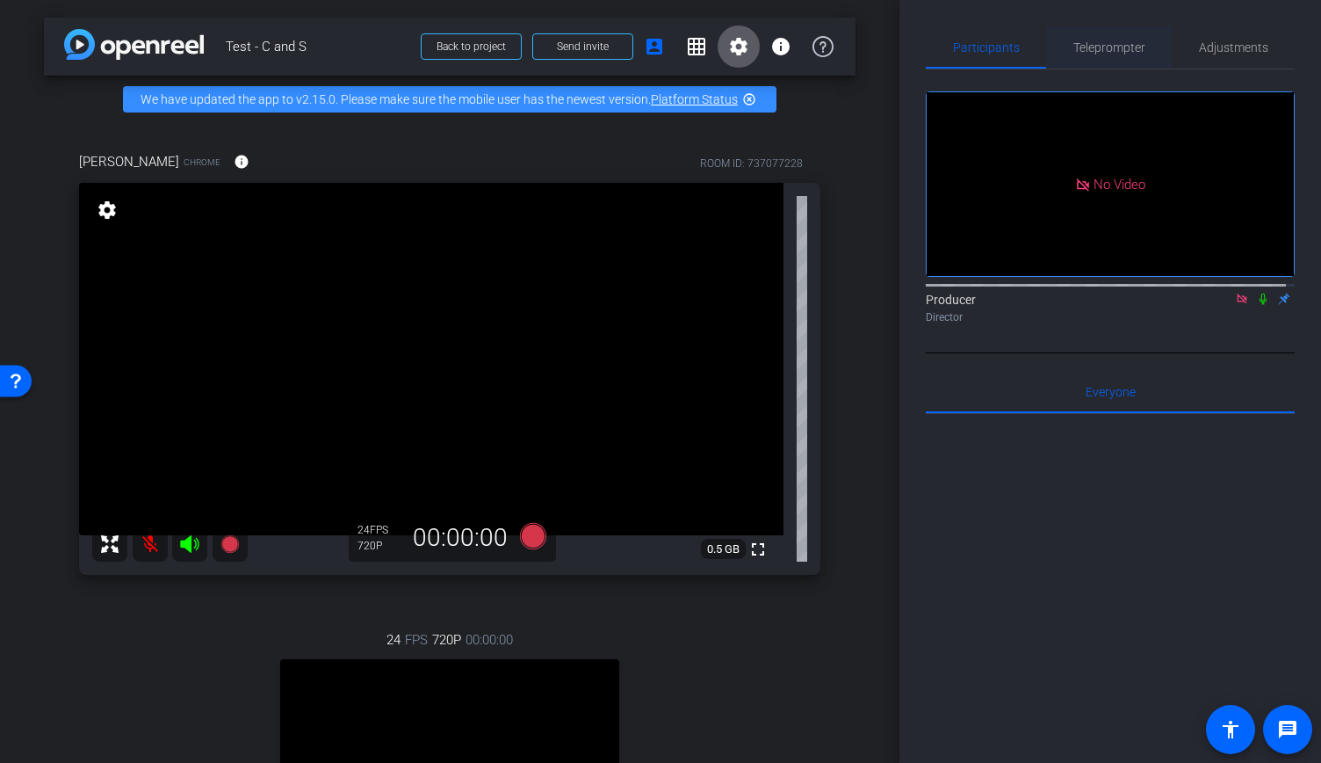
click at [1089, 55] on span "Teleprompter" at bounding box center [1110, 47] width 72 height 42
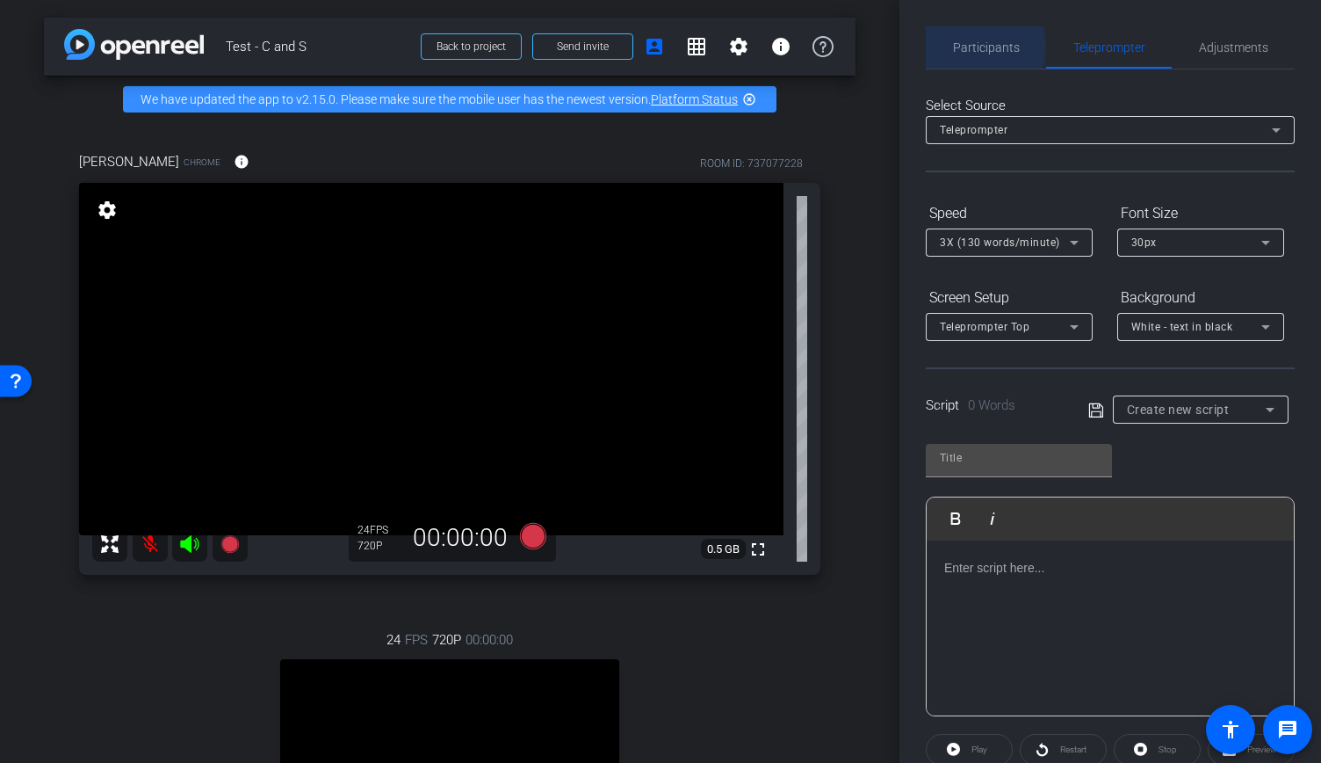
click at [966, 47] on span "Participants" at bounding box center [986, 47] width 67 height 12
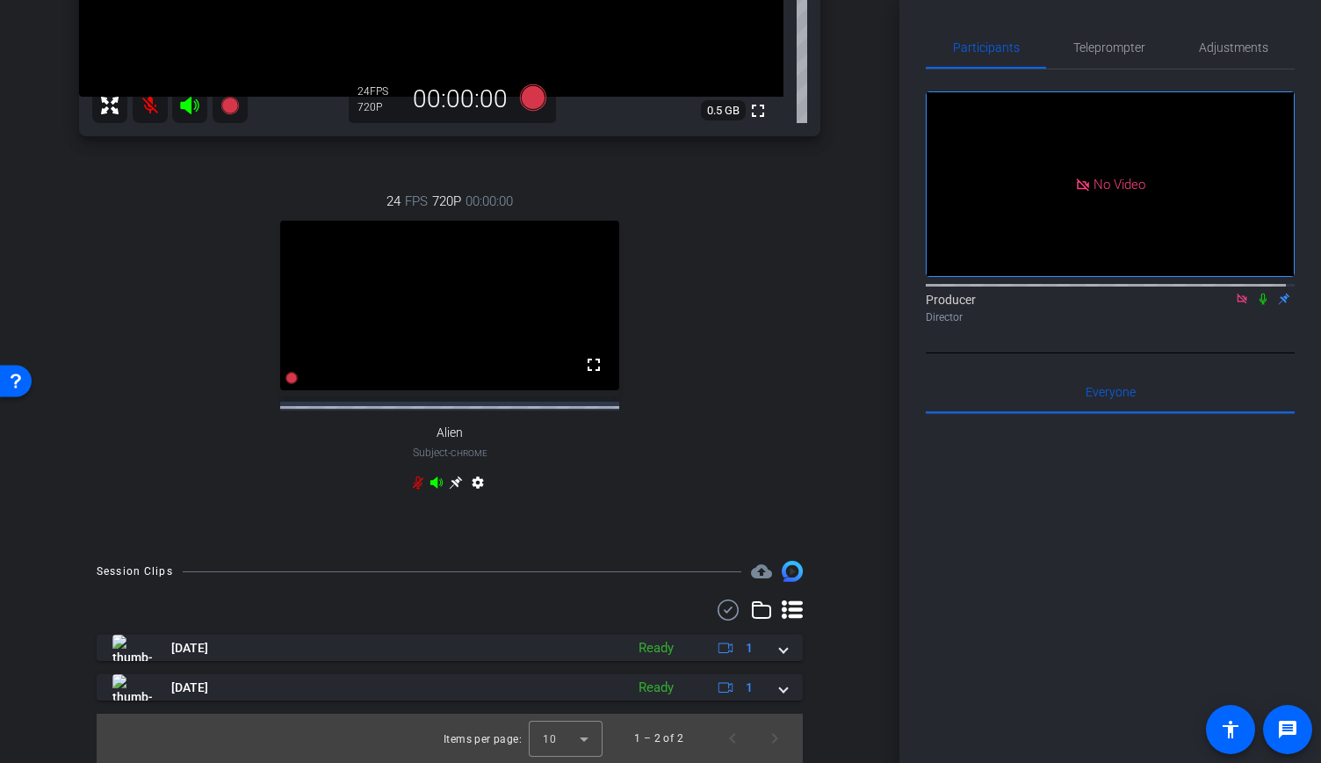
scroll to position [467, 0]
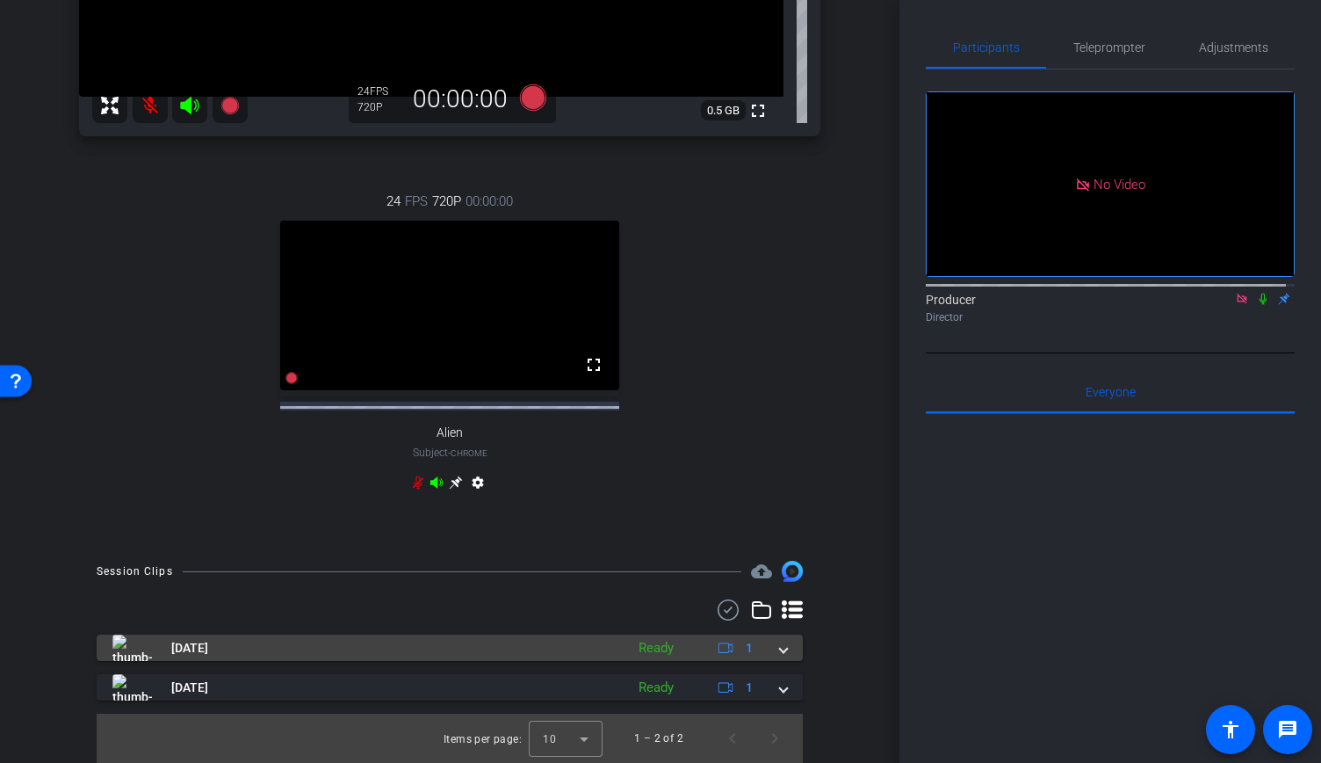
click at [780, 649] on span at bounding box center [783, 648] width 7 height 18
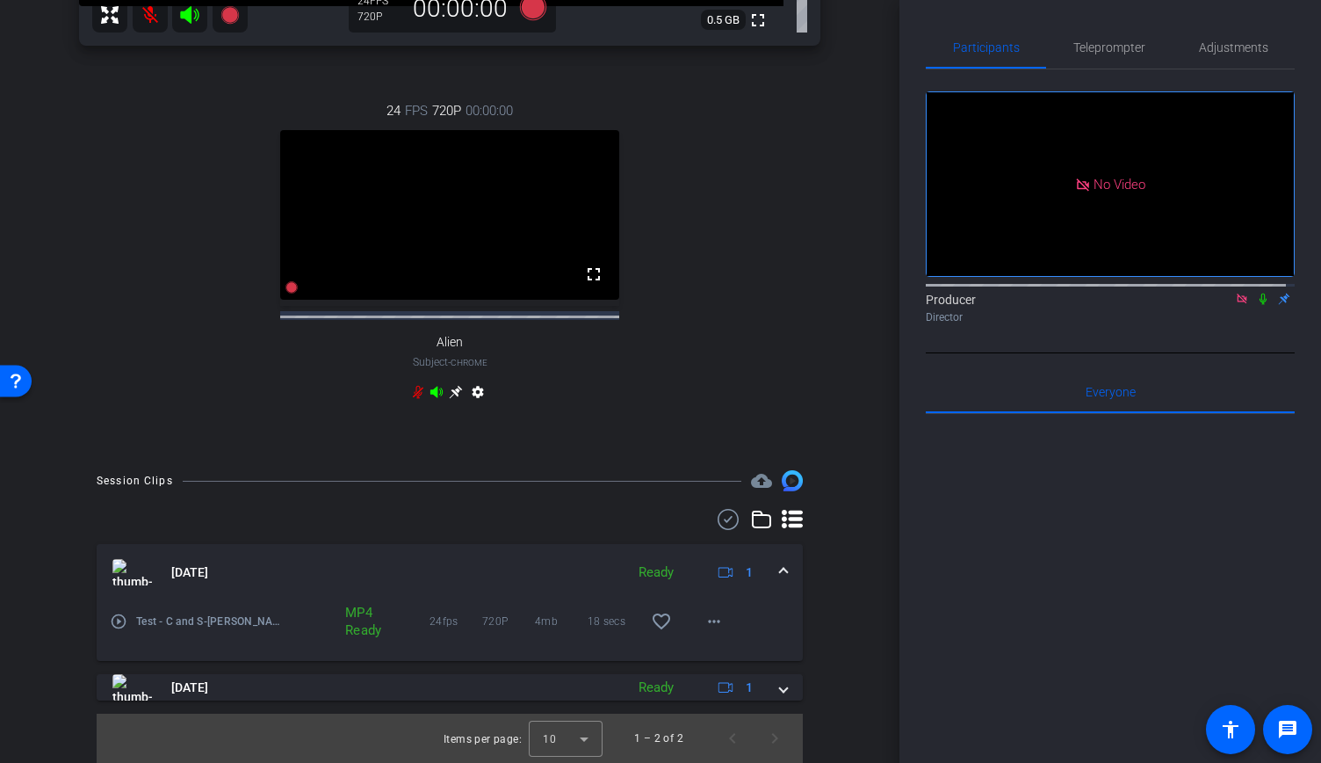
scroll to position [559, 0]
click at [704, 623] on mat-icon "more_horiz" at bounding box center [714, 621] width 21 height 21
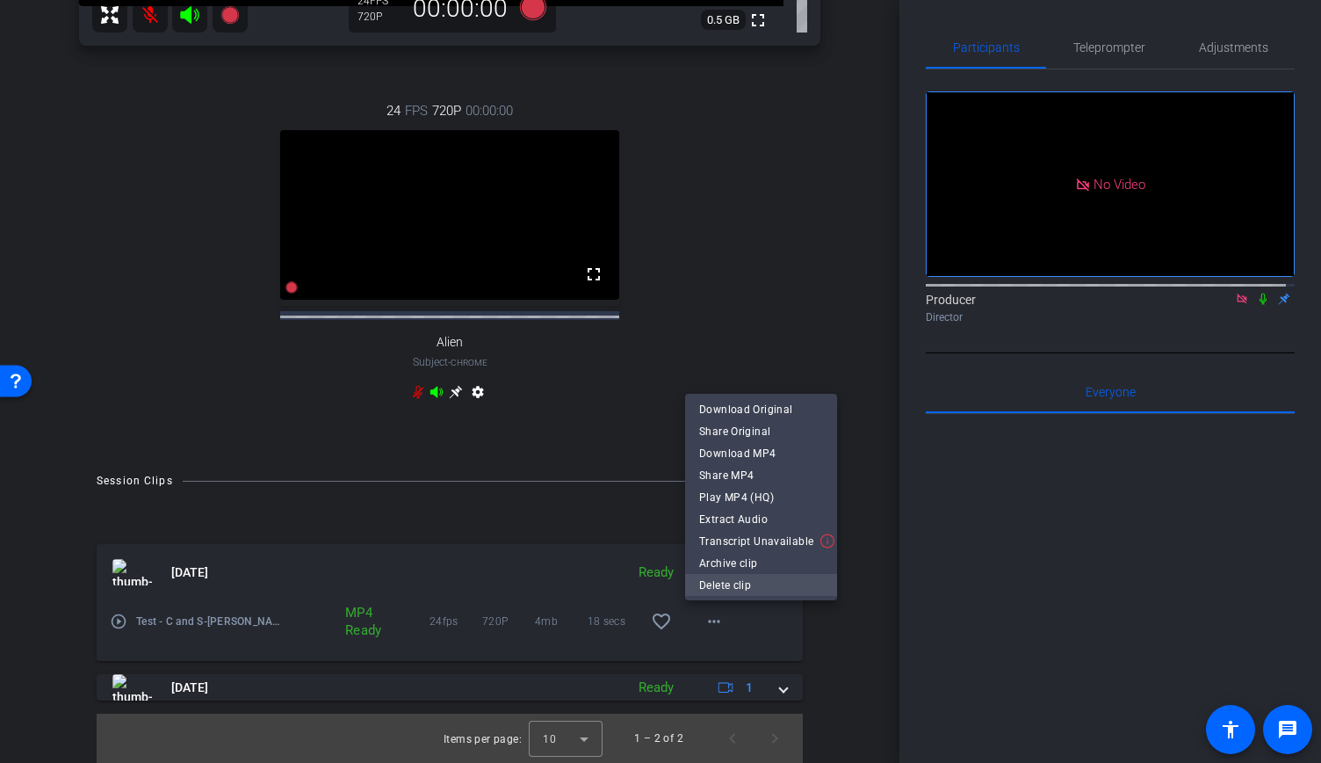
click at [748, 582] on span "Delete clip" at bounding box center [761, 584] width 124 height 21
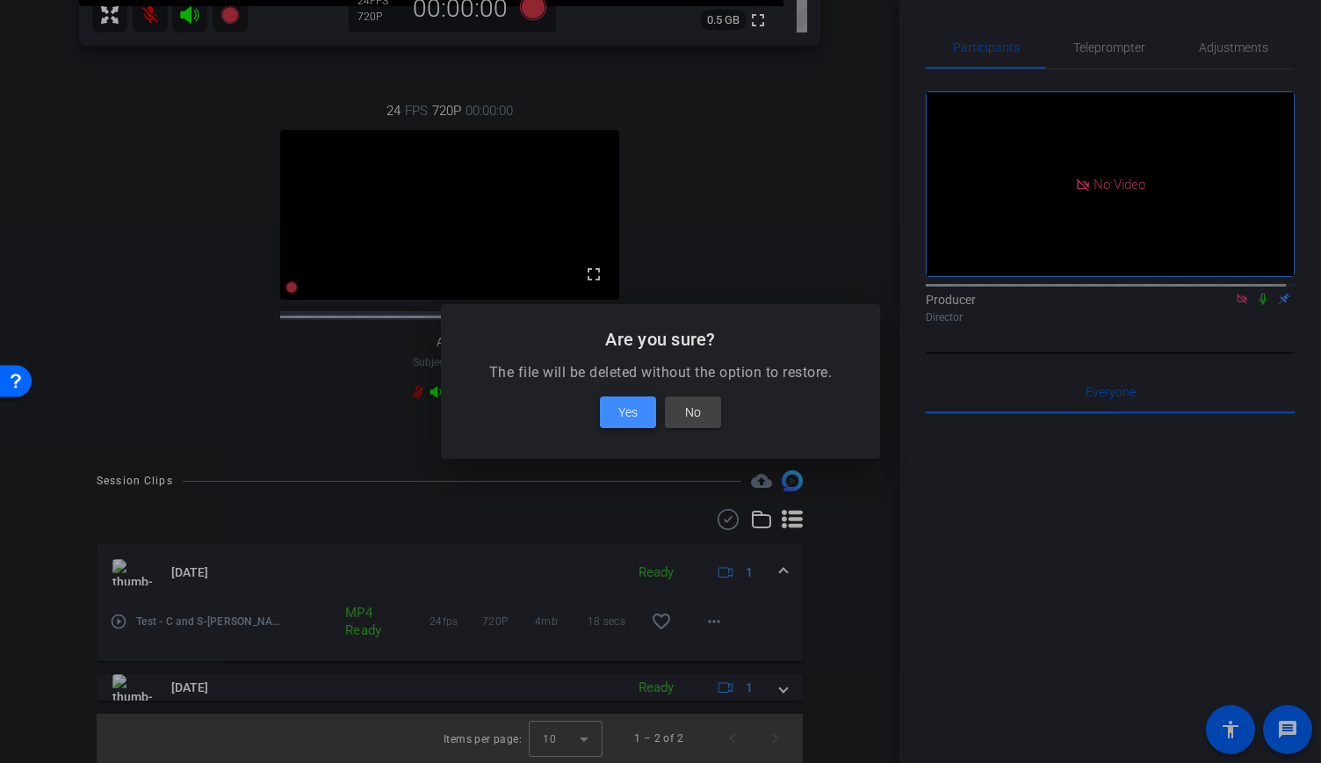
click at [604, 401] on span at bounding box center [628, 412] width 56 height 42
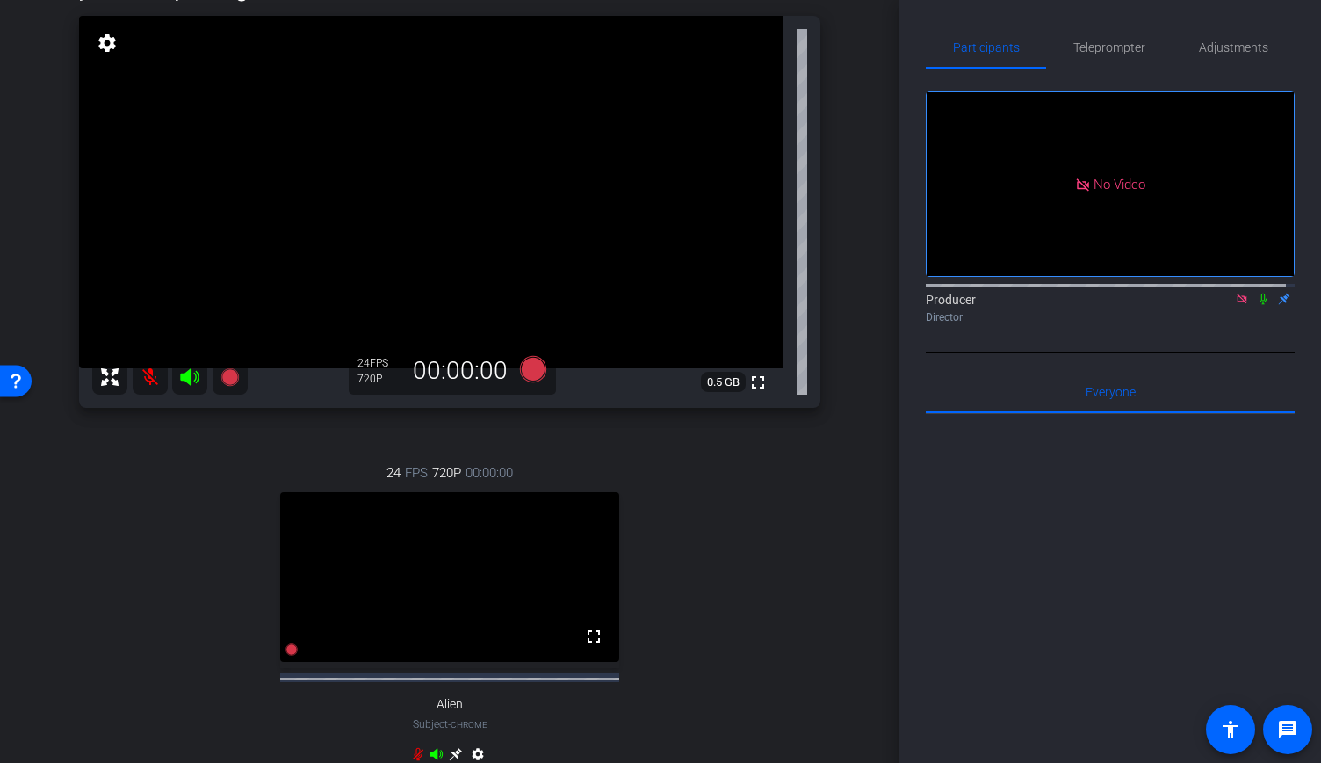
scroll to position [0, 0]
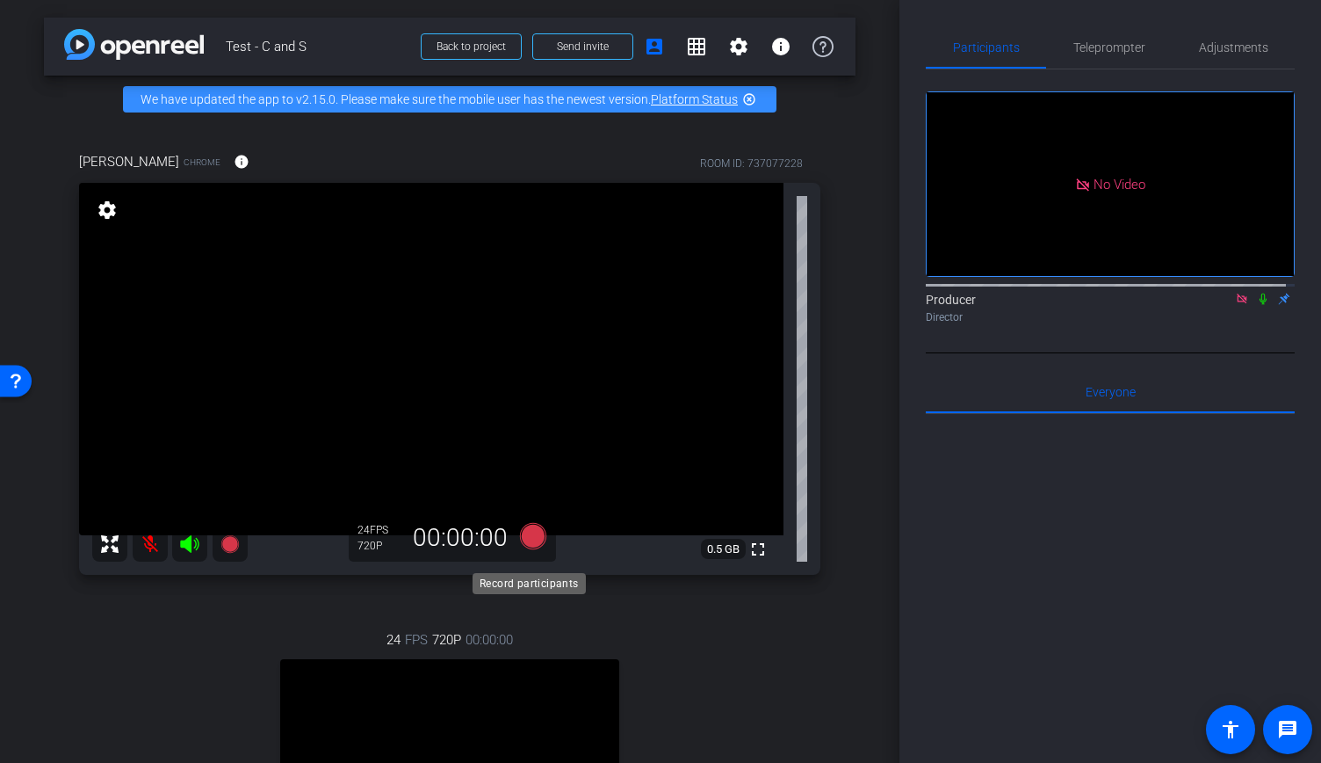
click at [538, 547] on icon at bounding box center [533, 536] width 26 height 26
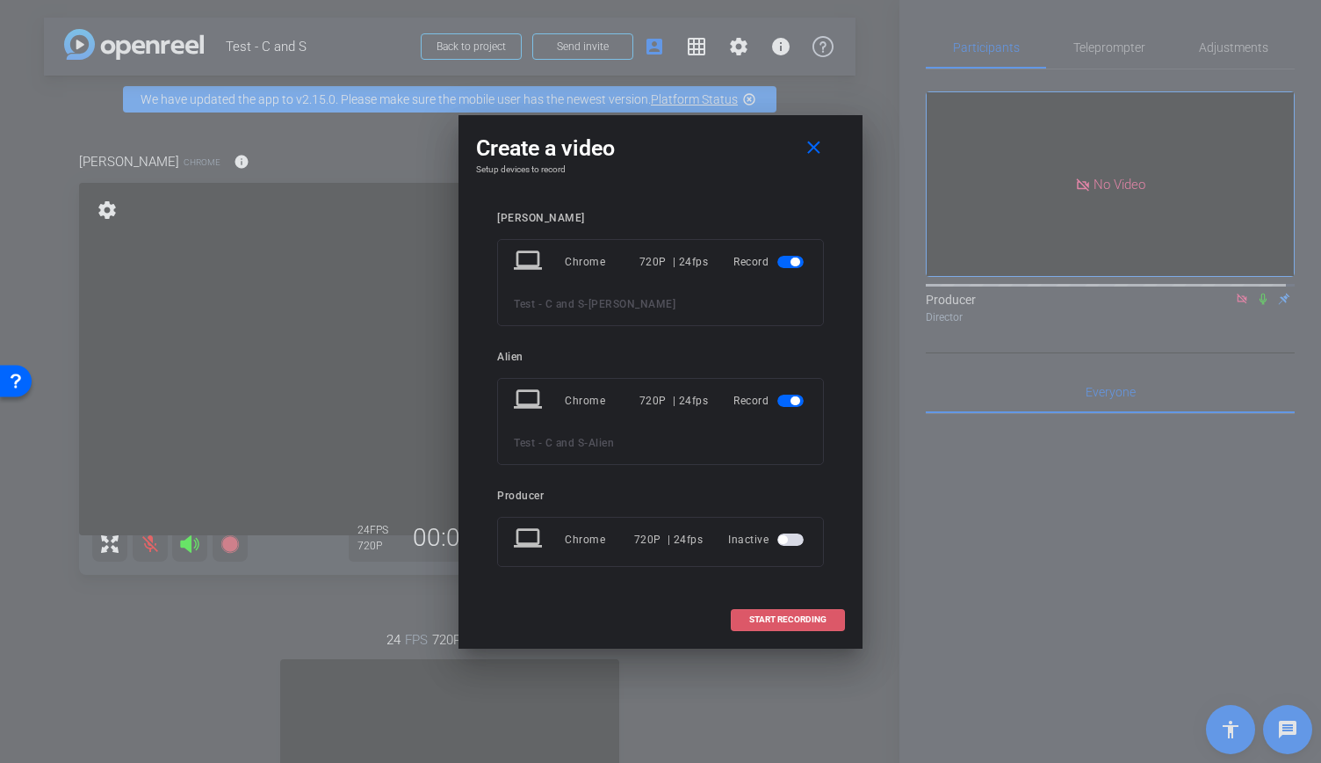
click at [801, 629] on span at bounding box center [788, 619] width 112 height 42
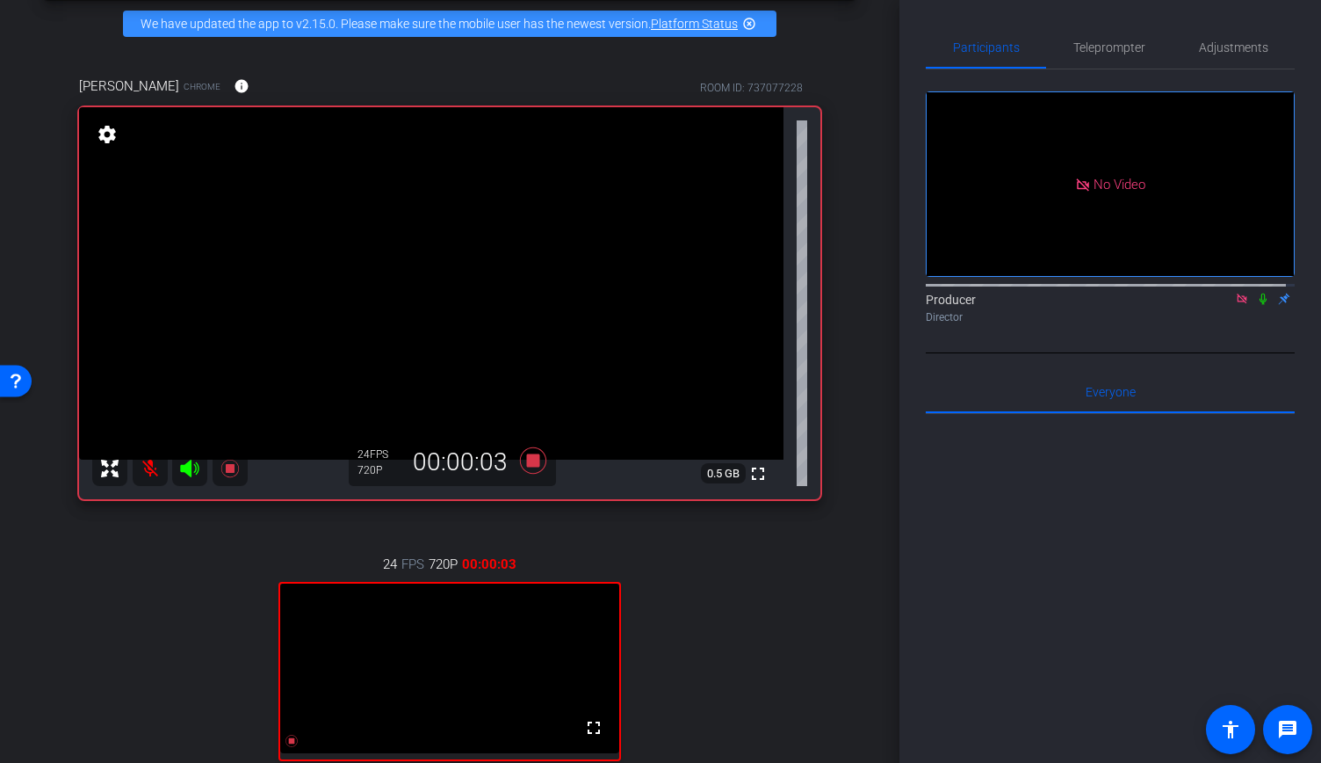
scroll to position [251, 0]
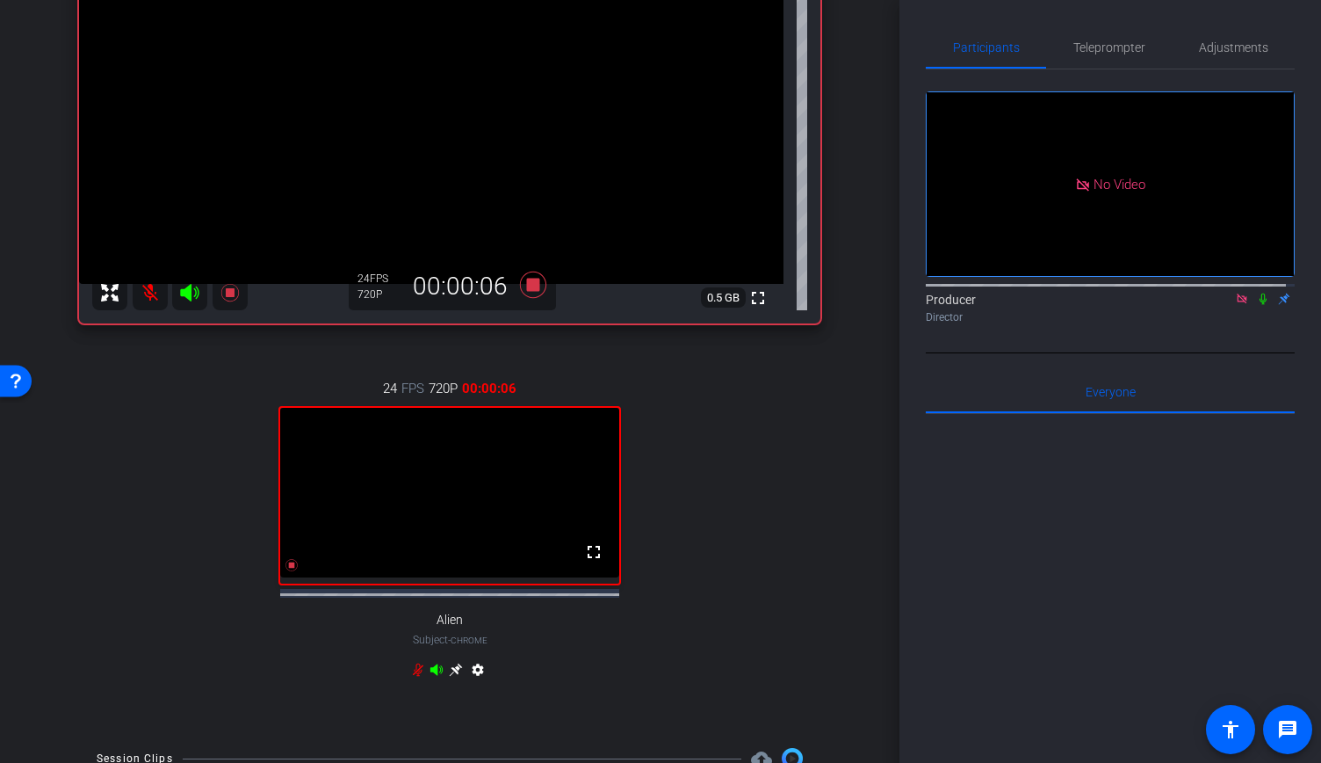
click at [430, 675] on icon at bounding box center [436, 668] width 12 height 11
click at [432, 675] on icon at bounding box center [436, 668] width 12 height 11
click at [187, 301] on icon at bounding box center [189, 293] width 18 height 18
click at [197, 303] on icon at bounding box center [189, 292] width 21 height 21
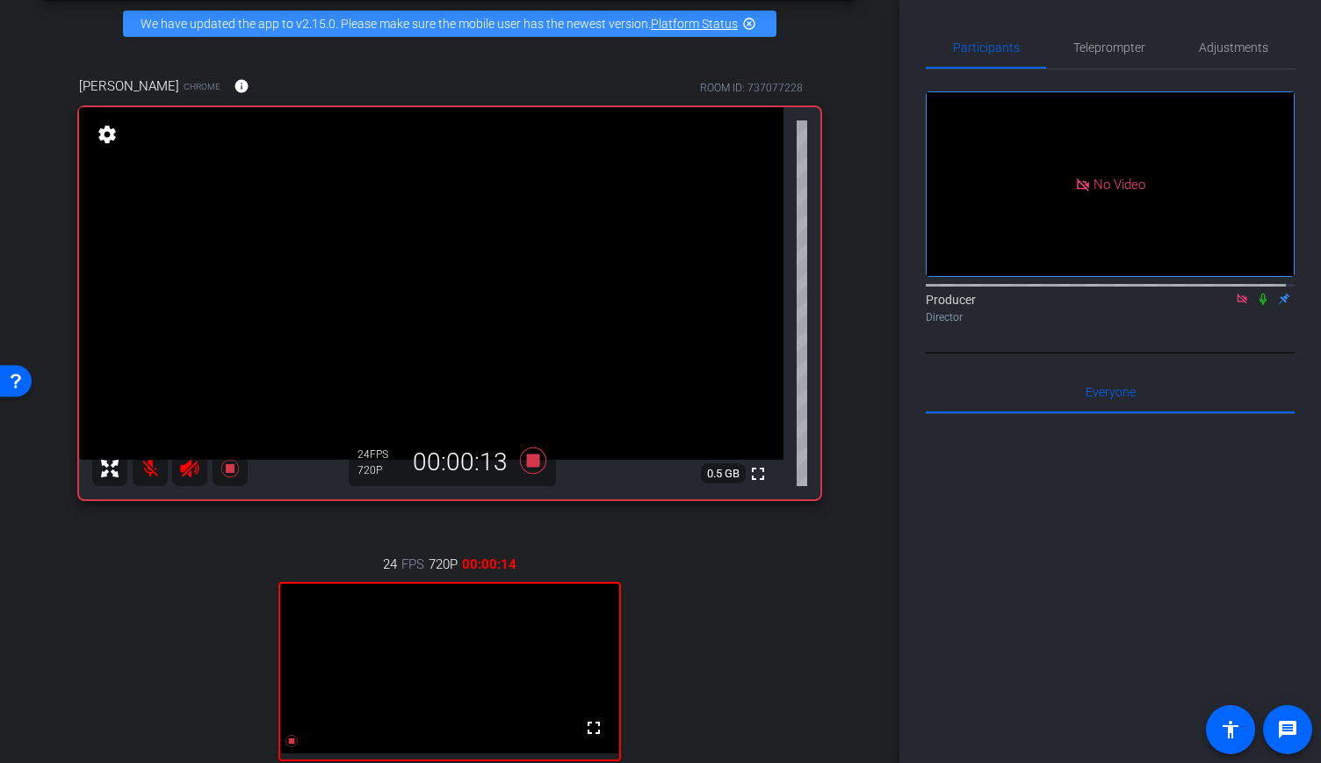
click at [145, 479] on mat-icon at bounding box center [150, 468] width 35 height 35
click at [148, 478] on mat-icon at bounding box center [150, 468] width 35 height 35
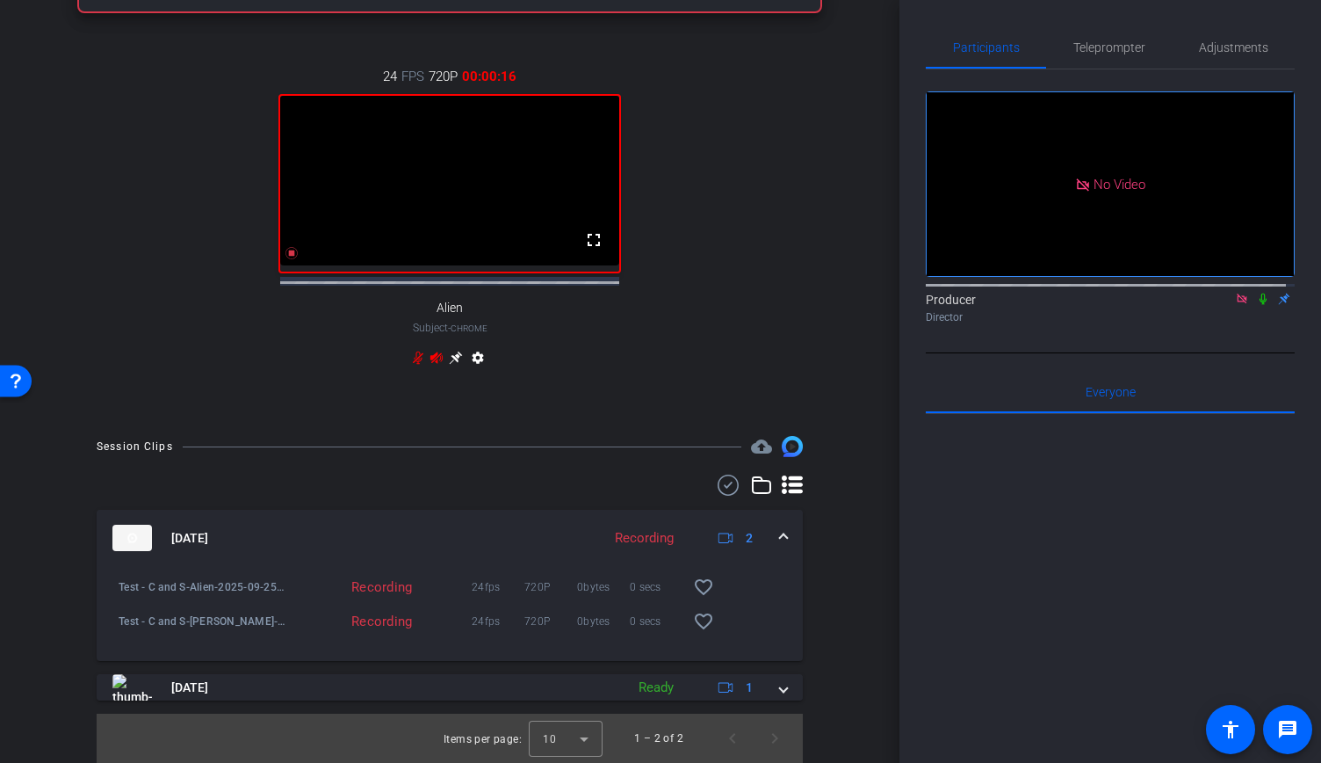
scroll to position [589, 0]
click at [411, 363] on icon at bounding box center [418, 358] width 14 height 14
click at [416, 365] on div "settings" at bounding box center [450, 361] width 78 height 21
click at [411, 355] on icon at bounding box center [418, 358] width 14 height 14
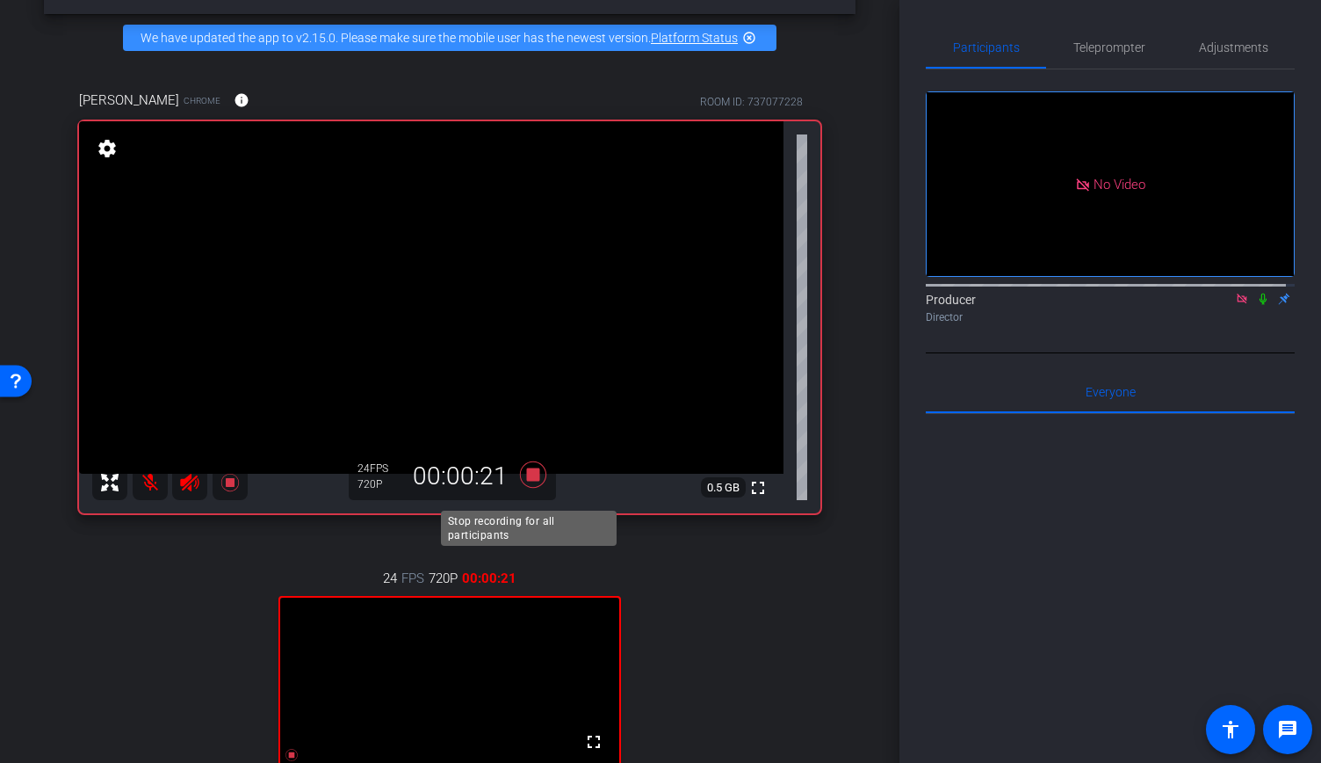
click at [522, 486] on icon at bounding box center [533, 475] width 42 height 32
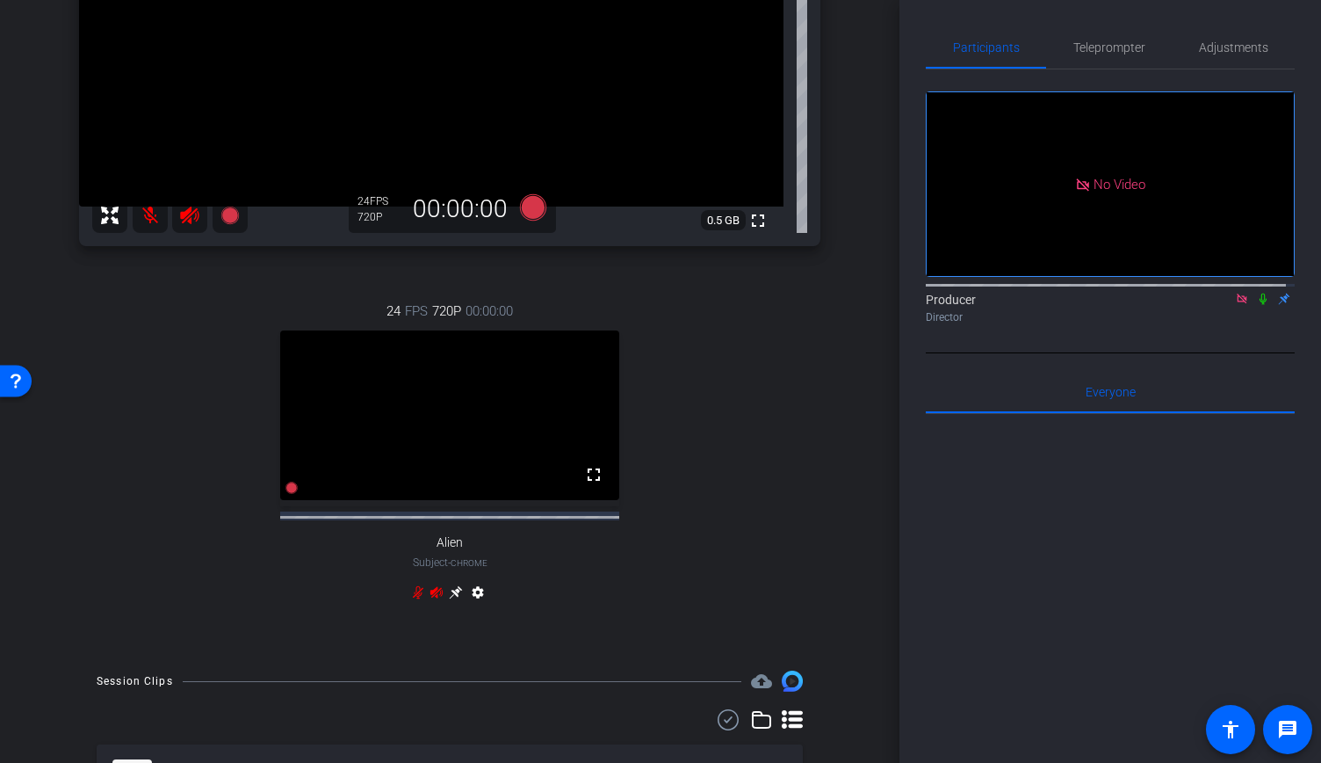
scroll to position [592, 0]
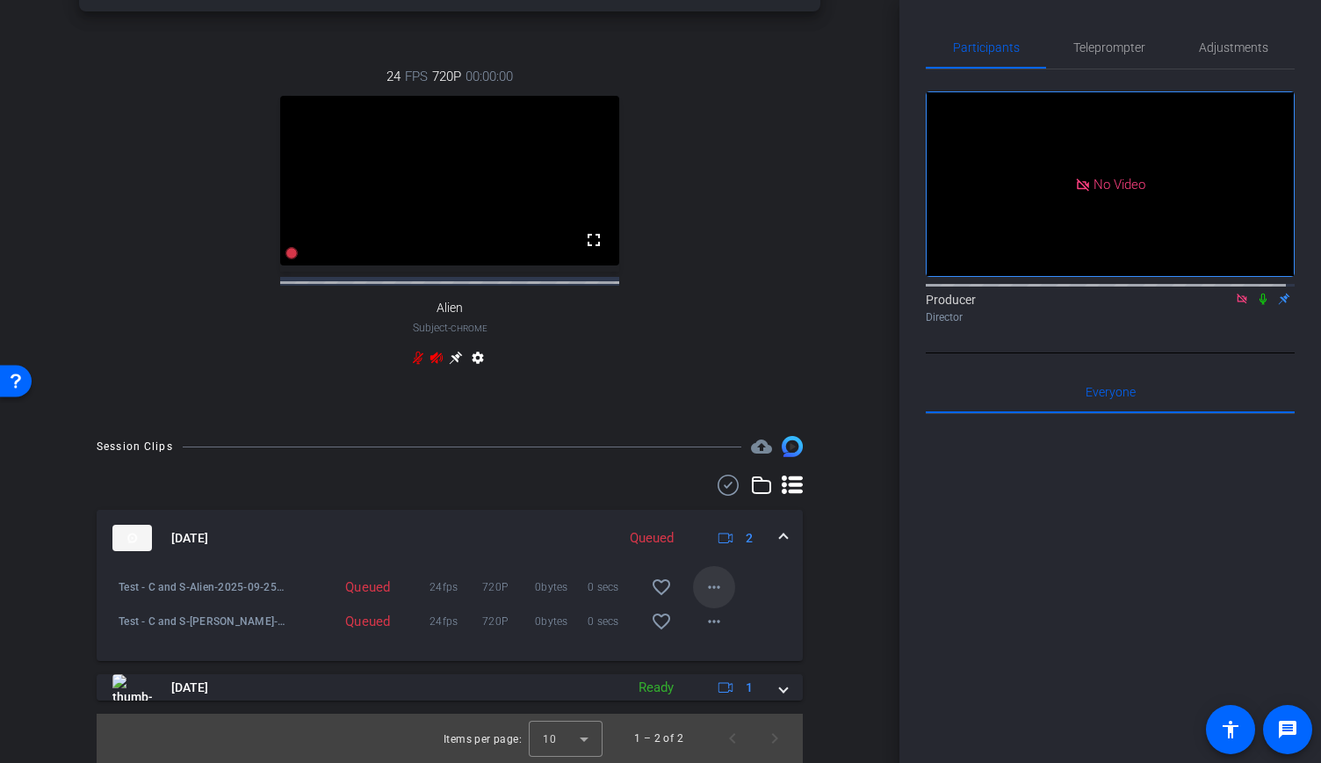
click at [706, 586] on mat-icon "more_horiz" at bounding box center [714, 586] width 21 height 21
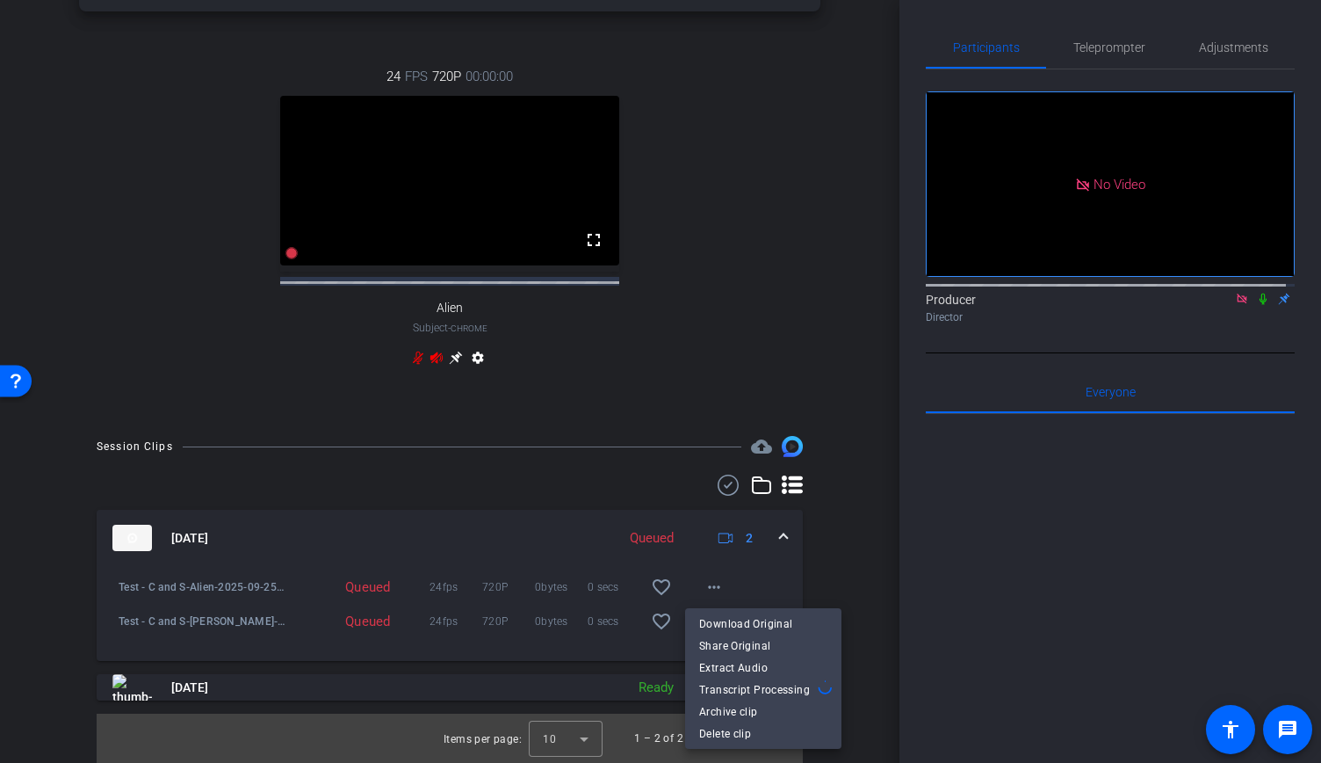
click at [728, 387] on div at bounding box center [660, 381] width 1321 height 763
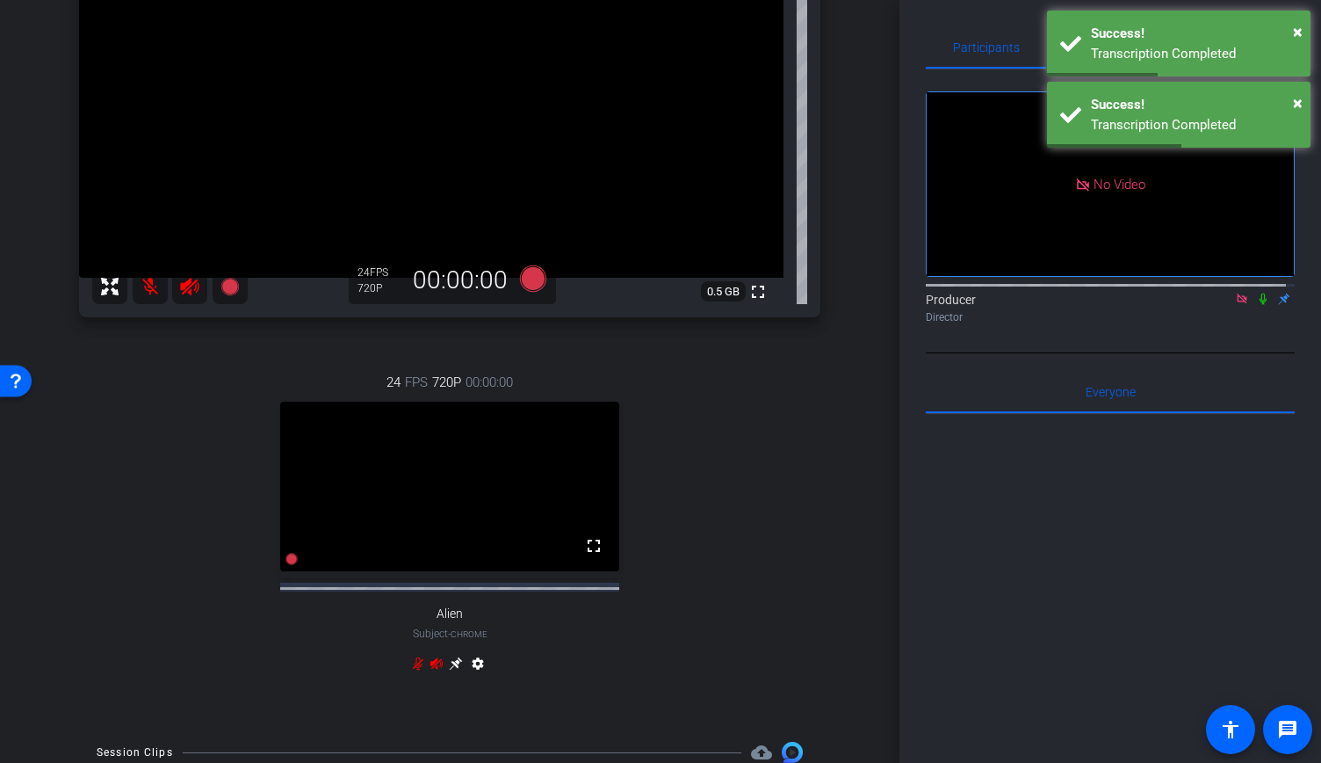
scroll to position [65, 0]
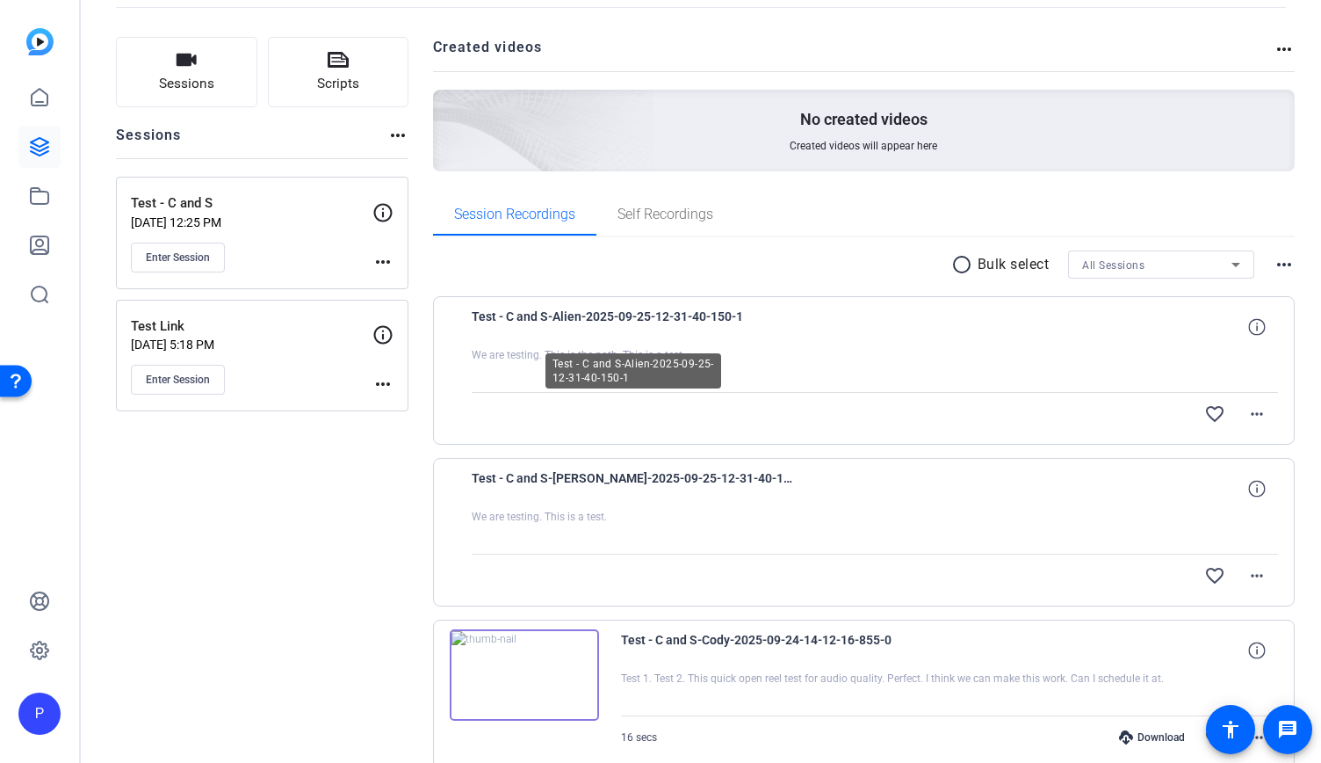
scroll to position [170, 0]
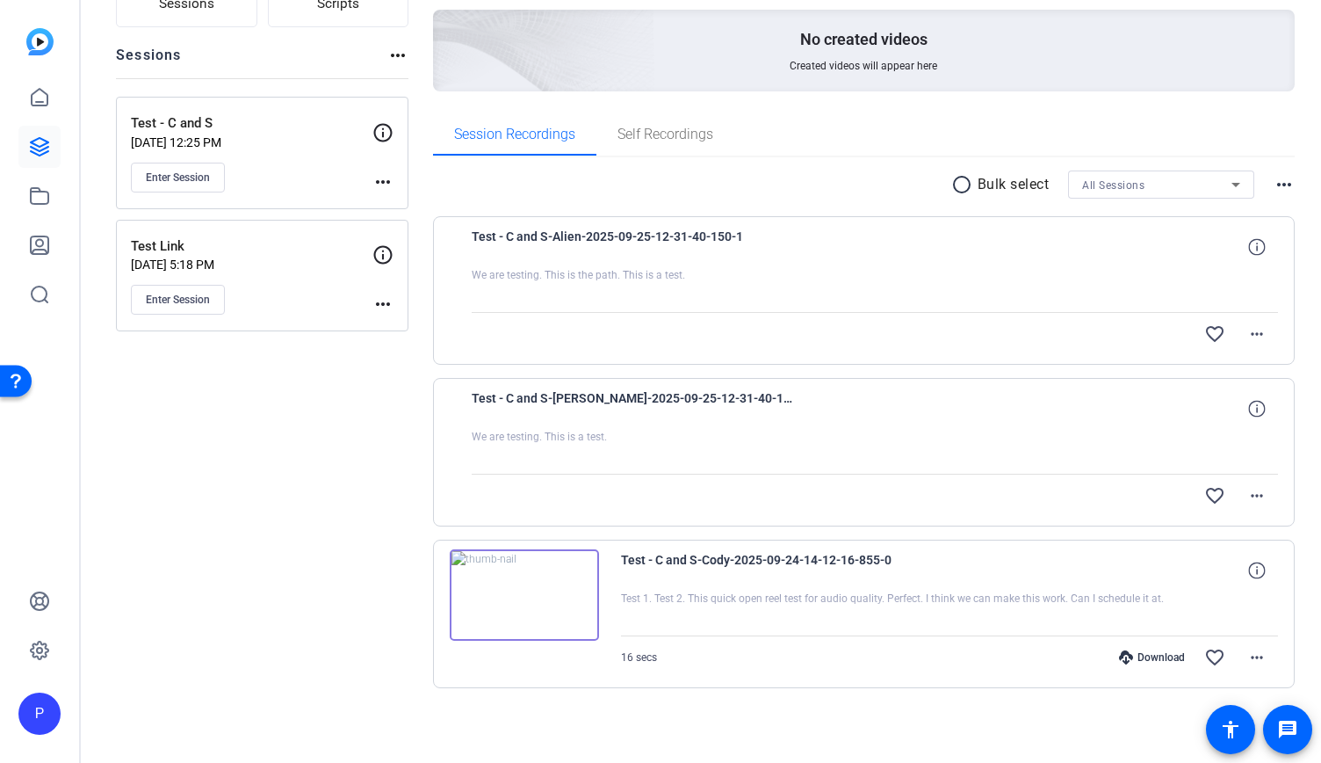
click at [1006, 442] on div at bounding box center [875, 452] width 807 height 44
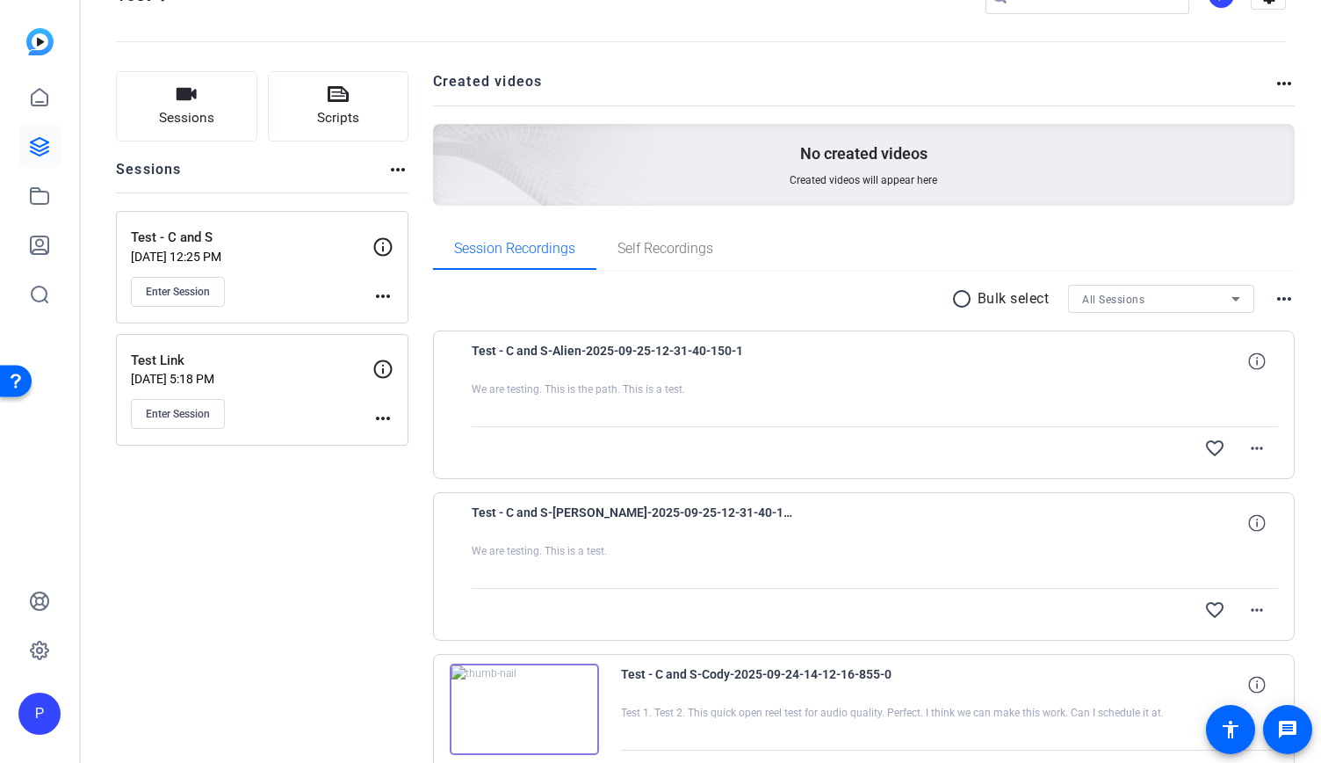
scroll to position [0, 0]
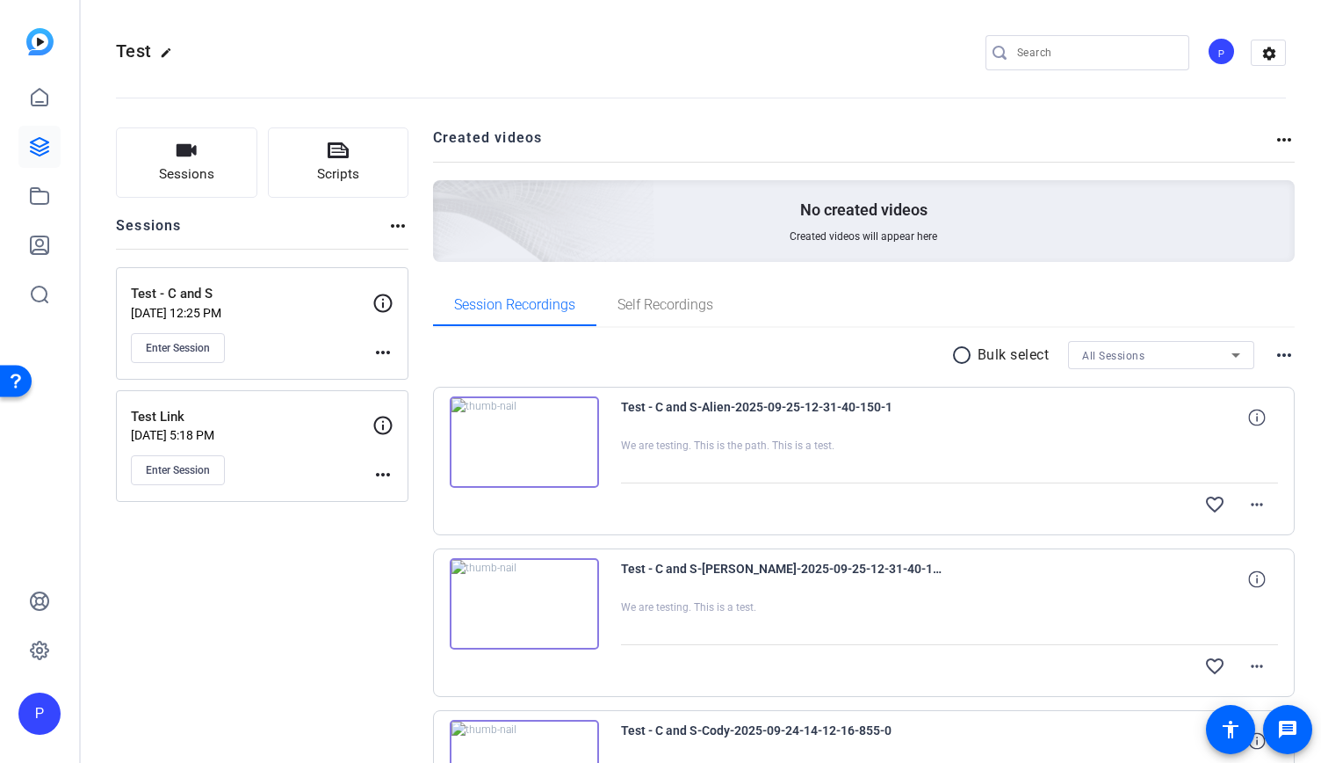
click at [550, 430] on img at bounding box center [524, 441] width 149 height 91
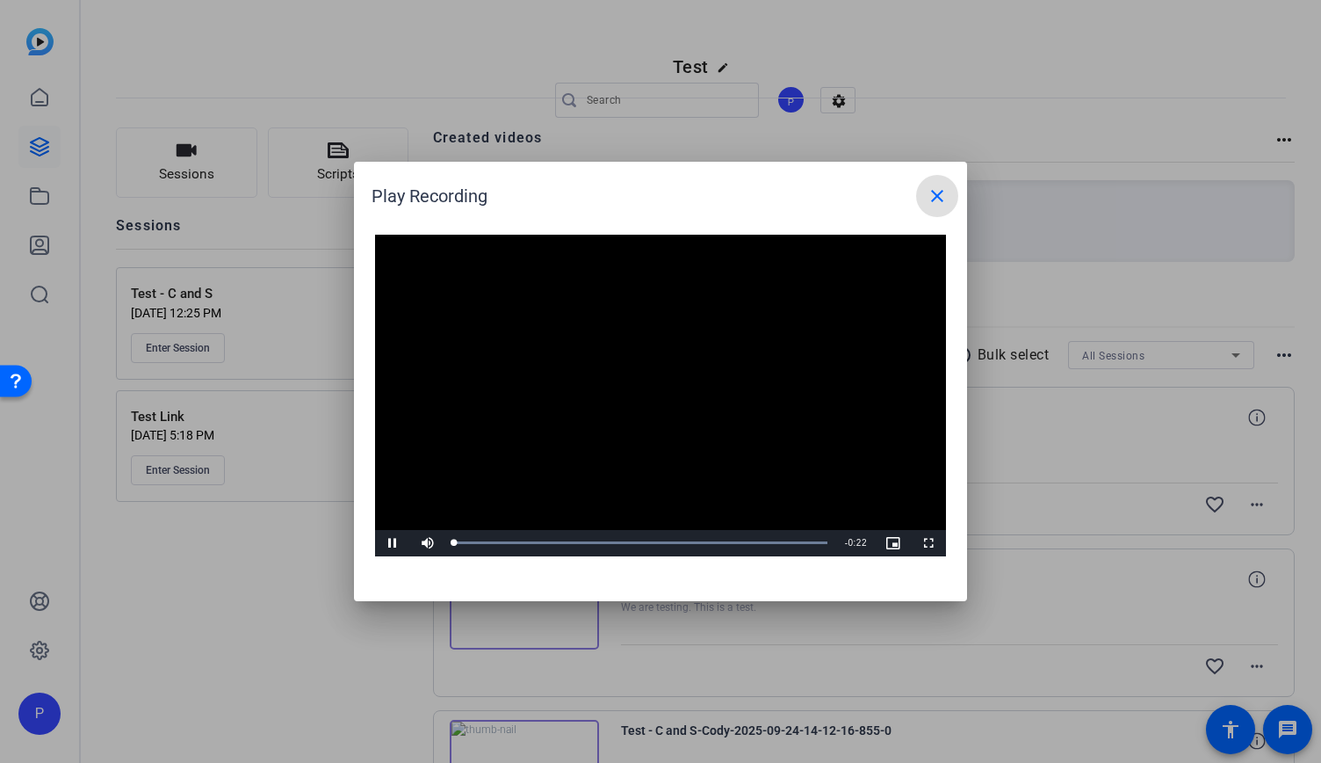
click at [673, 377] on video "Video Player" at bounding box center [660, 396] width 571 height 322
click at [673, 378] on video "Video Player" at bounding box center [660, 396] width 571 height 322
click at [729, 554] on div "Loaded : 100.00% 0:16 0:10" at bounding box center [640, 543] width 391 height 26
click at [799, 551] on div "Loaded : 100.00% 0:20 0:17" at bounding box center [640, 543] width 391 height 26
click at [945, 198] on mat-icon "close" at bounding box center [937, 195] width 21 height 21
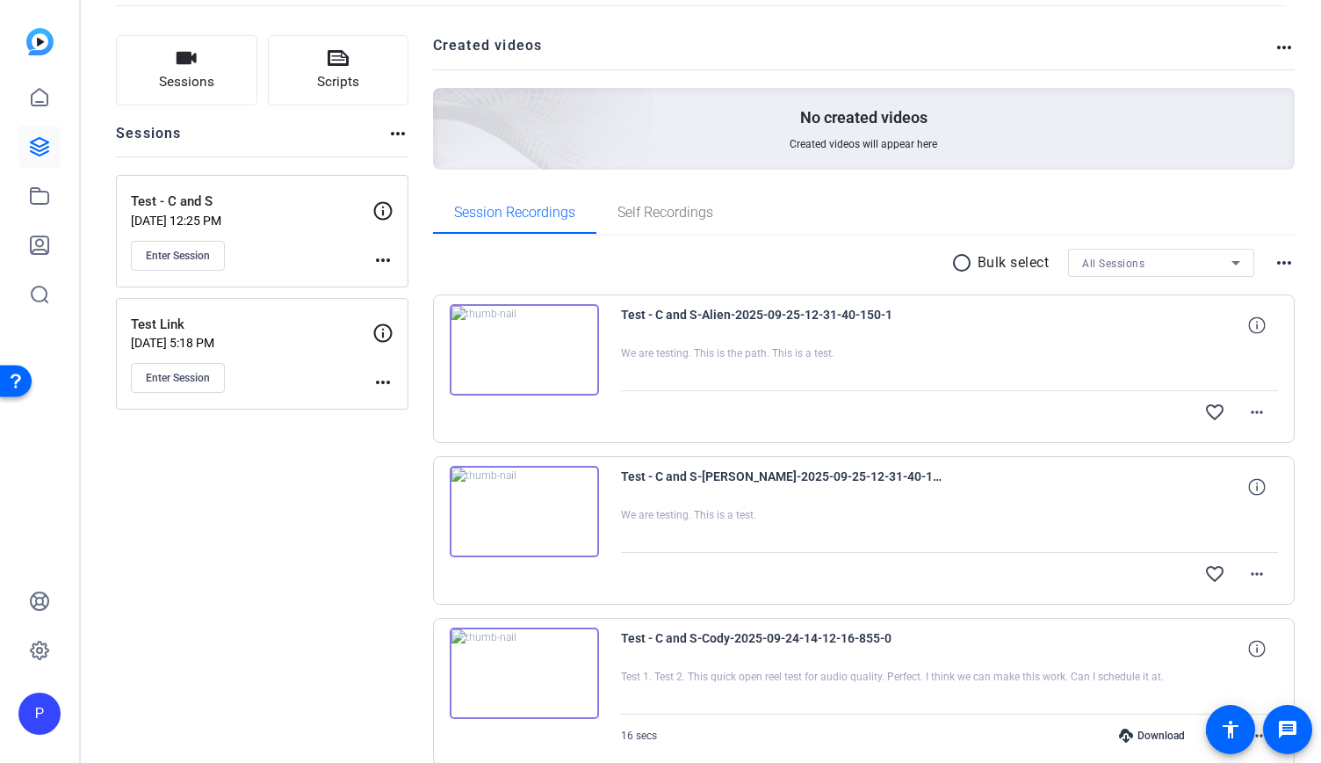
scroll to position [170, 0]
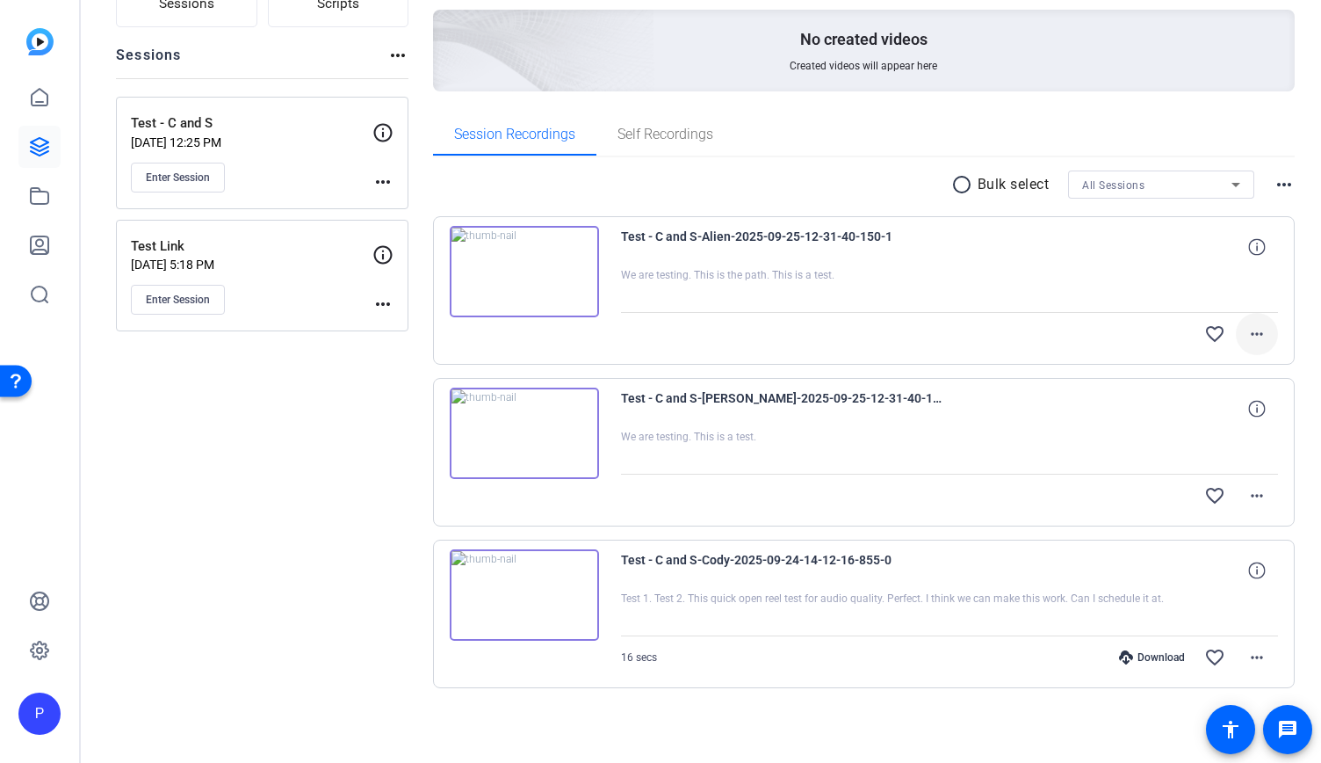
click at [1253, 332] on mat-icon "more_horiz" at bounding box center [1257, 333] width 21 height 21
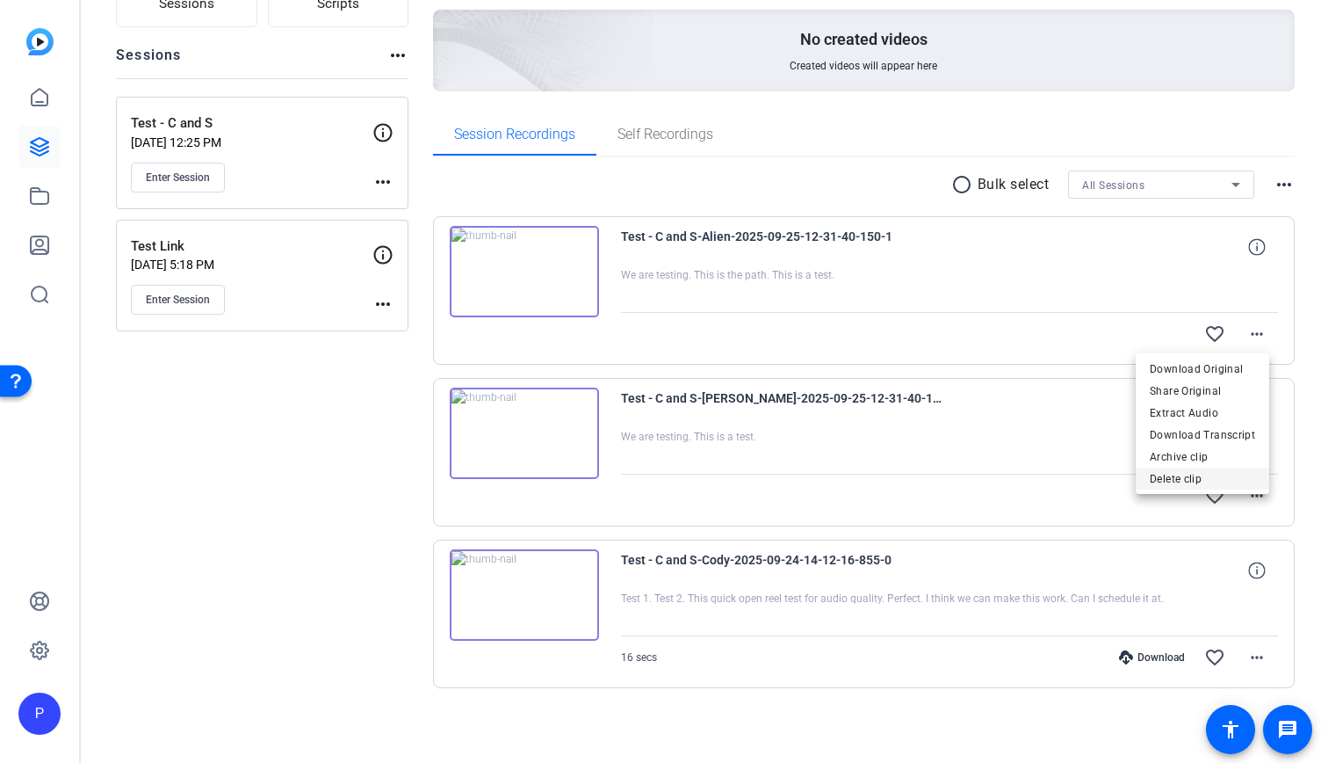
click at [1204, 481] on span "Delete clip" at bounding box center [1202, 478] width 105 height 21
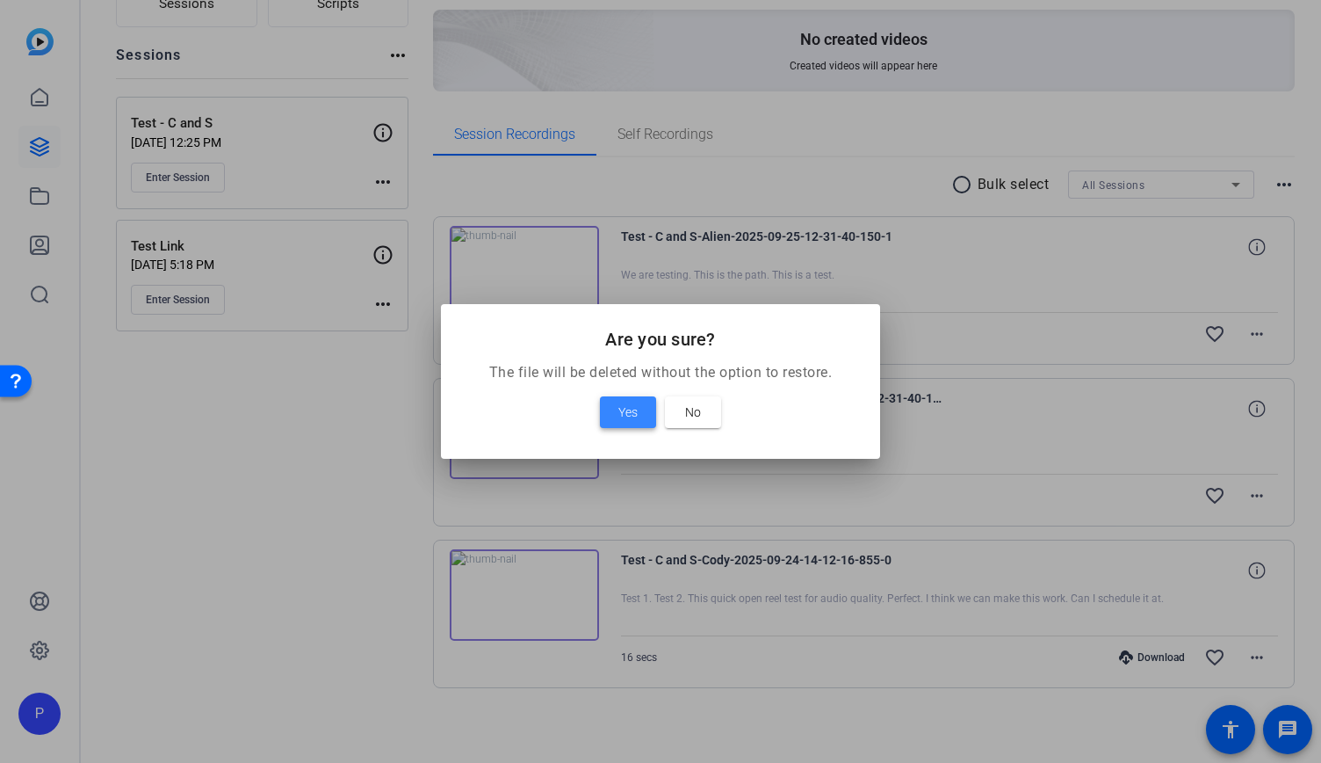
click at [621, 401] on span "Yes" at bounding box center [627, 411] width 19 height 21
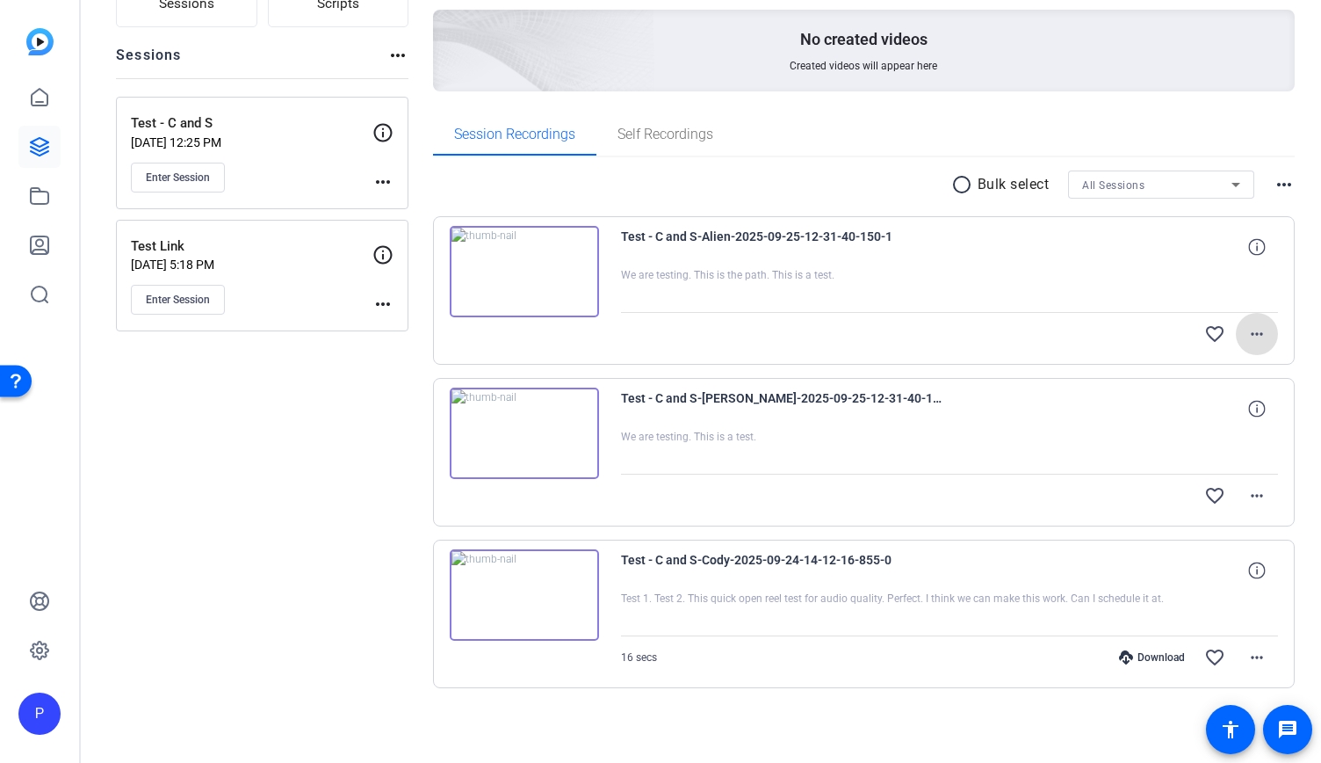
scroll to position [11, 0]
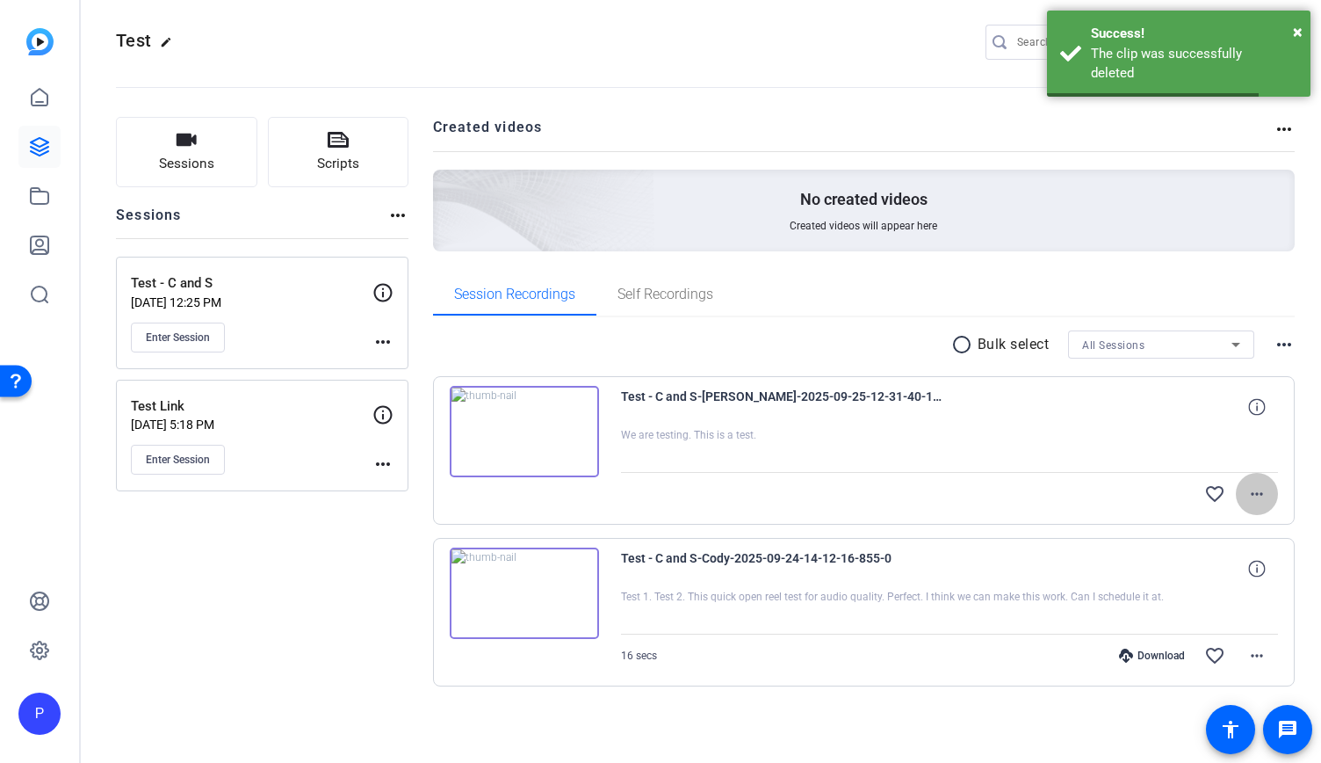
click at [1251, 489] on mat-icon "more_horiz" at bounding box center [1257, 493] width 21 height 21
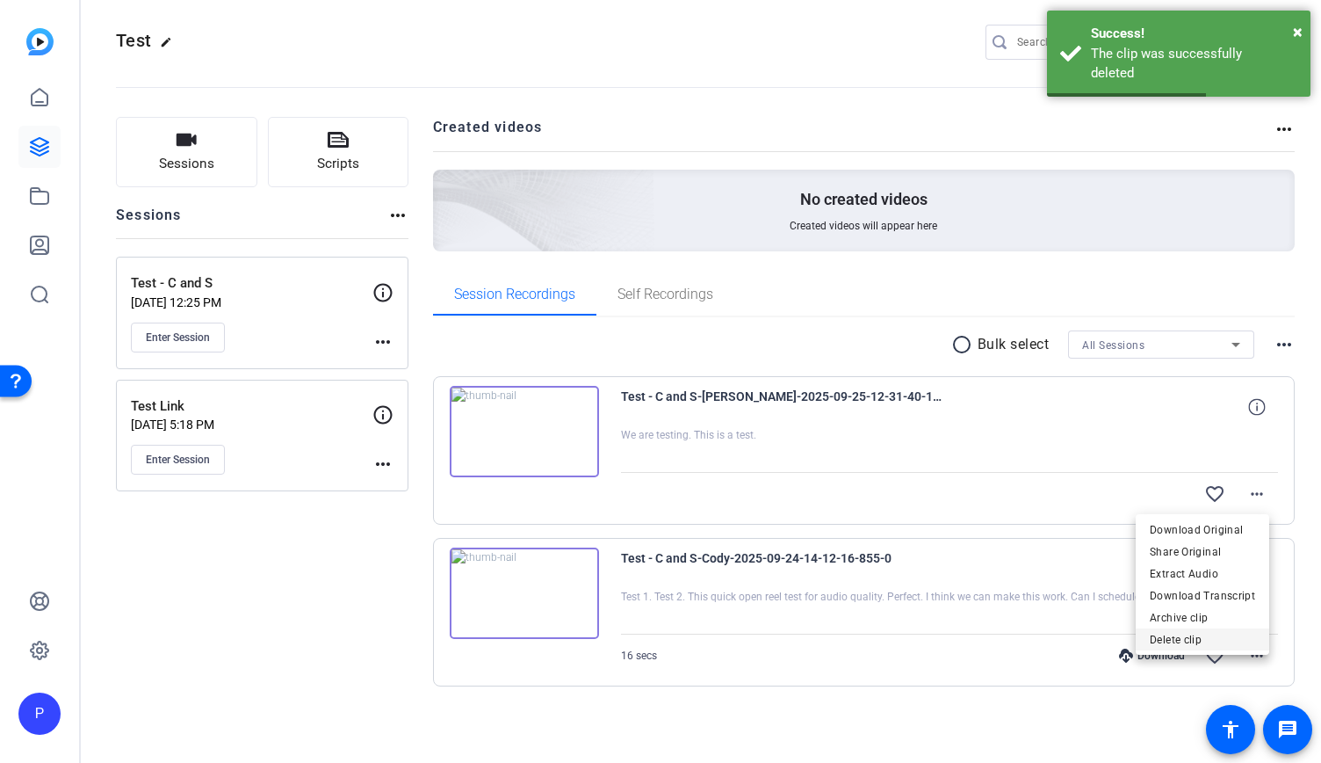
click at [1170, 639] on span "Delete clip" at bounding box center [1202, 639] width 105 height 21
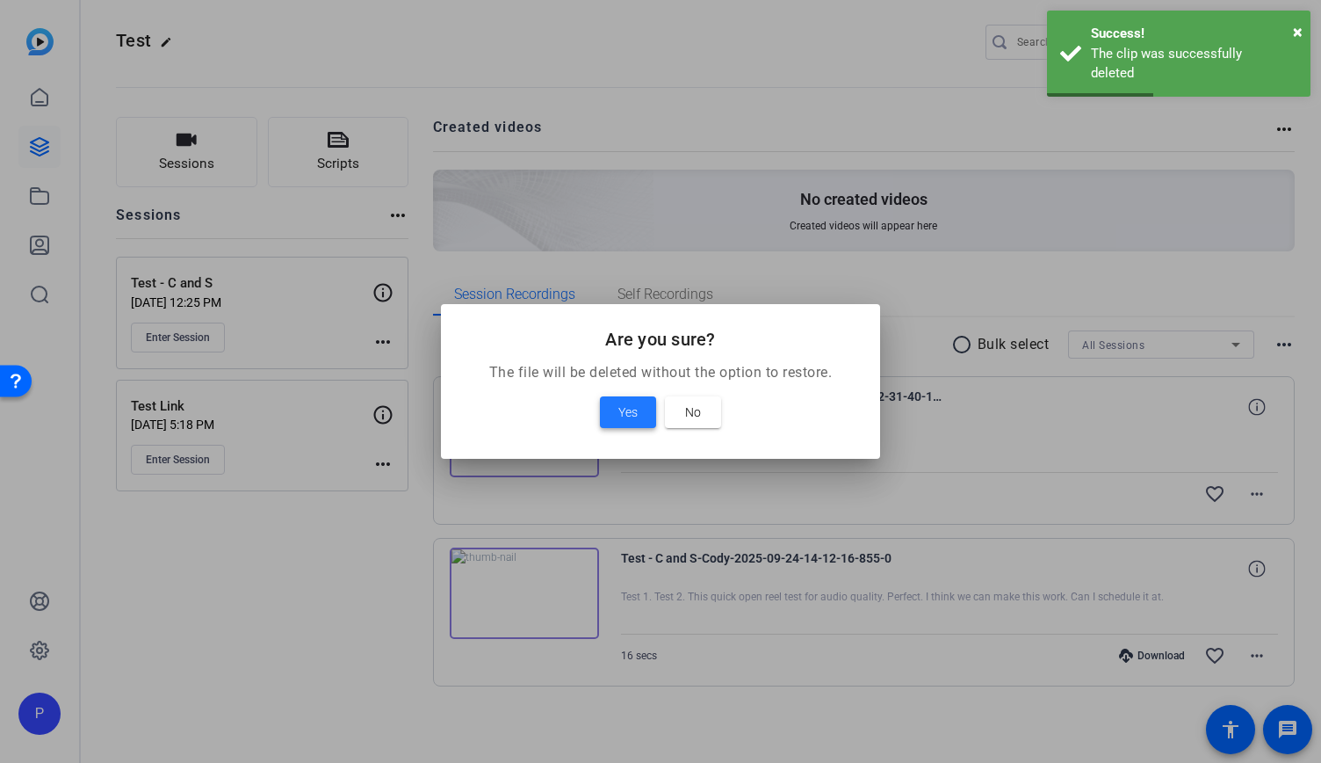
click at [644, 415] on span at bounding box center [628, 412] width 56 height 42
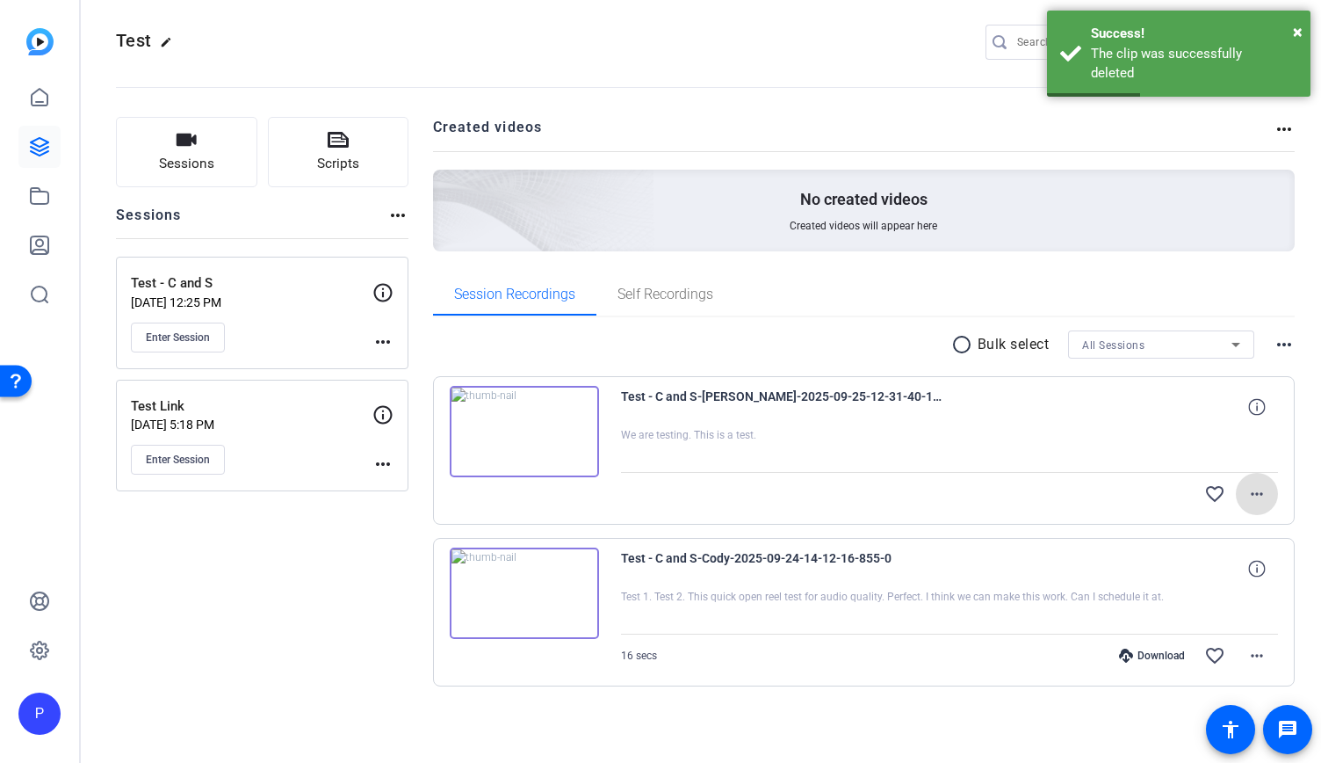
scroll to position [0, 0]
